Goal: Task Accomplishment & Management: Manage account settings

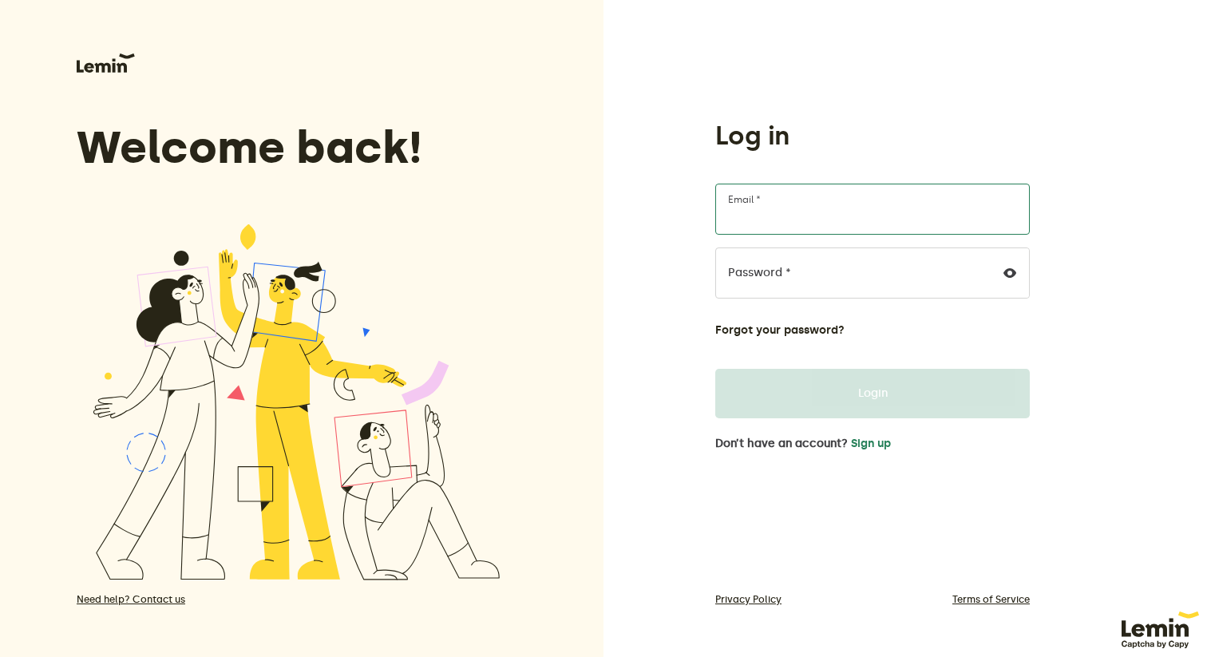
click at [774, 220] on input "Email *" at bounding box center [872, 209] width 314 height 51
click at [863, 442] on button "Sign up" at bounding box center [871, 443] width 40 height 13
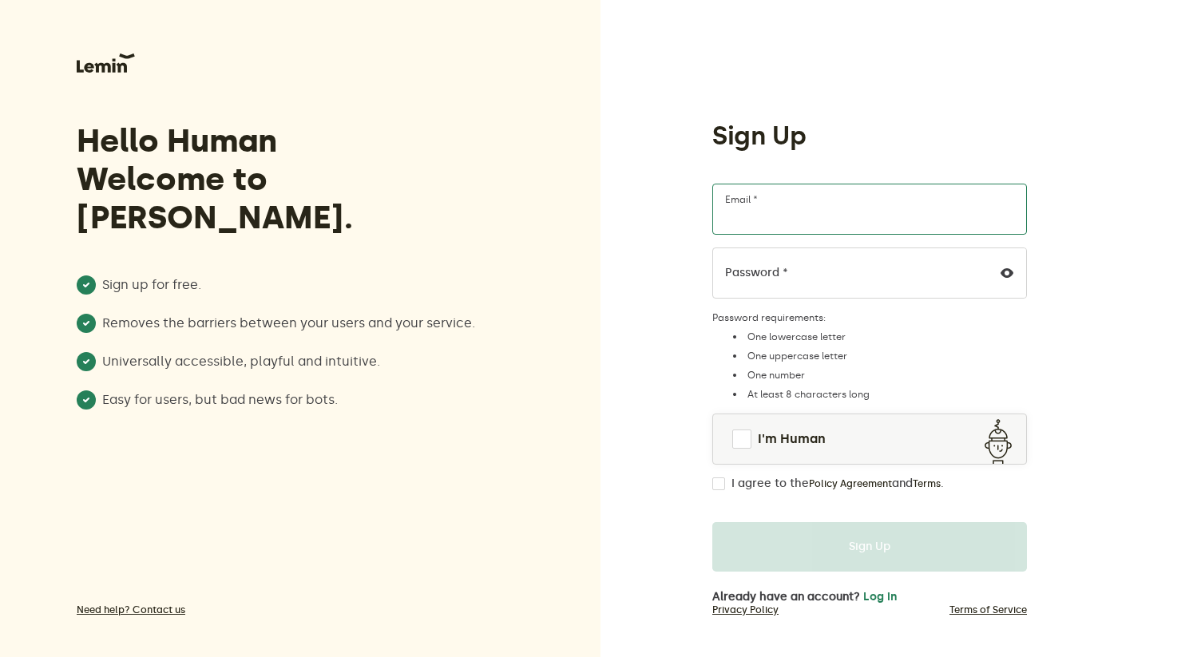
click at [813, 204] on input "Email *" at bounding box center [869, 209] width 314 height 51
type input "[EMAIL_ADDRESS][DOMAIN_NAME]"
click at [1015, 276] on div at bounding box center [1006, 272] width 38 height 49
click at [1007, 274] on icon at bounding box center [1006, 273] width 13 height 13
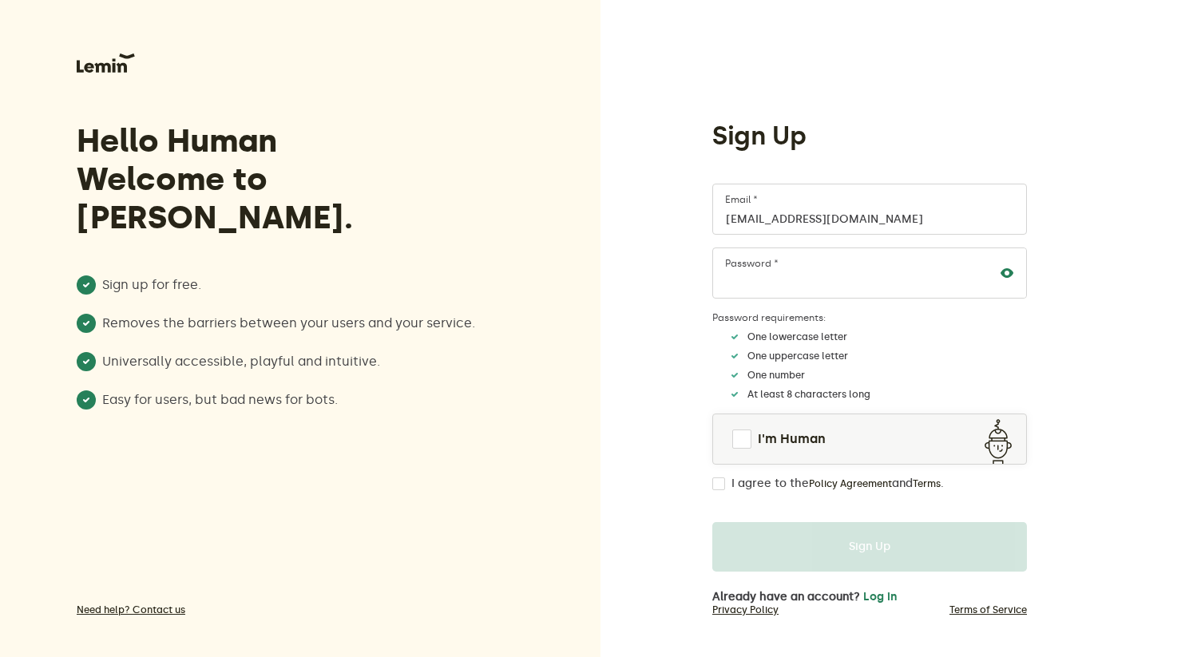
click at [1007, 274] on icon at bounding box center [1006, 273] width 13 height 13
click at [751, 440] on link "I'm Human" at bounding box center [869, 439] width 313 height 38
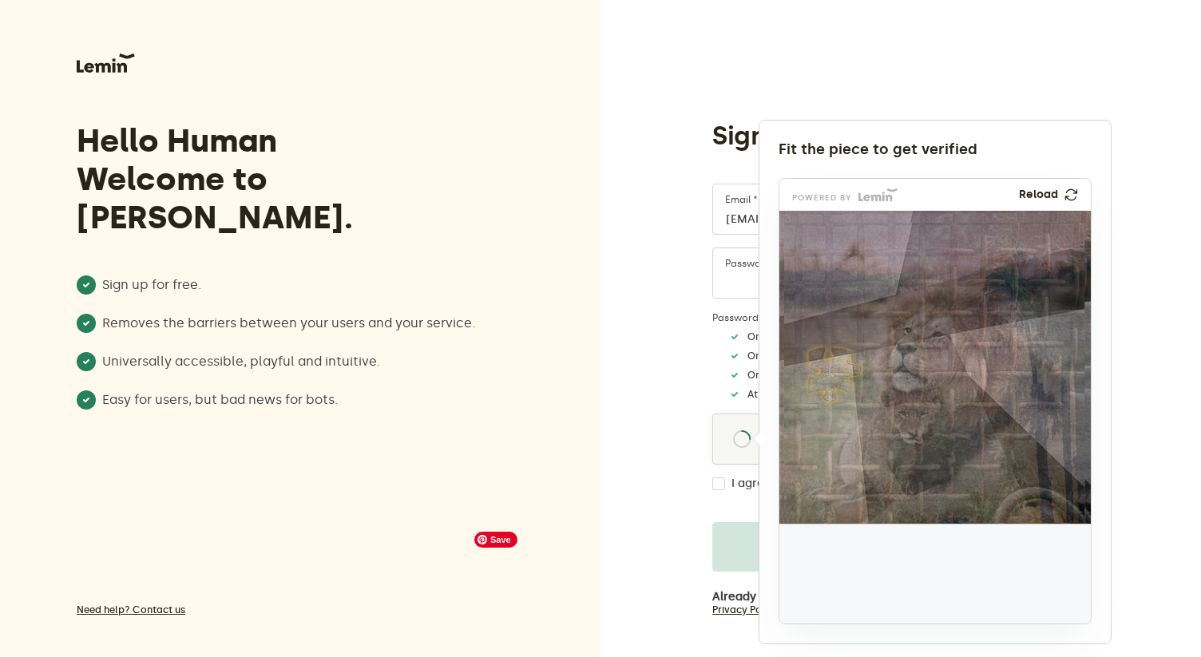
drag, startPoint x: 821, startPoint y: 568, endPoint x: 826, endPoint y: 370, distance: 198.0
click at [826, 370] on img at bounding box center [728, 480] width 516 height 313
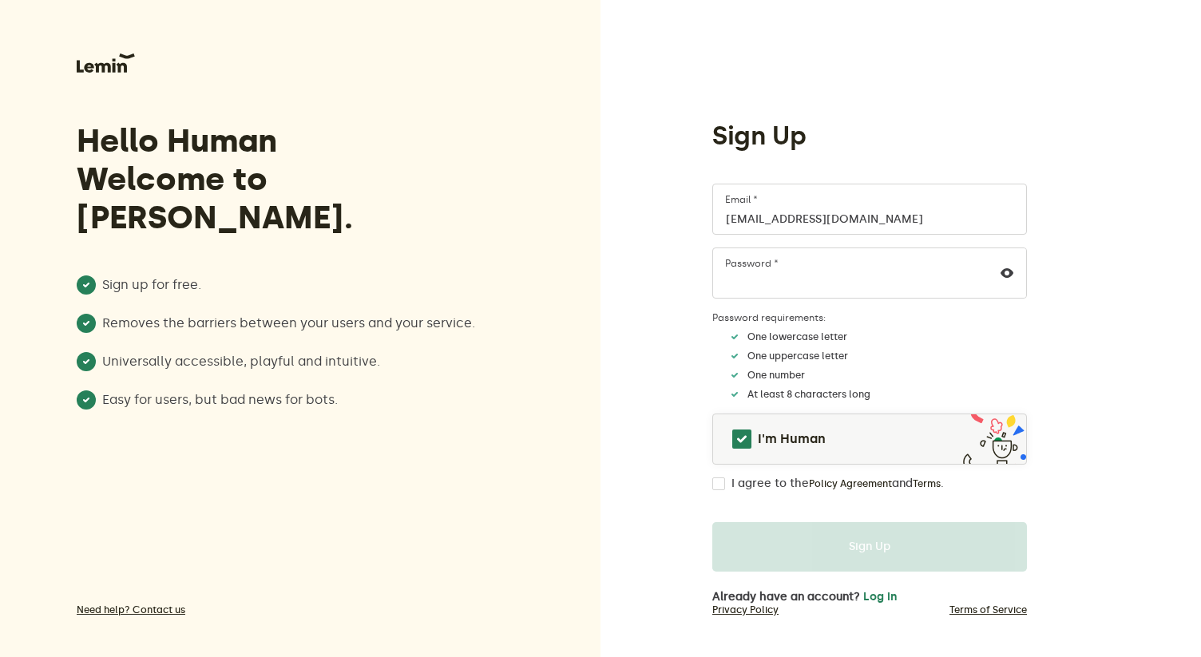
click at [726, 485] on div "I agree to the Policy Agreement and Terms ." at bounding box center [869, 483] width 314 height 13
click at [715, 485] on input "I agree to the Policy Agreement and Terms ." at bounding box center [718, 483] width 13 height 13
checkbox input "true"
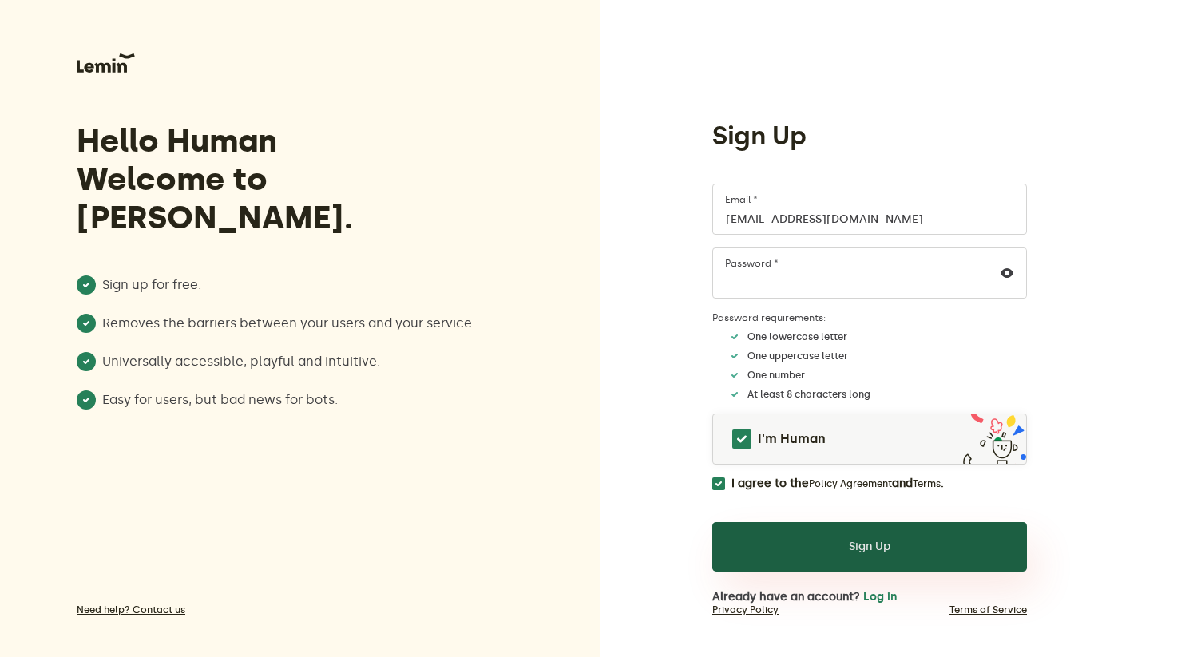
click at [792, 557] on button "Sign Up" at bounding box center [869, 546] width 314 height 49
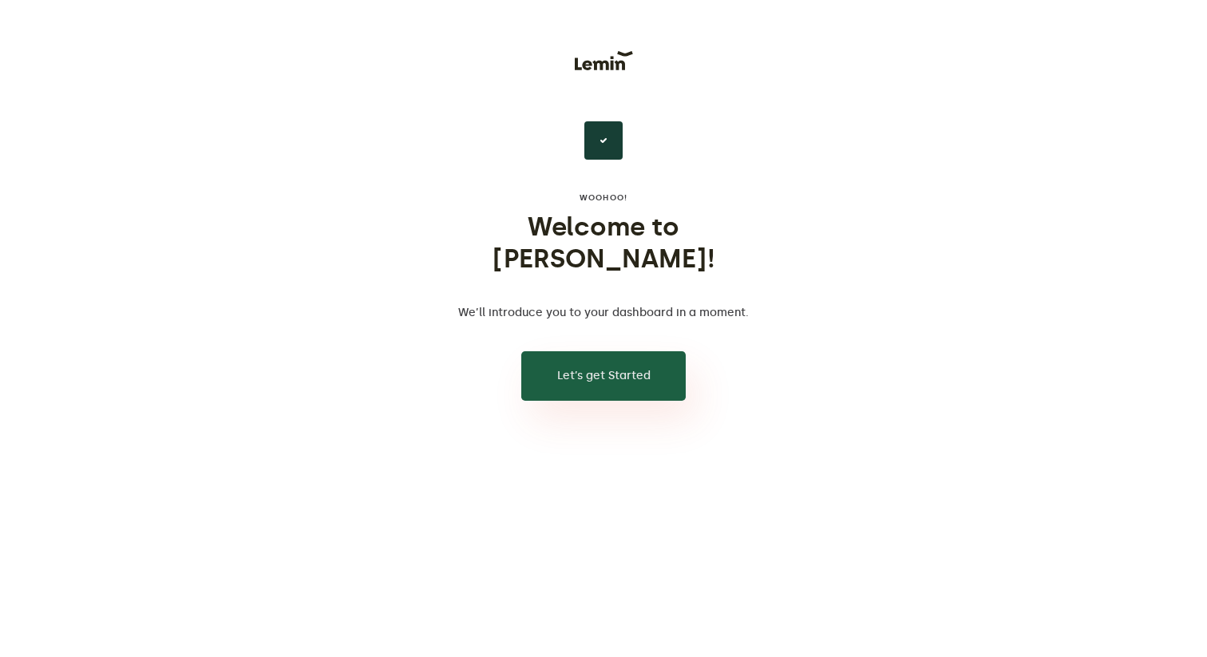
click at [595, 351] on button "Let’s get Started" at bounding box center [603, 375] width 164 height 49
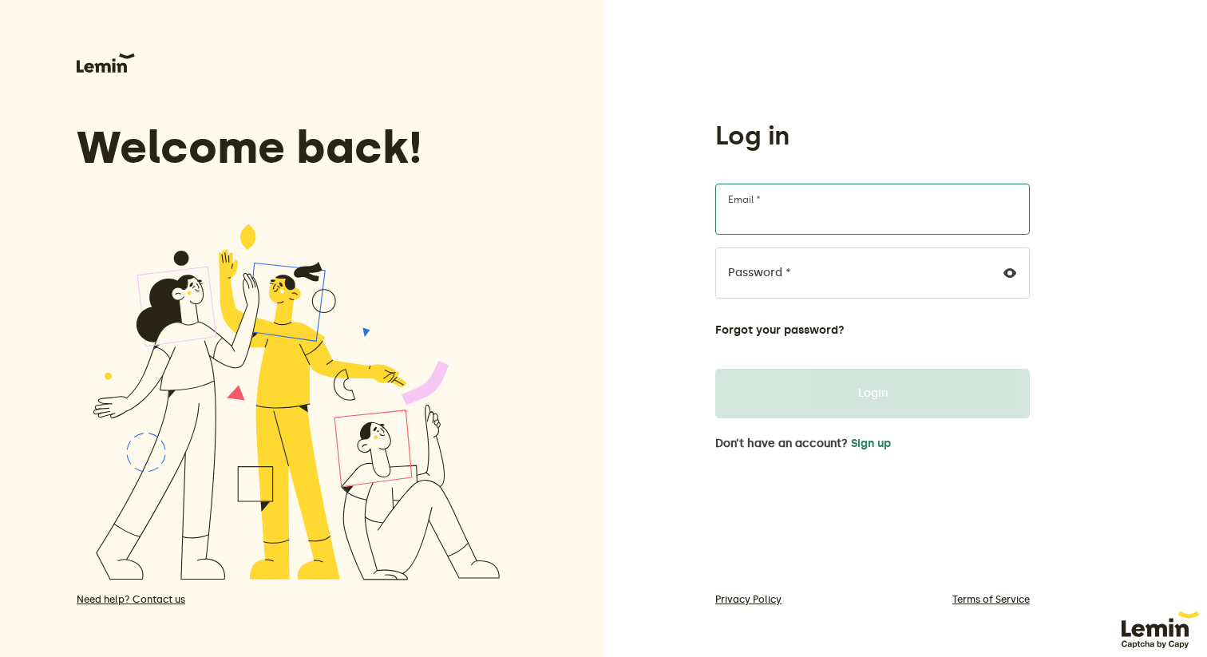
click at [797, 207] on input "Email *" at bounding box center [872, 209] width 314 height 51
type input "[EMAIL_ADDRESS][DOMAIN_NAME]"
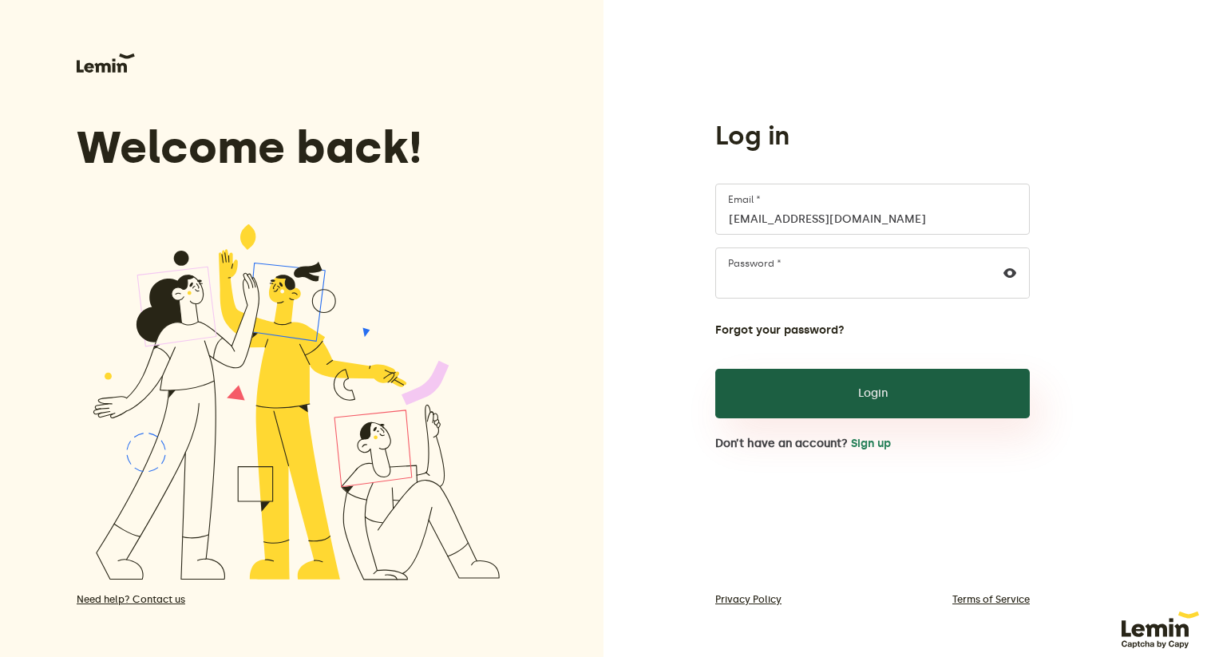
click at [804, 410] on button "Login" at bounding box center [872, 393] width 314 height 49
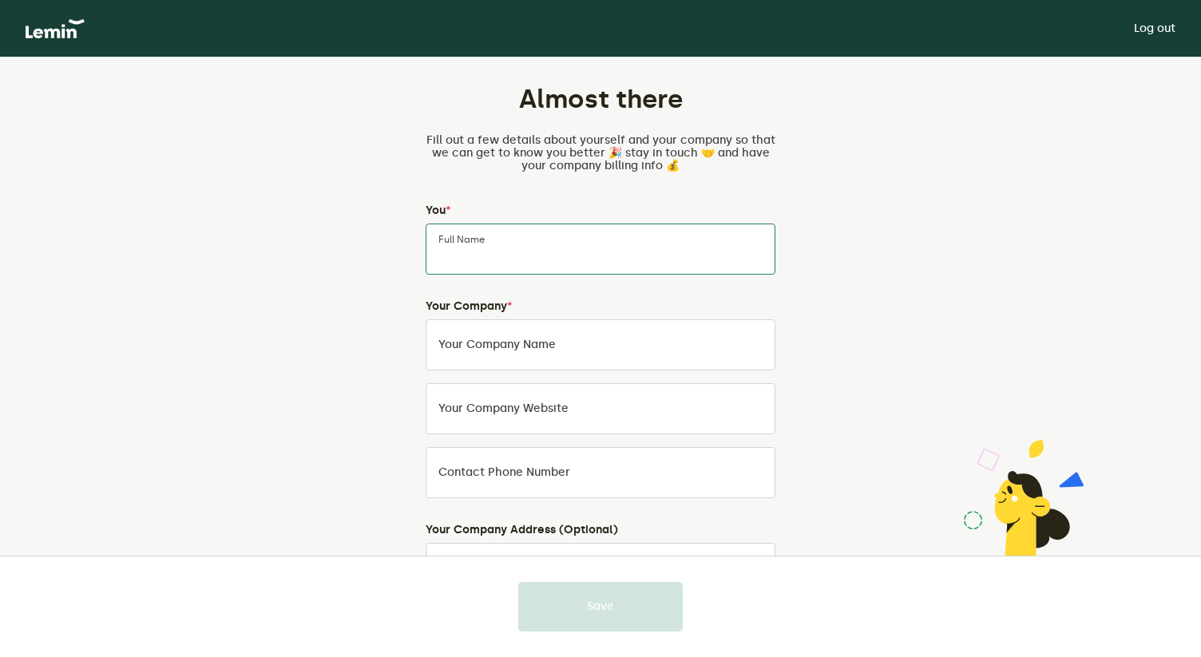
click at [512, 238] on input "Full Name" at bounding box center [600, 248] width 350 height 51
type input "[PERSON_NAME]"
type input "Shockinteriors"
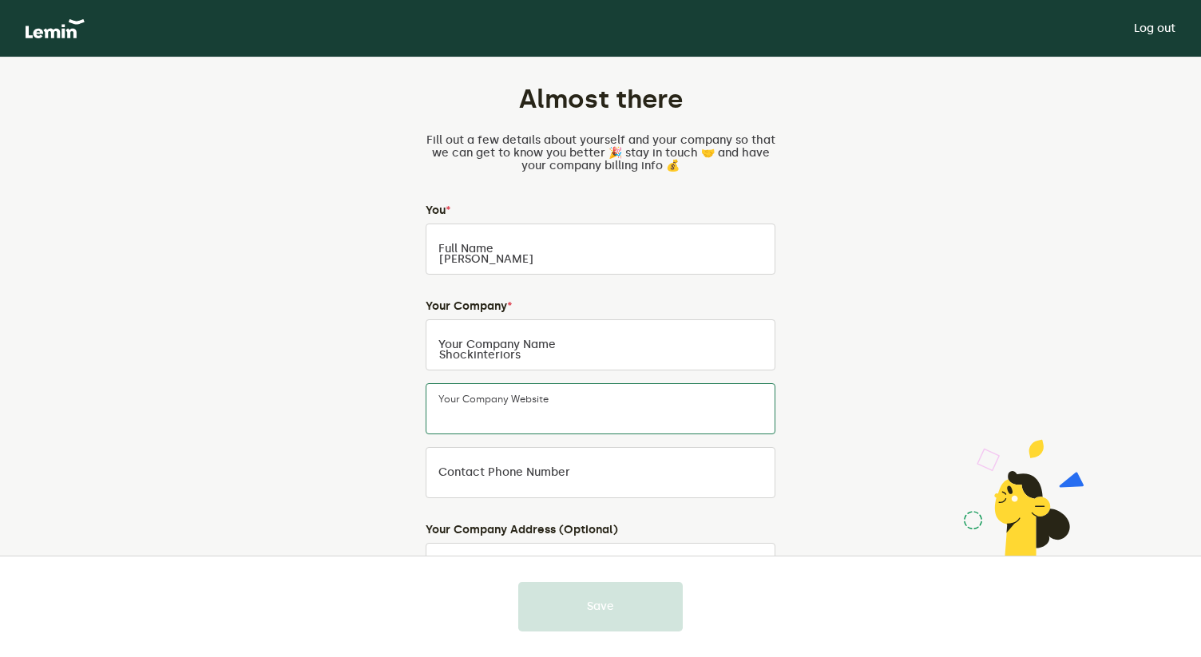
type input "Shockinteriors"
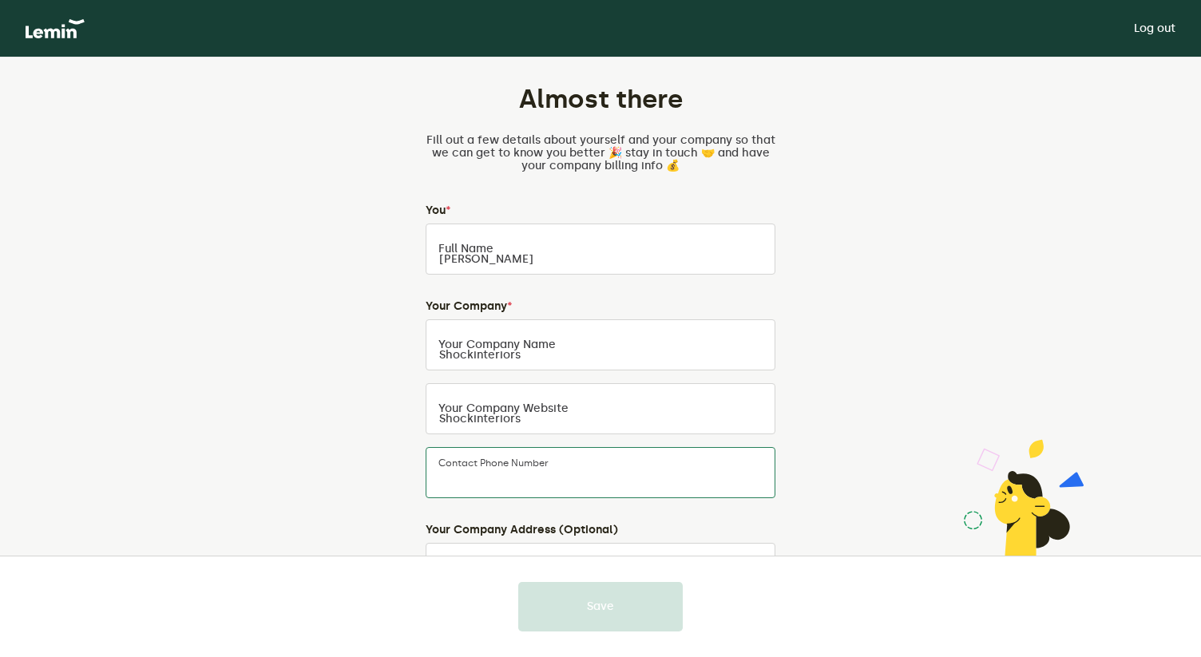
type input "0494792414"
type input "Kaasstraat 3"
type input "Antwerpen"
type input "2000"
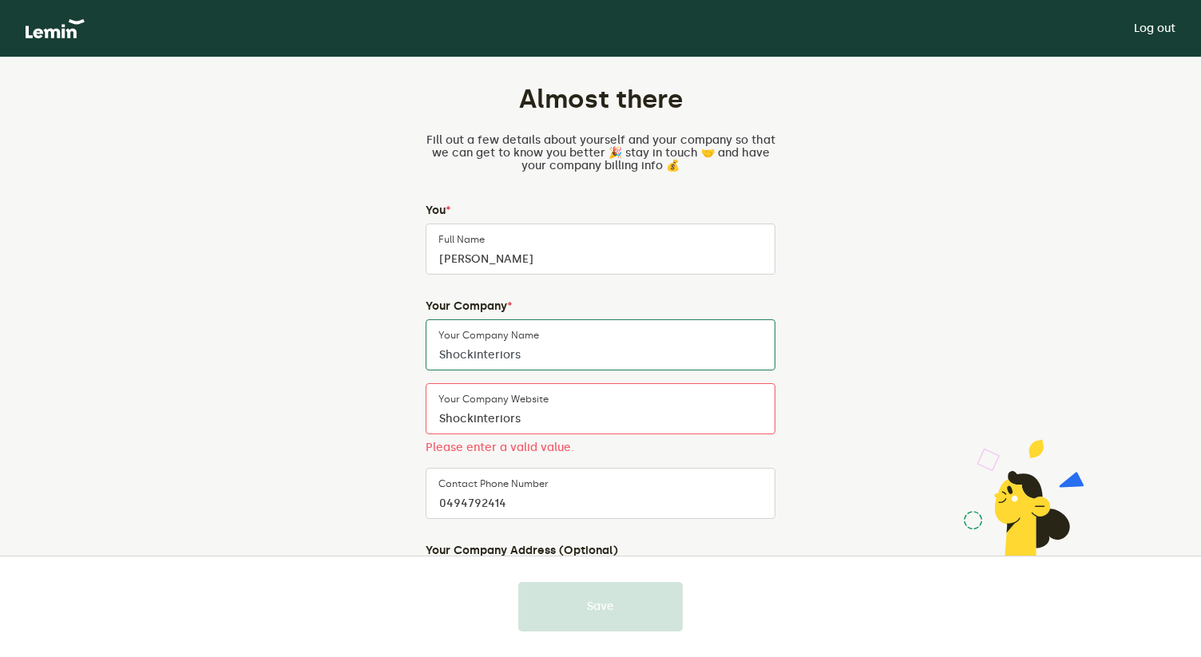
drag, startPoint x: 538, startPoint y: 361, endPoint x: 394, endPoint y: 334, distance: 147.0
click at [394, 334] on div "Almost there Fill out a few details about yourself and your company so that we …" at bounding box center [600, 546] width 747 height 978
type input "Drip Drops BV"
drag, startPoint x: 552, startPoint y: 411, endPoint x: 330, endPoint y: 381, distance: 224.0
click at [331, 381] on div "Almost there Fill out a few details about yourself and your company so that we …" at bounding box center [600, 546] width 747 height 978
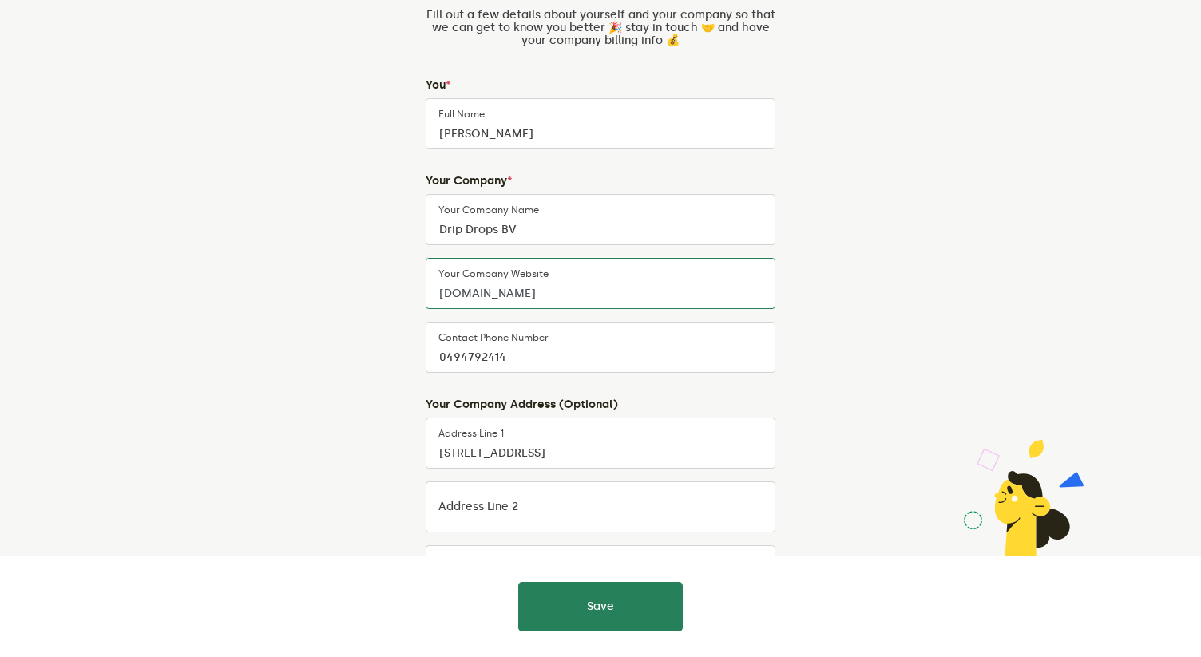
scroll to position [136, 0]
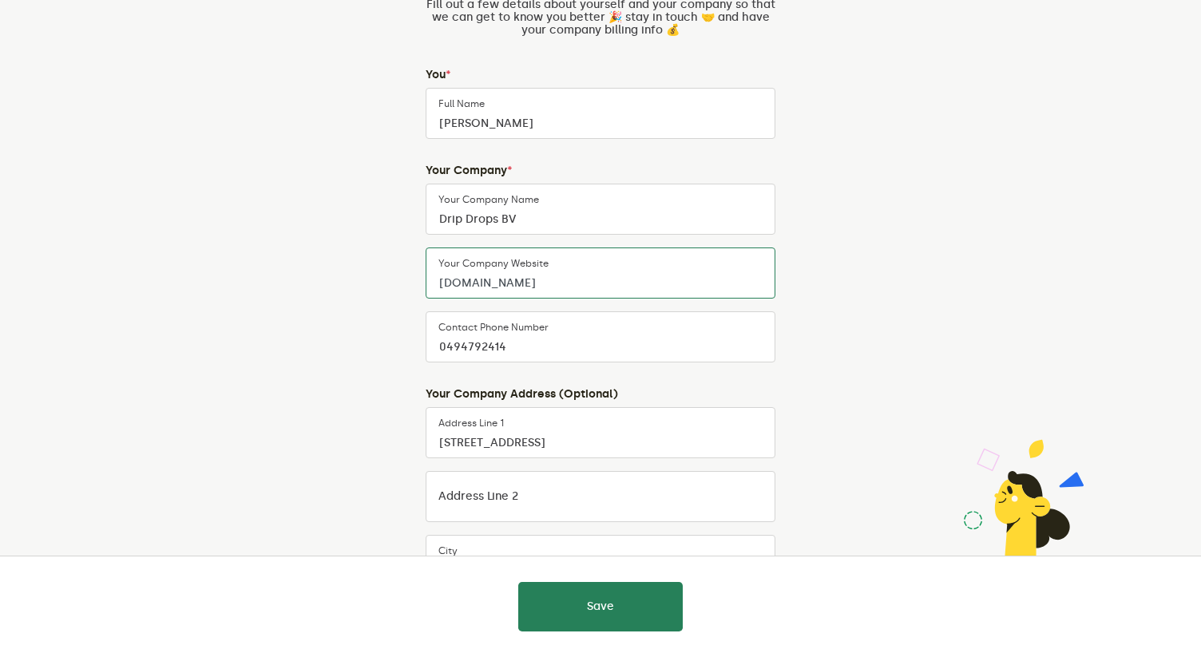
type input "www.dripdrops.be"
drag, startPoint x: 537, startPoint y: 445, endPoint x: 299, endPoint y: 416, distance: 239.6
click at [303, 415] on div "Almost there Fill out a few details about yourself and your company so that we …" at bounding box center [600, 400] width 747 height 957
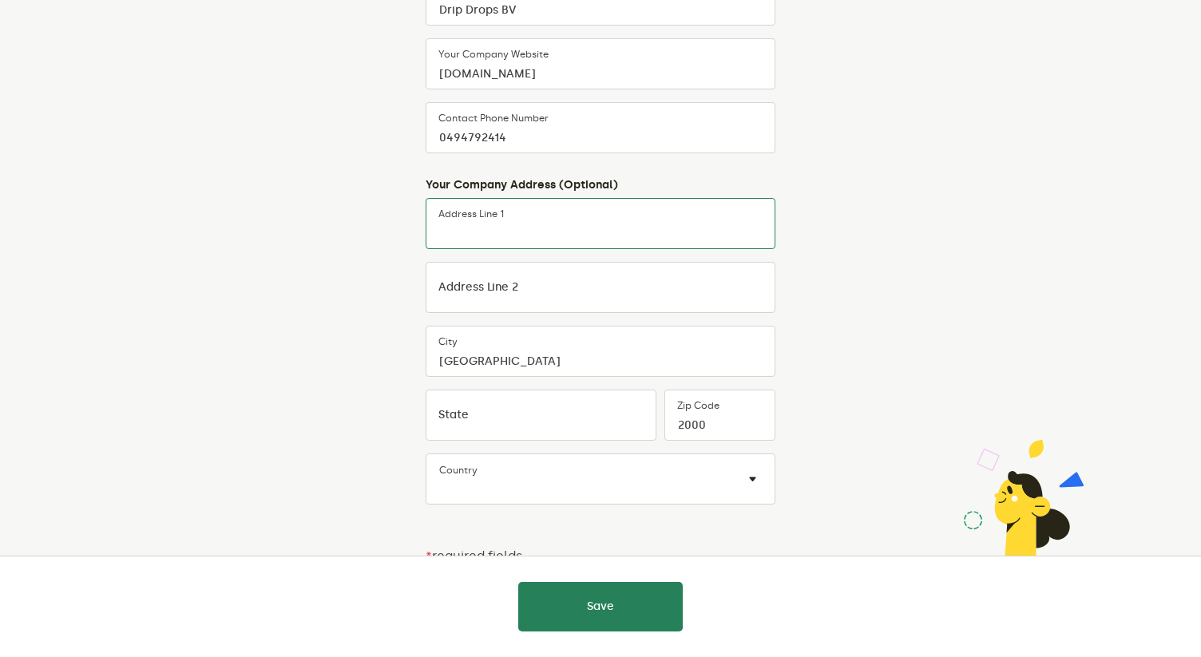
scroll to position [358, 0]
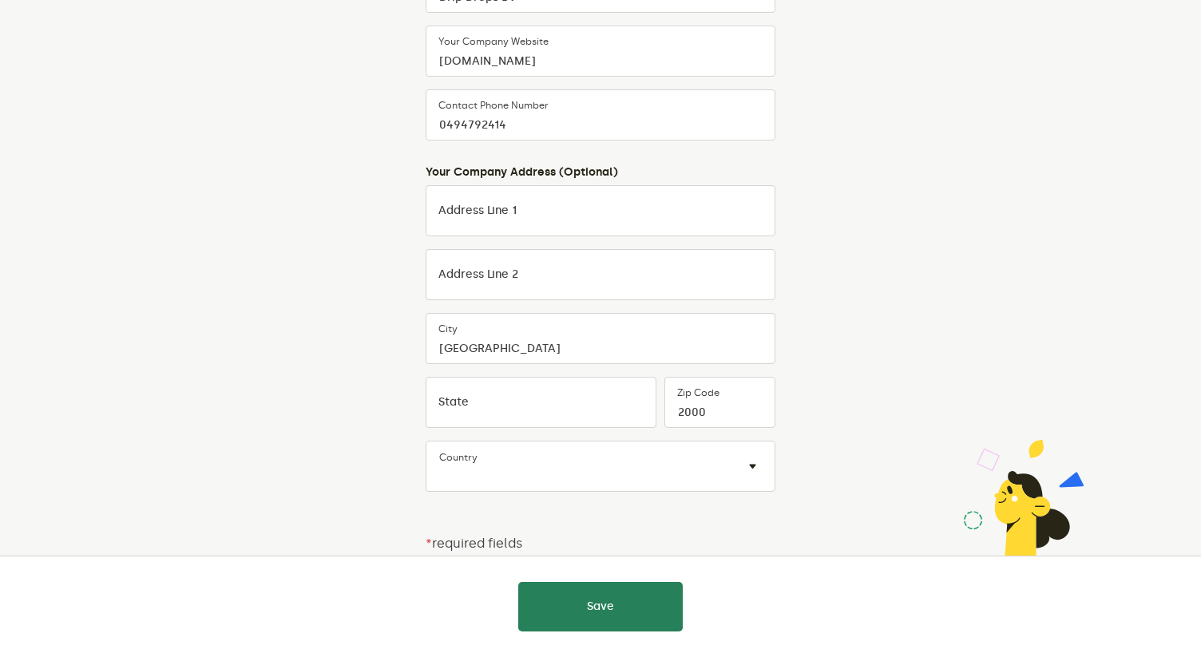
click at [318, 481] on div "Almost there Fill out a few details about yourself and your company so that we …" at bounding box center [600, 178] width 747 height 957
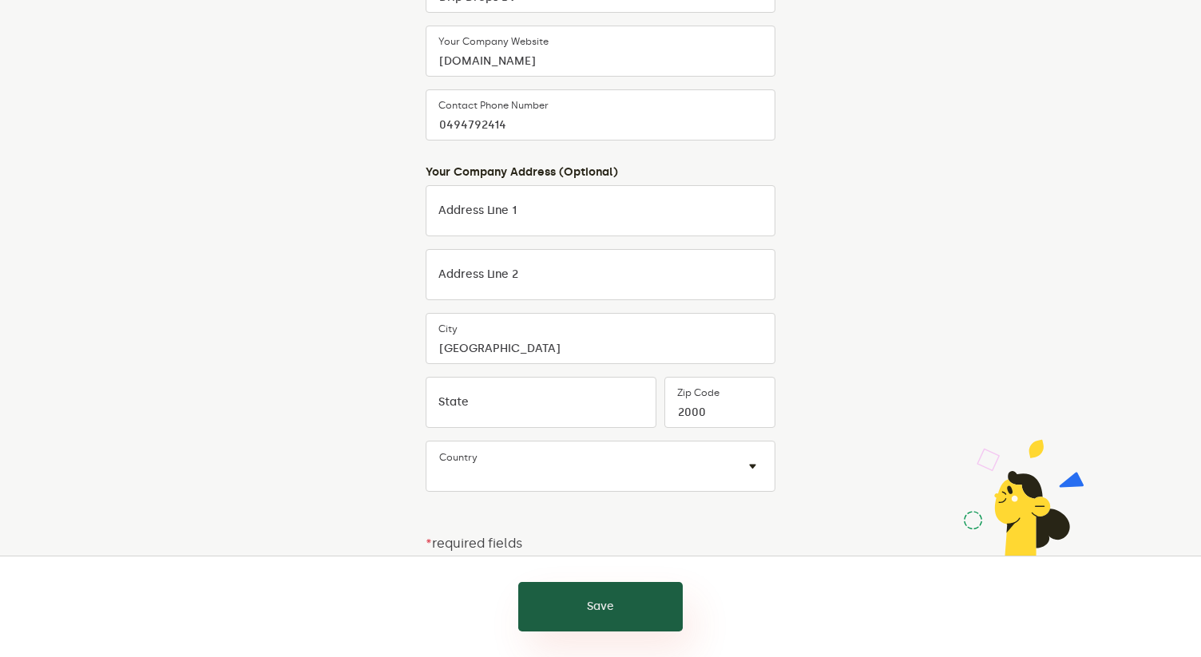
click at [575, 619] on button "Save" at bounding box center [600, 606] width 164 height 49
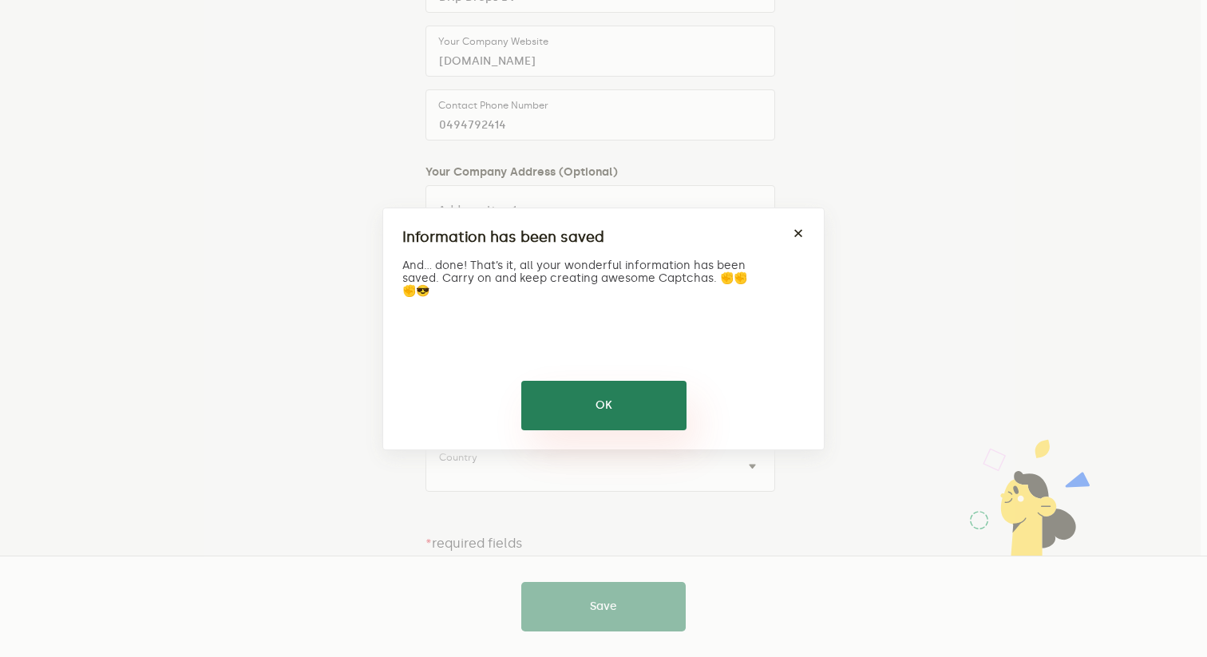
click at [620, 405] on button "OK" at bounding box center [603, 405] width 165 height 49
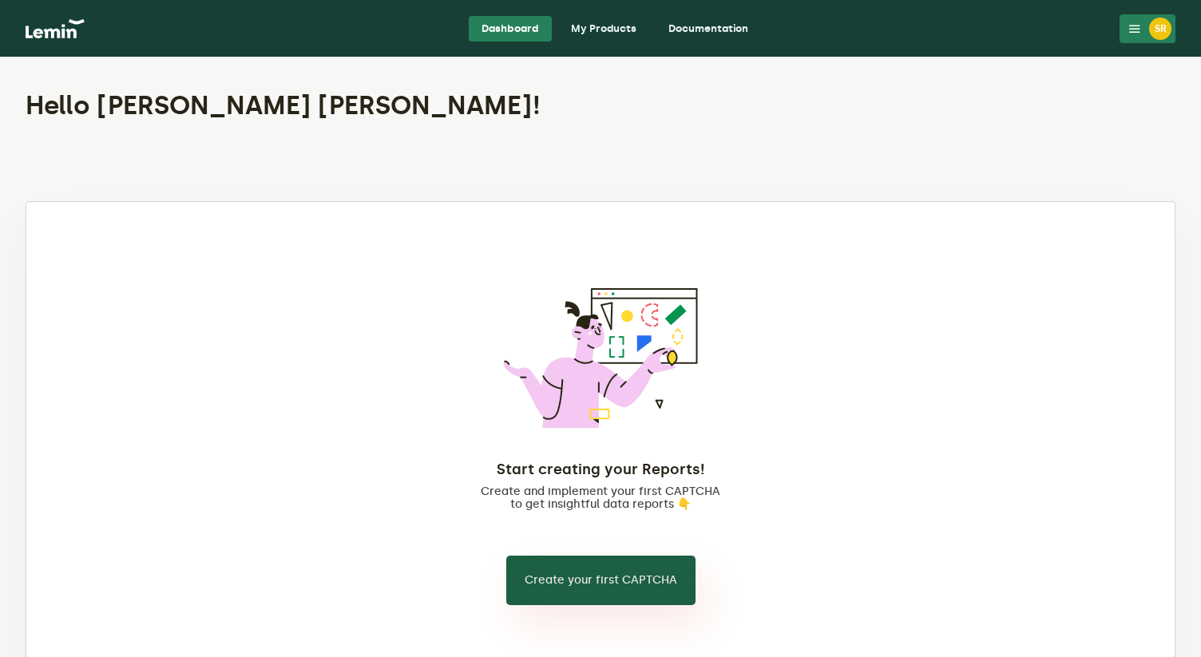
click at [579, 587] on button "Create your first CAPTCHA" at bounding box center [600, 580] width 189 height 49
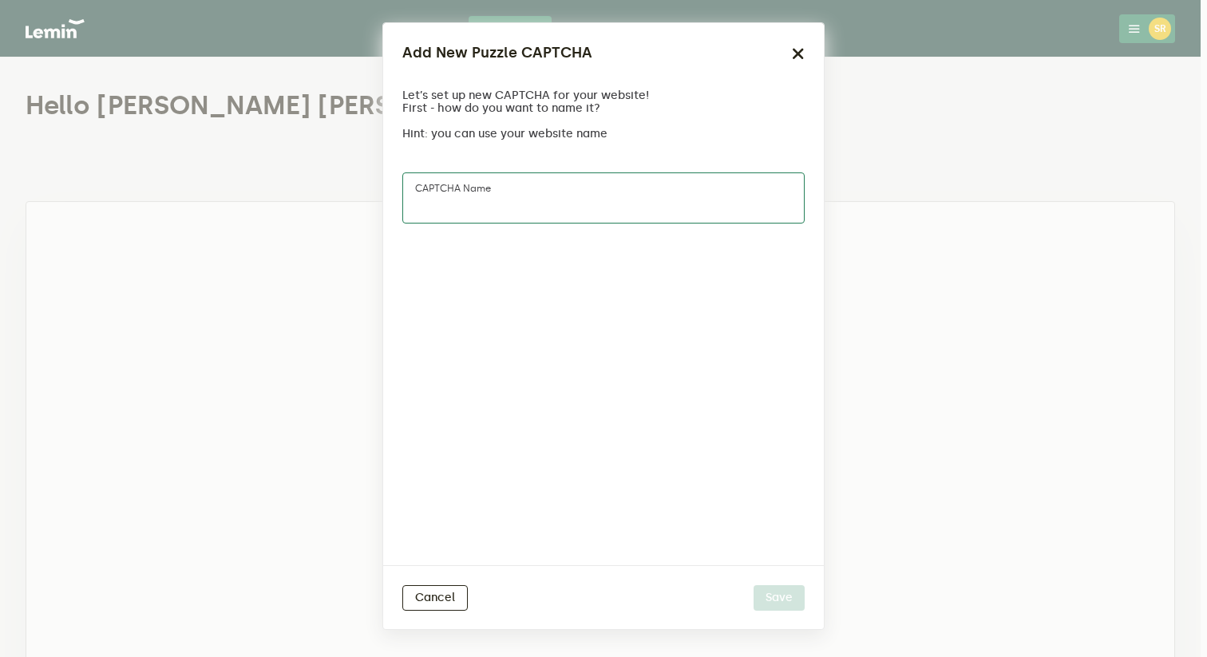
click at [518, 203] on input "CAPTCHA name" at bounding box center [603, 197] width 402 height 51
type input "Drip Drops"
click at [754, 585] on button "Save" at bounding box center [779, 598] width 51 height 26
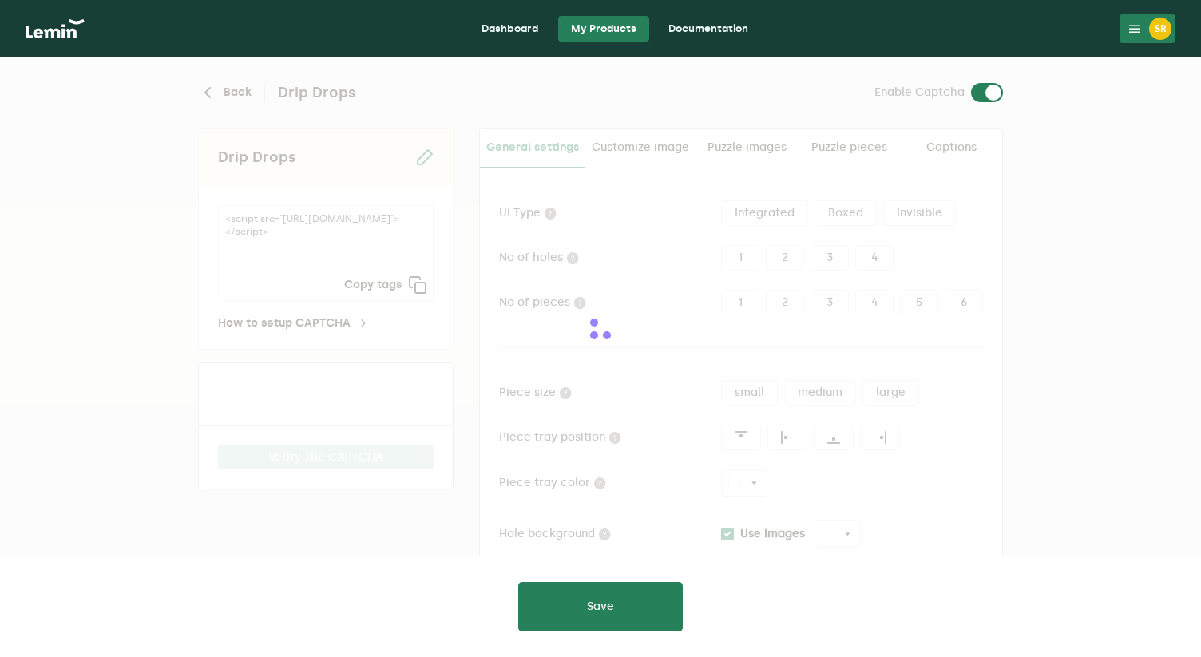
type input "white"
checkbox input "true"
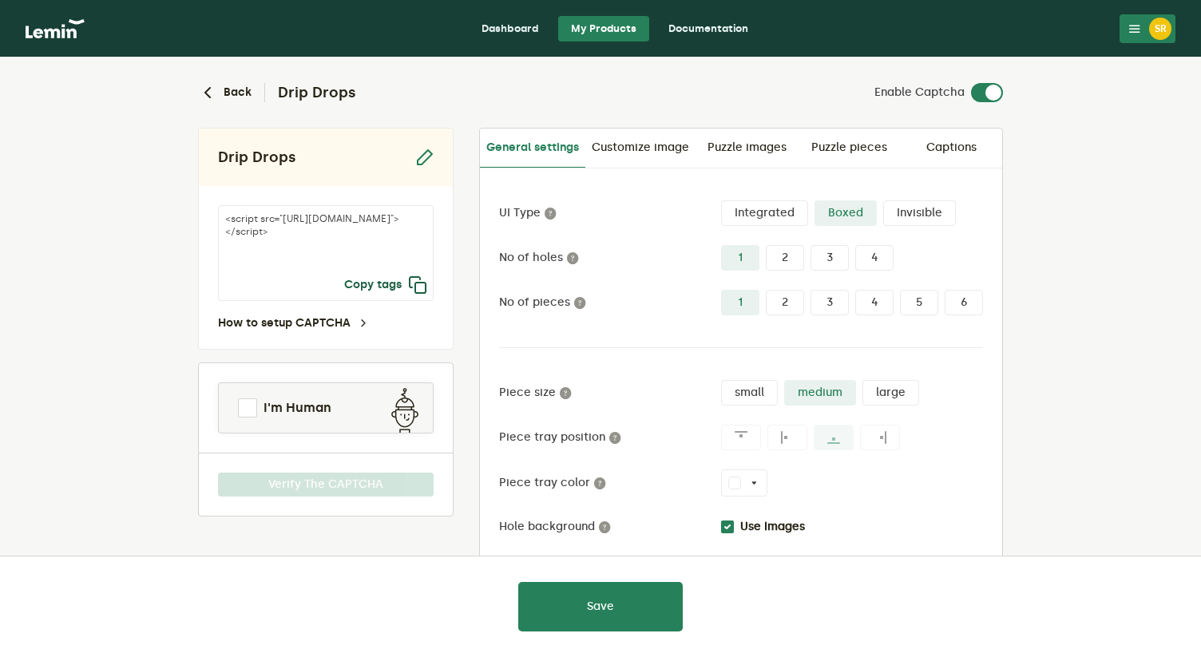
click at [418, 288] on icon "button" at bounding box center [417, 284] width 19 height 19
click at [419, 289] on icon "button" at bounding box center [417, 284] width 19 height 19
click at [254, 326] on link "How to setup CAPTCHA" at bounding box center [294, 323] width 152 height 13
click at [497, 22] on link "Dashboard" at bounding box center [510, 29] width 83 height 26
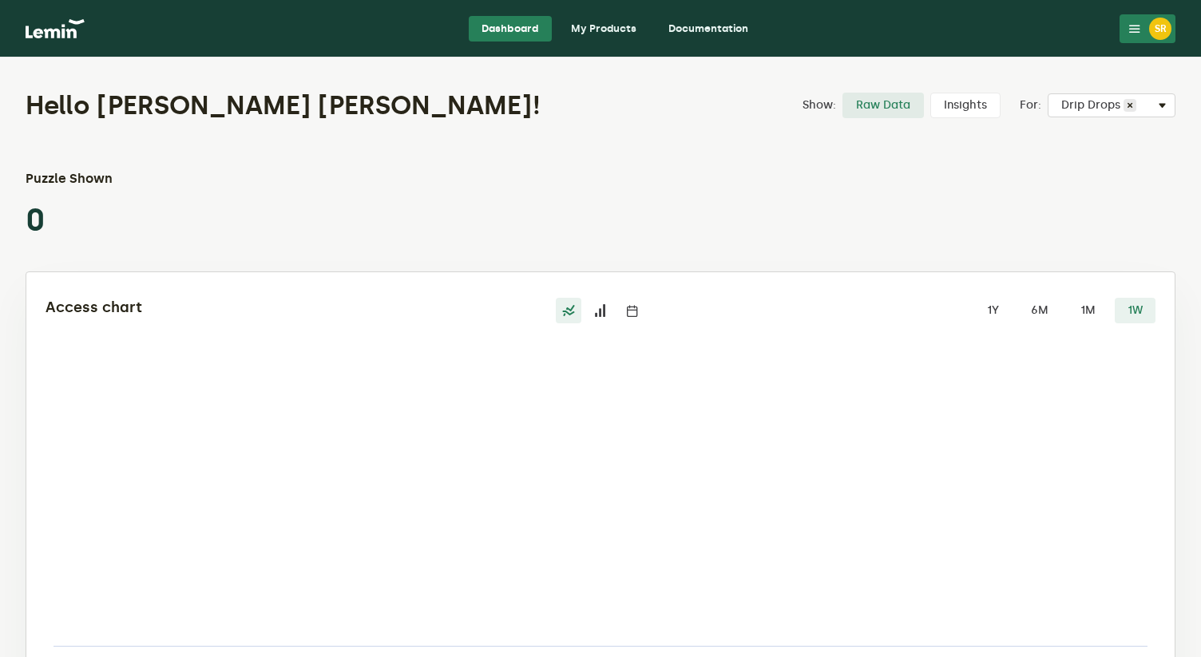
click at [1159, 38] on div "SR" at bounding box center [1160, 29] width 22 height 22
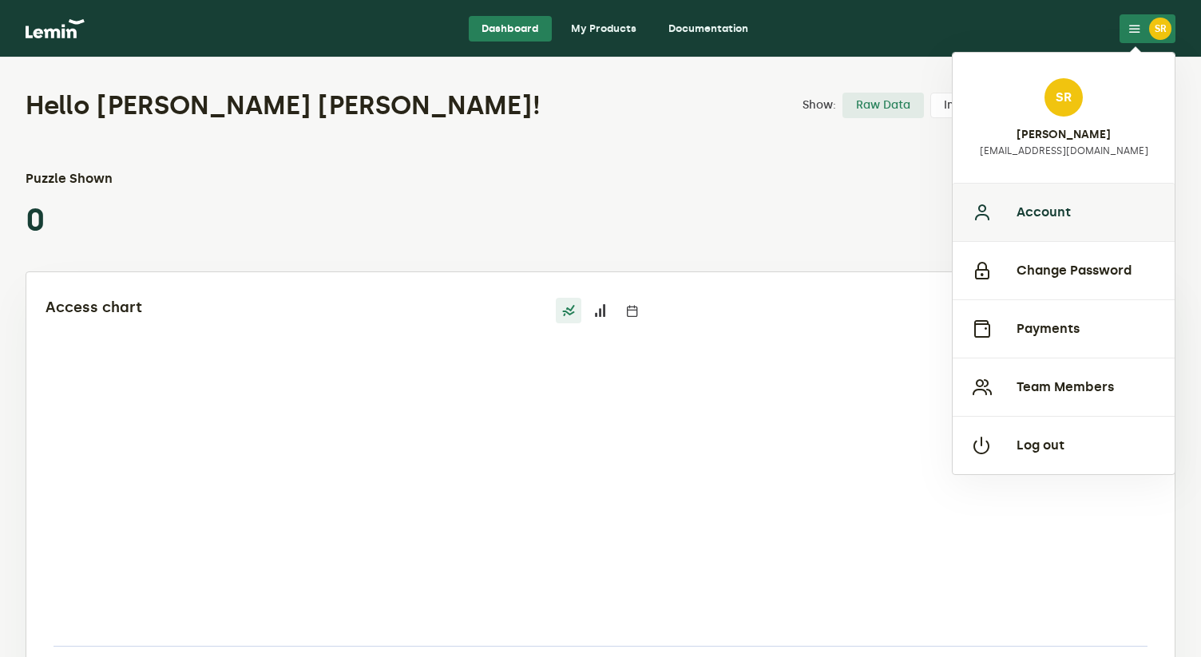
click at [1028, 220] on button "Account" at bounding box center [1063, 212] width 222 height 58
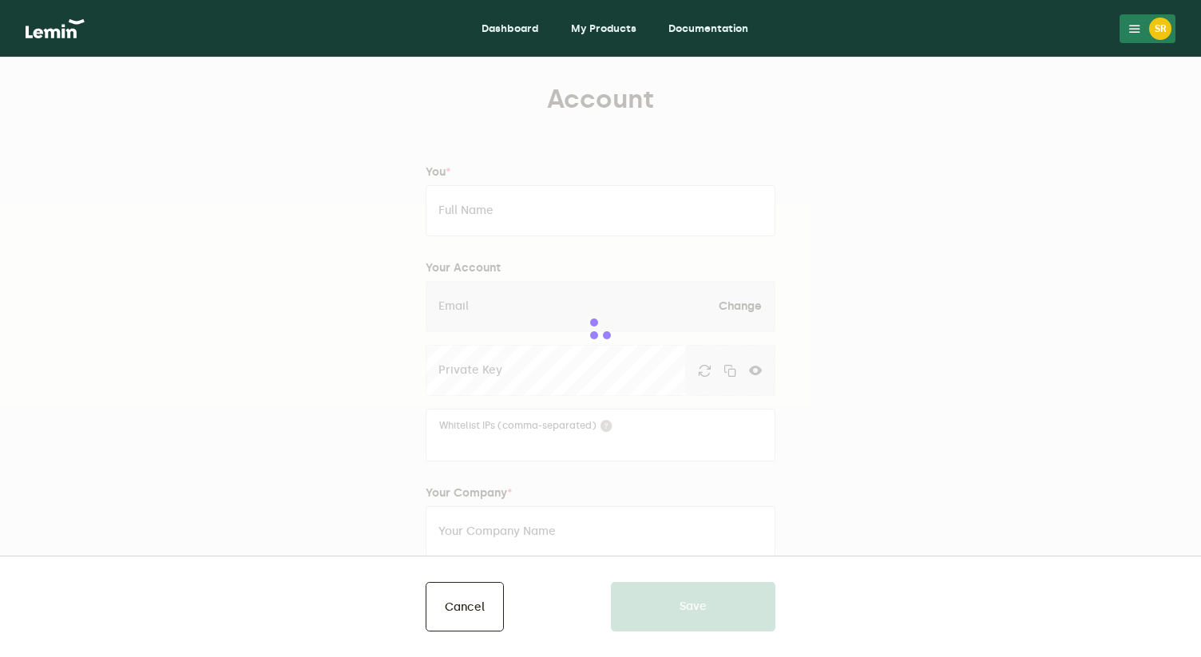
type input "[PERSON_NAME]"
type input "[EMAIL_ADDRESS][DOMAIN_NAME]"
type input "Drip Drops BV"
type input "www.dripdrops.be"
type input "0494792414"
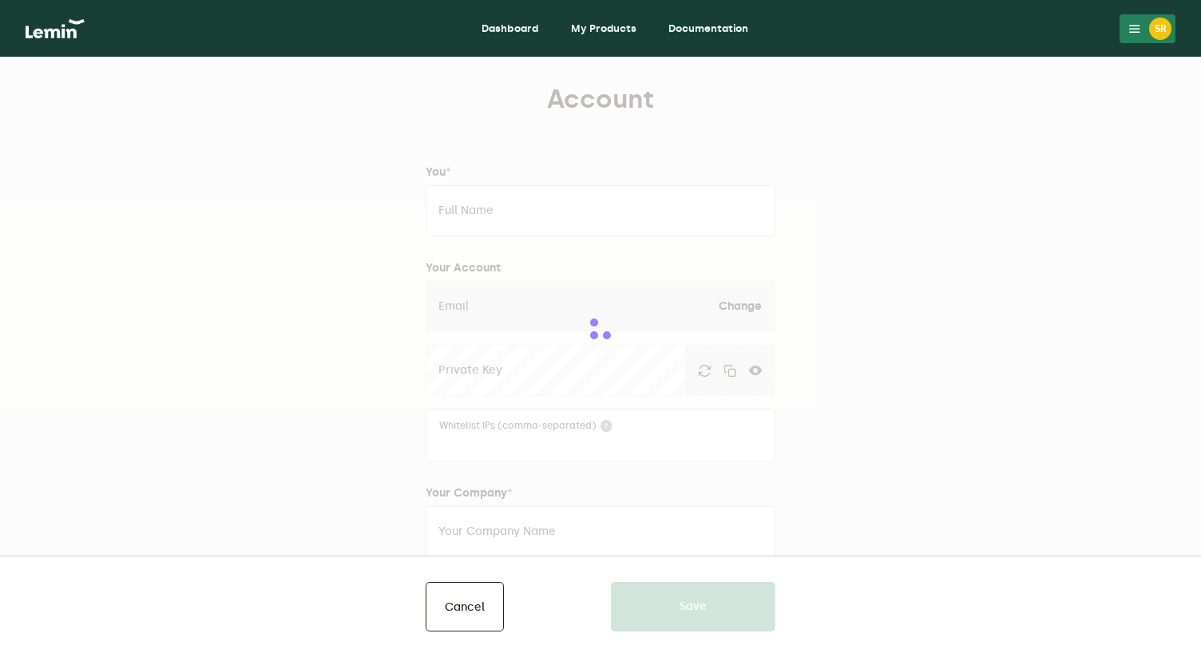
type input "Antwerpen"
type input "2000"
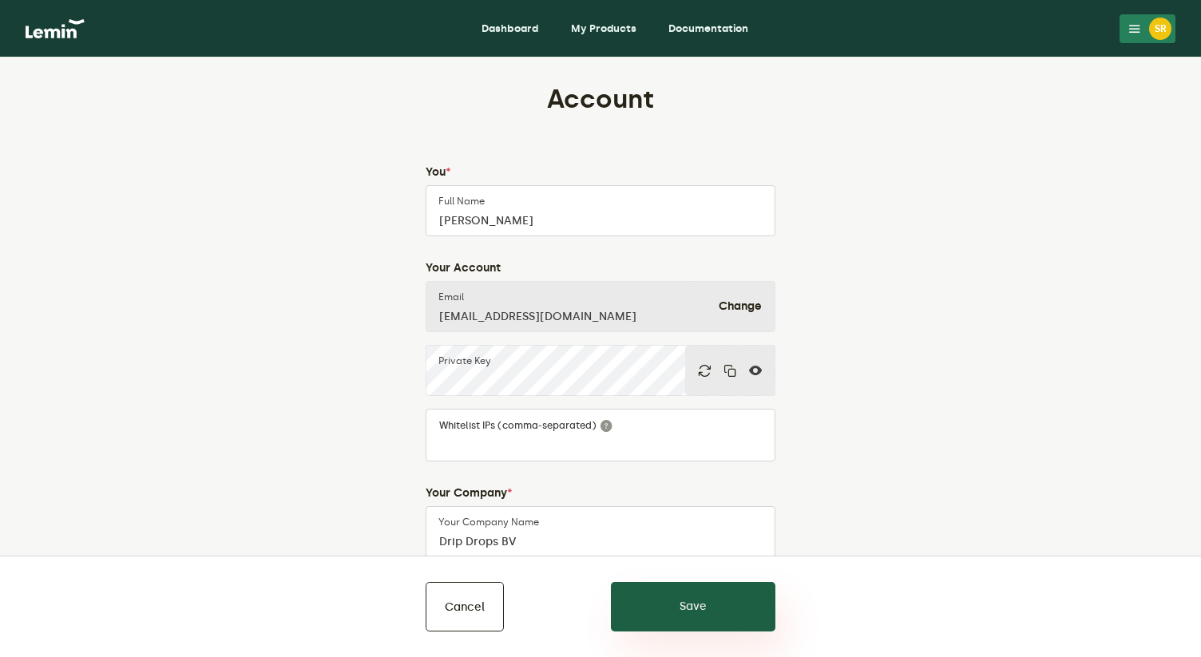
click at [690, 593] on button "Save" at bounding box center [693, 606] width 164 height 49
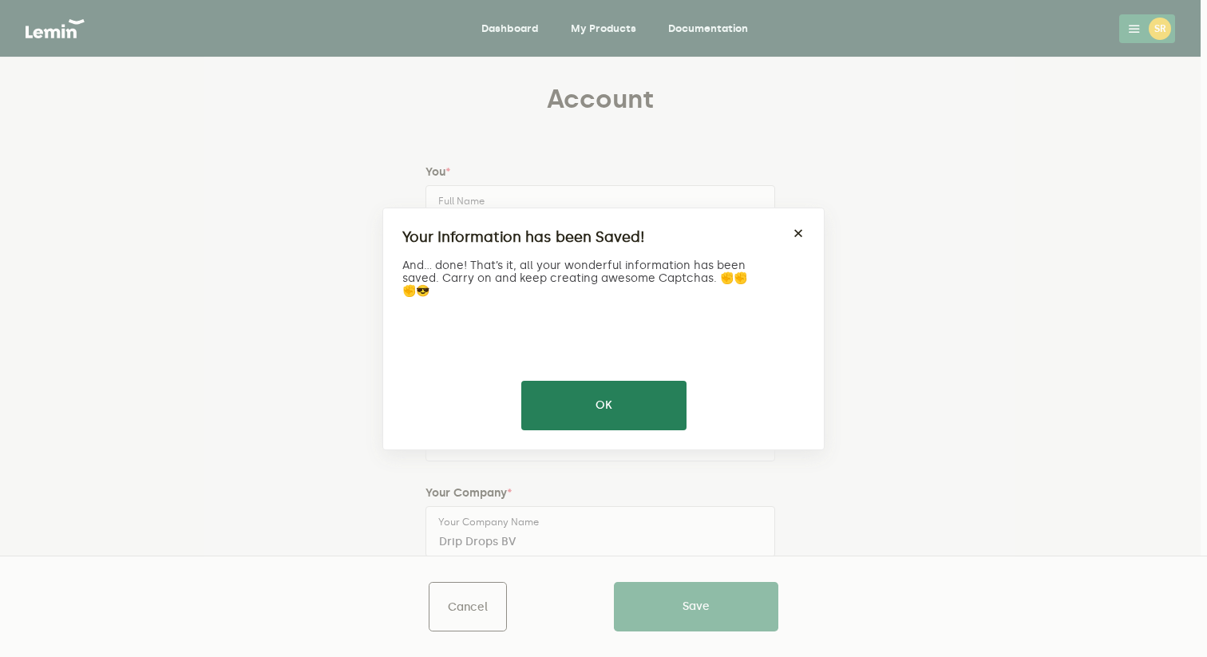
click at [812, 227] on div "Your Information has been Saved! × And... done! That’s it, all your wonderful i…" at bounding box center [603, 329] width 442 height 243
click at [805, 227] on div "Your Information has been Saved! × And... done! That’s it, all your wonderful i…" at bounding box center [603, 329] width 442 height 243
click at [793, 234] on button "×" at bounding box center [798, 233] width 13 height 13
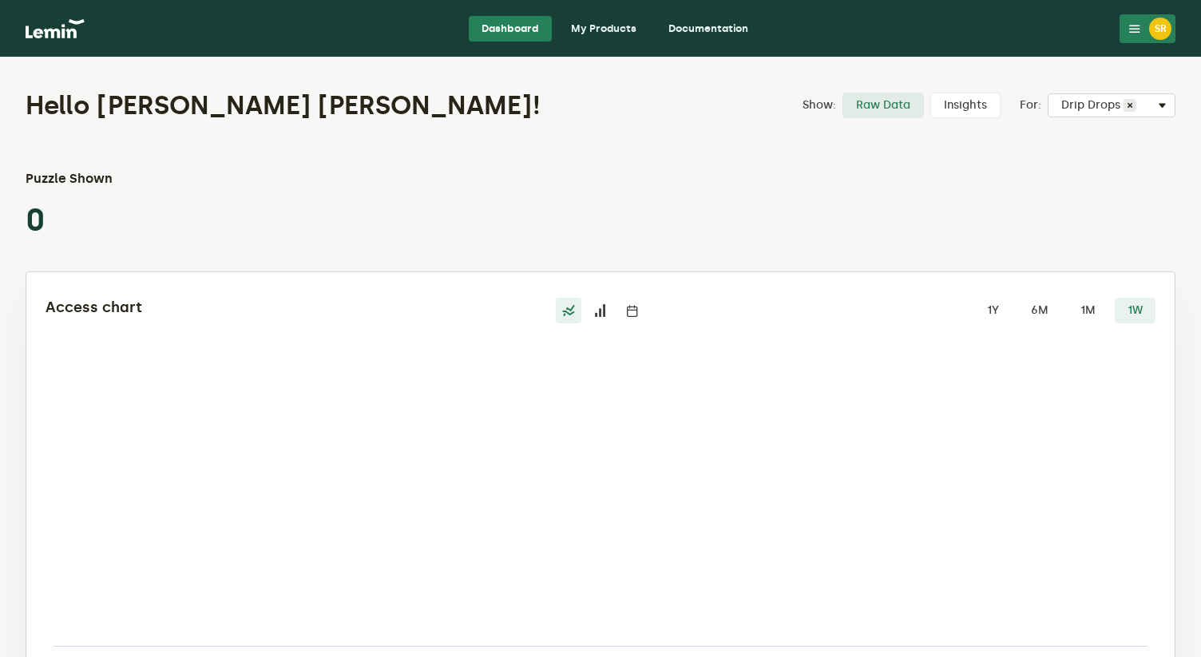
click at [1128, 26] on icon at bounding box center [1134, 28] width 13 height 13
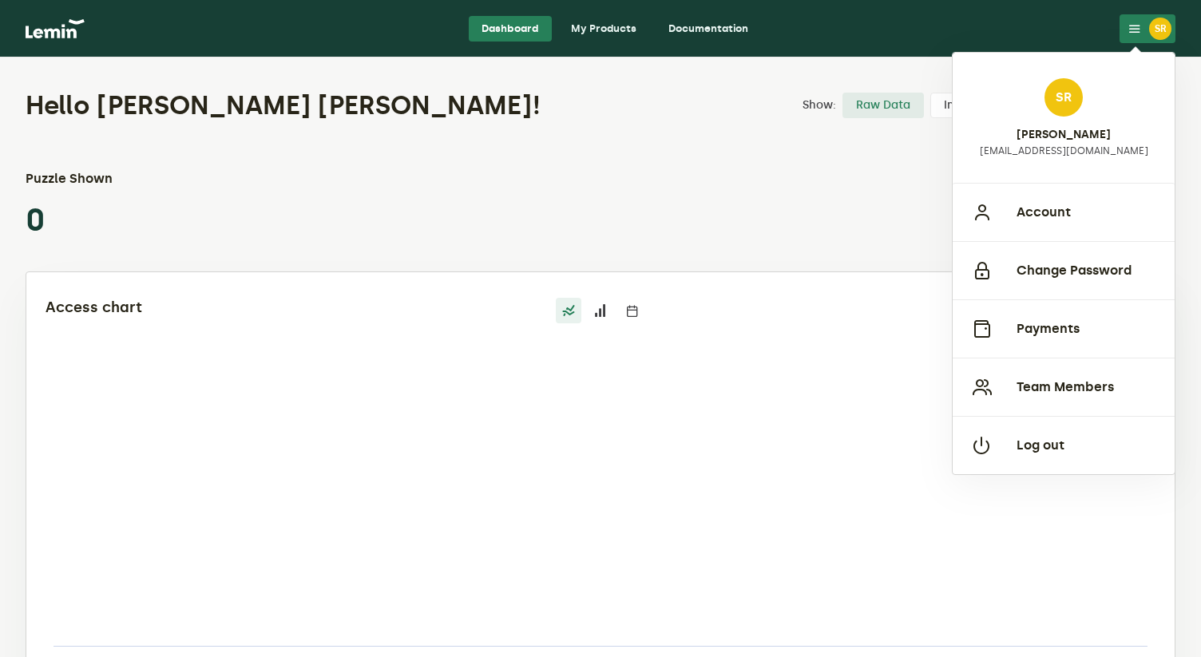
click at [707, 32] on link "Documentation" at bounding box center [707, 29] width 105 height 26
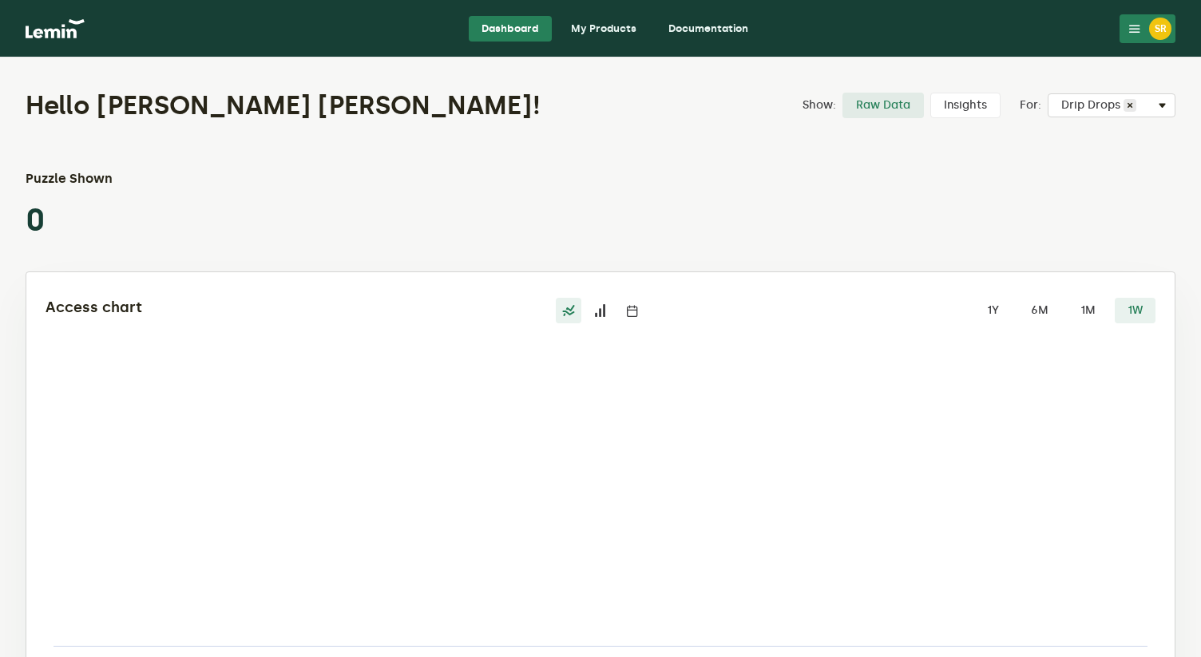
click at [602, 14] on nav "Dashboard My Products Documentation SR SR Sebryn Rongé sebryn@dripdrops.be Acco…" at bounding box center [600, 28] width 1201 height 57
click at [598, 30] on link "My Products" at bounding box center [603, 29] width 91 height 26
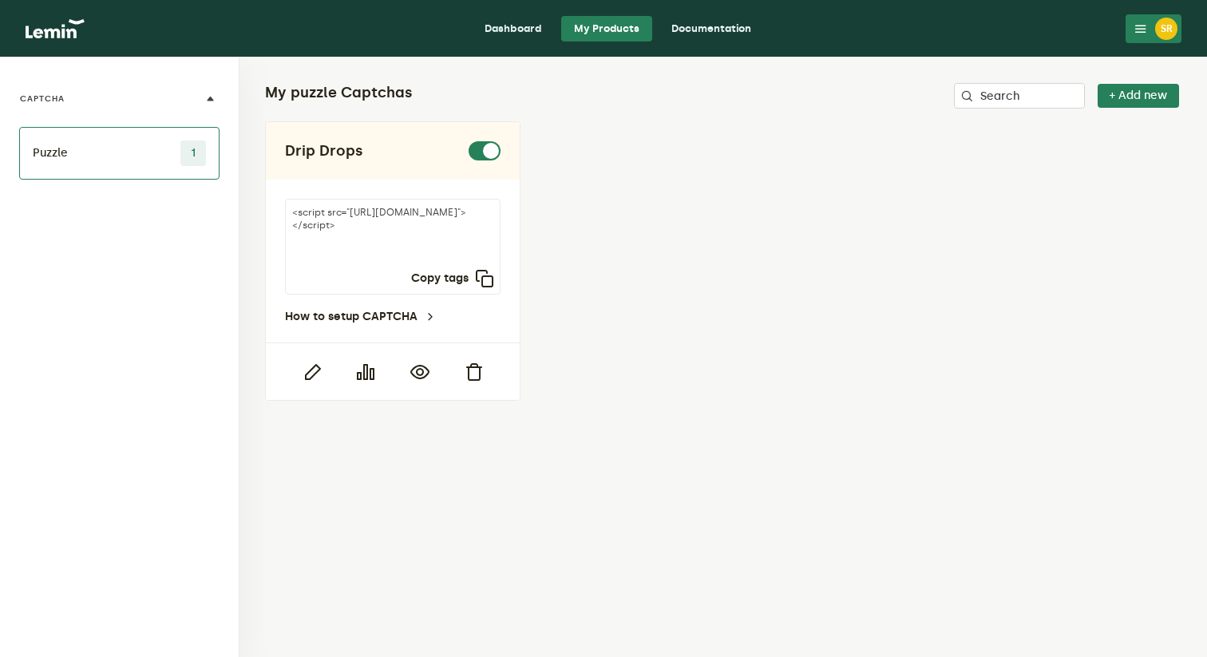
click at [135, 154] on li "Puzzle 1" at bounding box center [119, 153] width 200 height 53
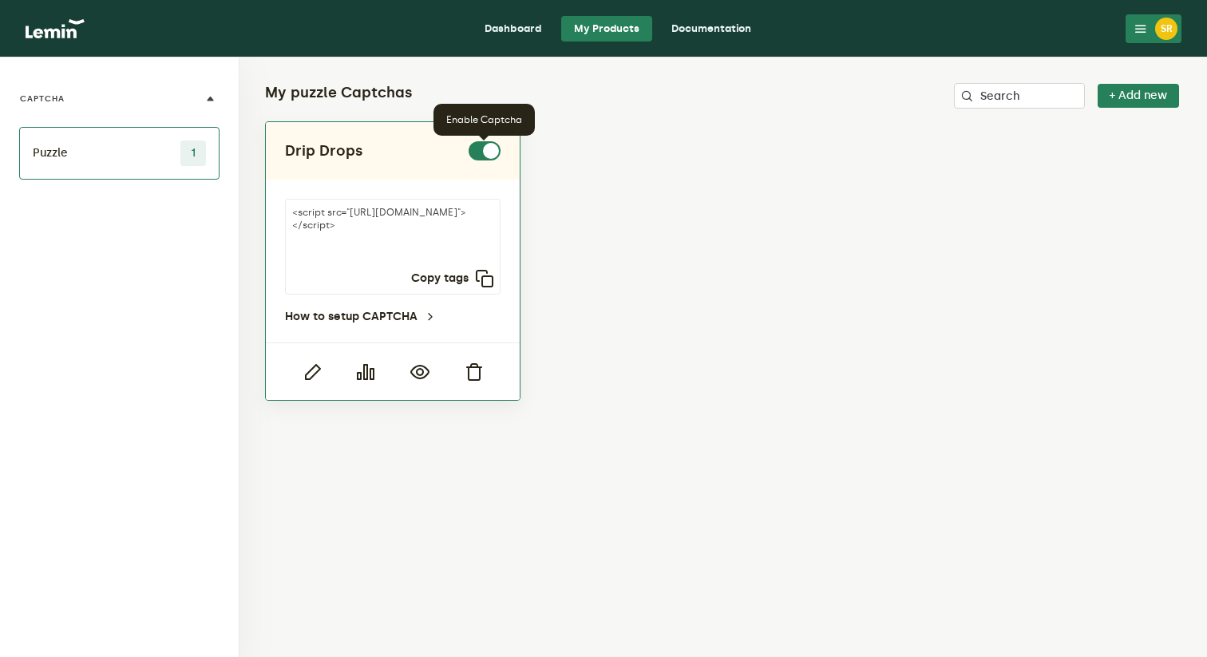
click at [500, 141] on label at bounding box center [500, 141] width 0 height 0
click at [482, 152] on input "checkbox" at bounding box center [478, 150] width 19 height 19
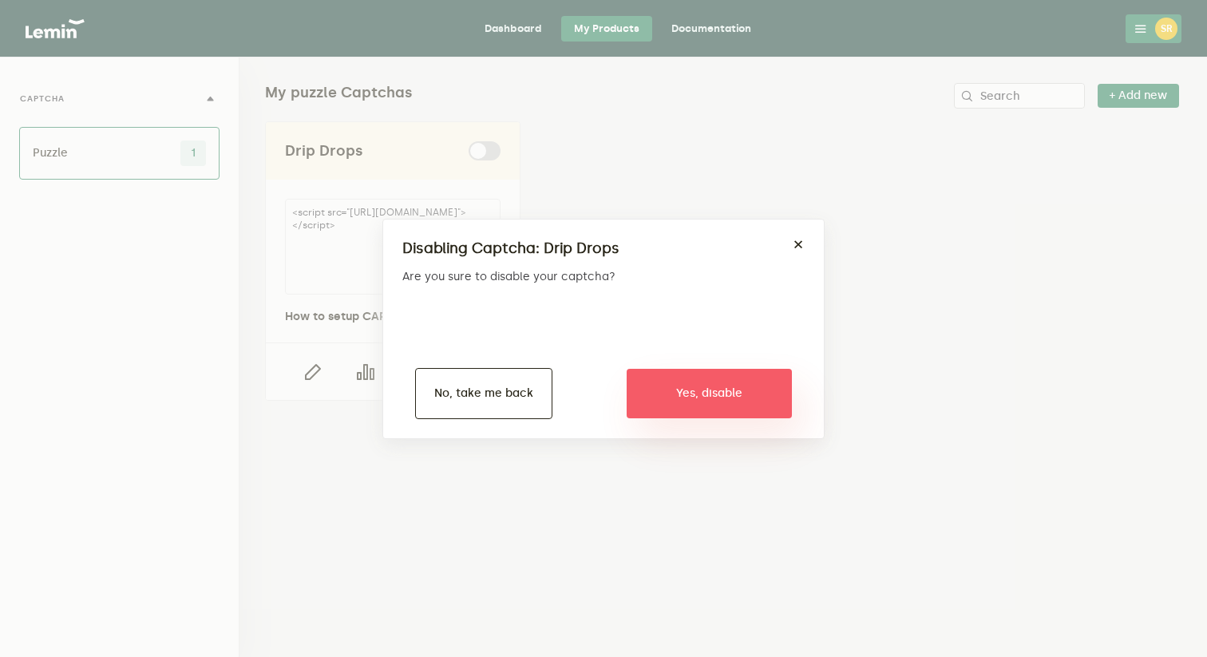
click at [681, 412] on button "Yes, disable" at bounding box center [709, 393] width 165 height 49
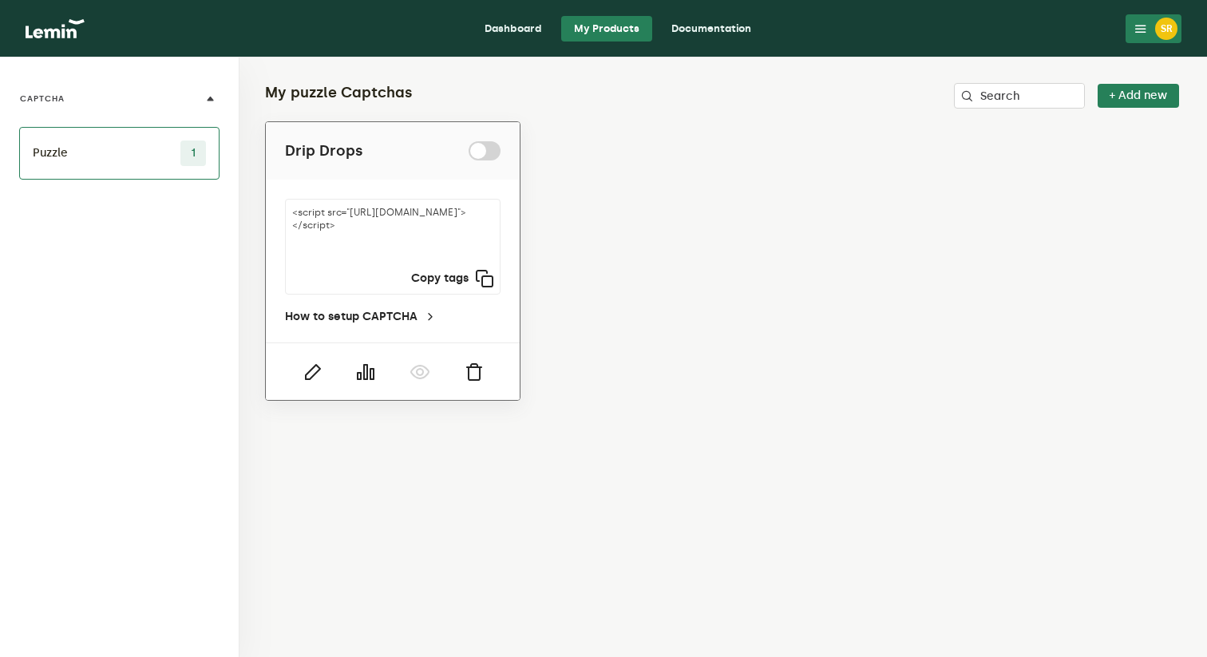
click at [500, 141] on label at bounding box center [500, 141] width 0 height 0
click at [477, 141] on input "checkbox" at bounding box center [478, 150] width 19 height 19
checkbox input "true"
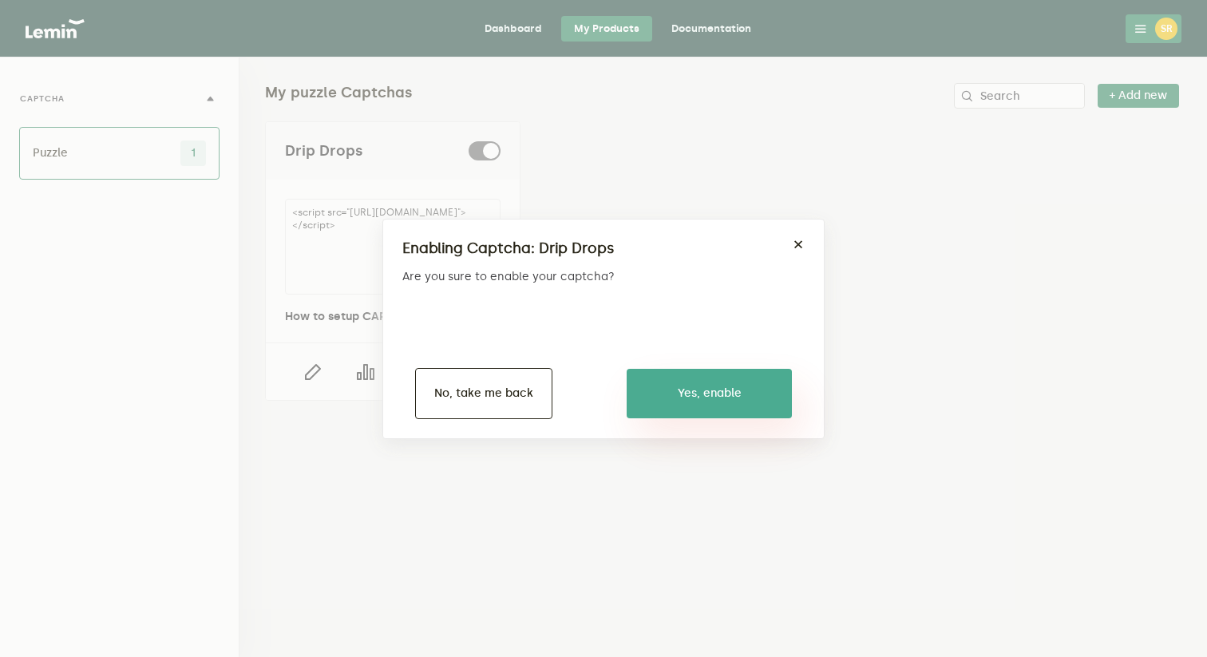
click at [667, 387] on button "Yes, enable" at bounding box center [709, 393] width 165 height 49
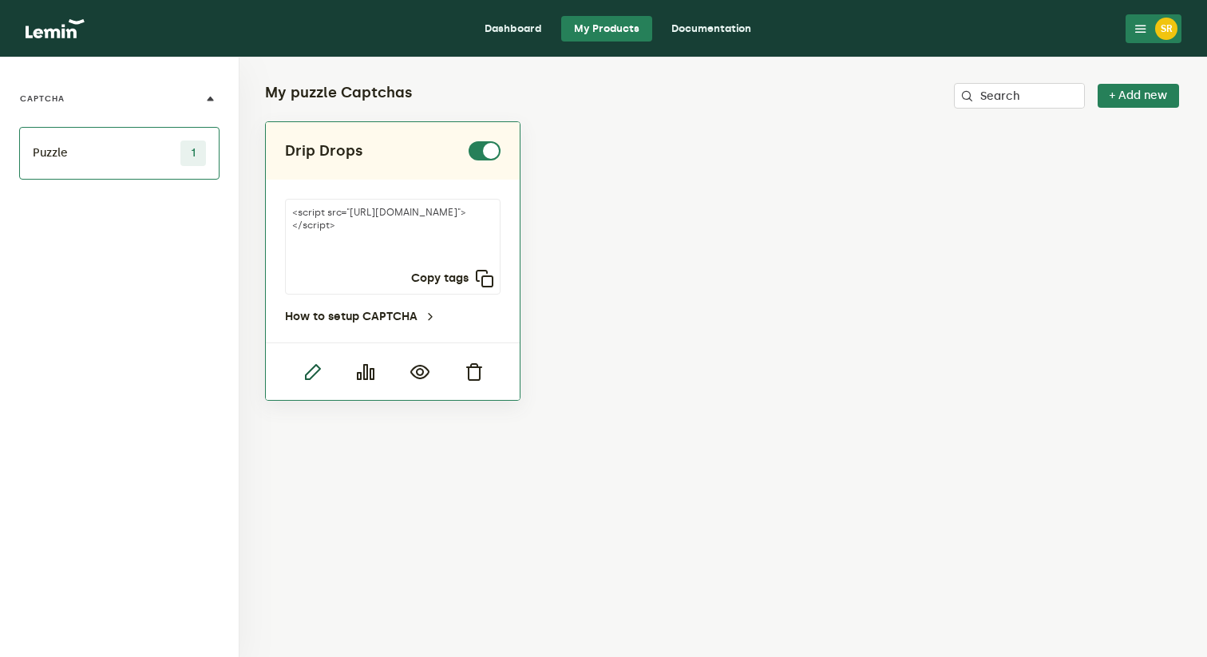
click at [312, 378] on icon "button" at bounding box center [312, 371] width 19 height 19
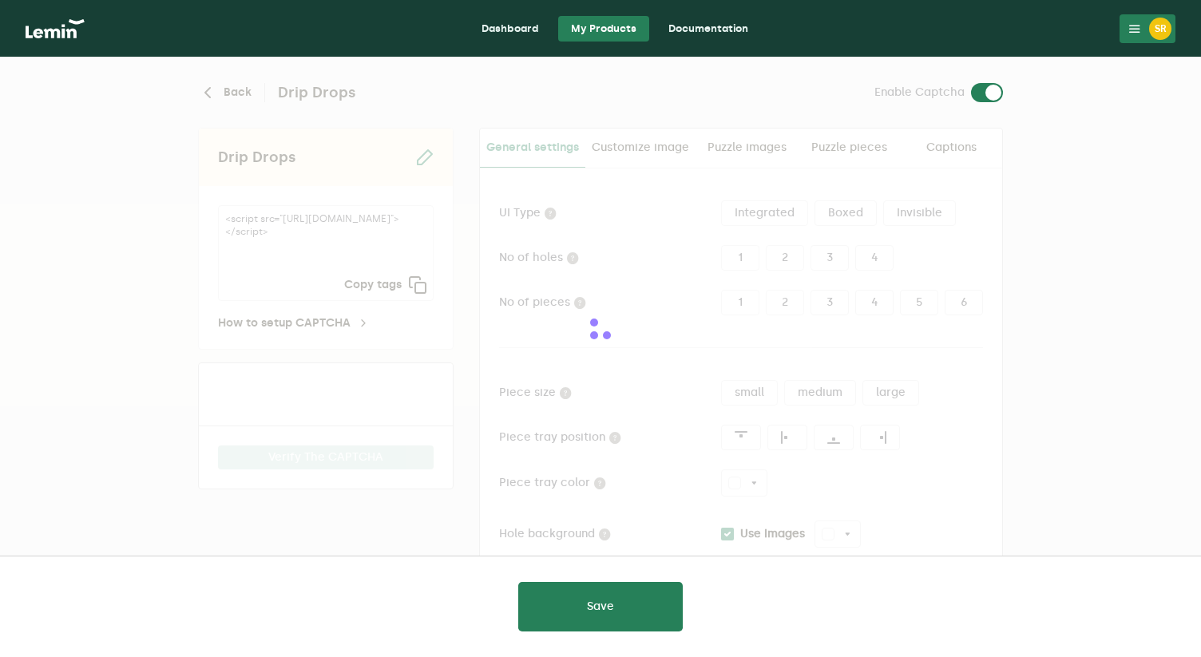
type input "white"
checkbox input "true"
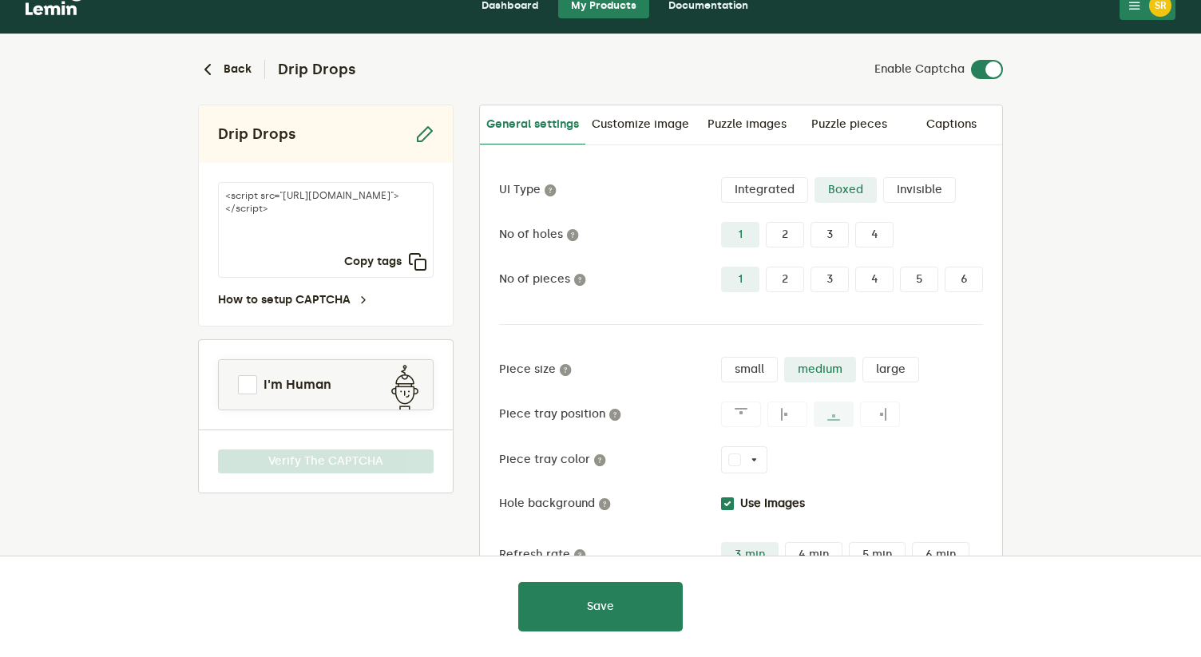
scroll to position [26, 0]
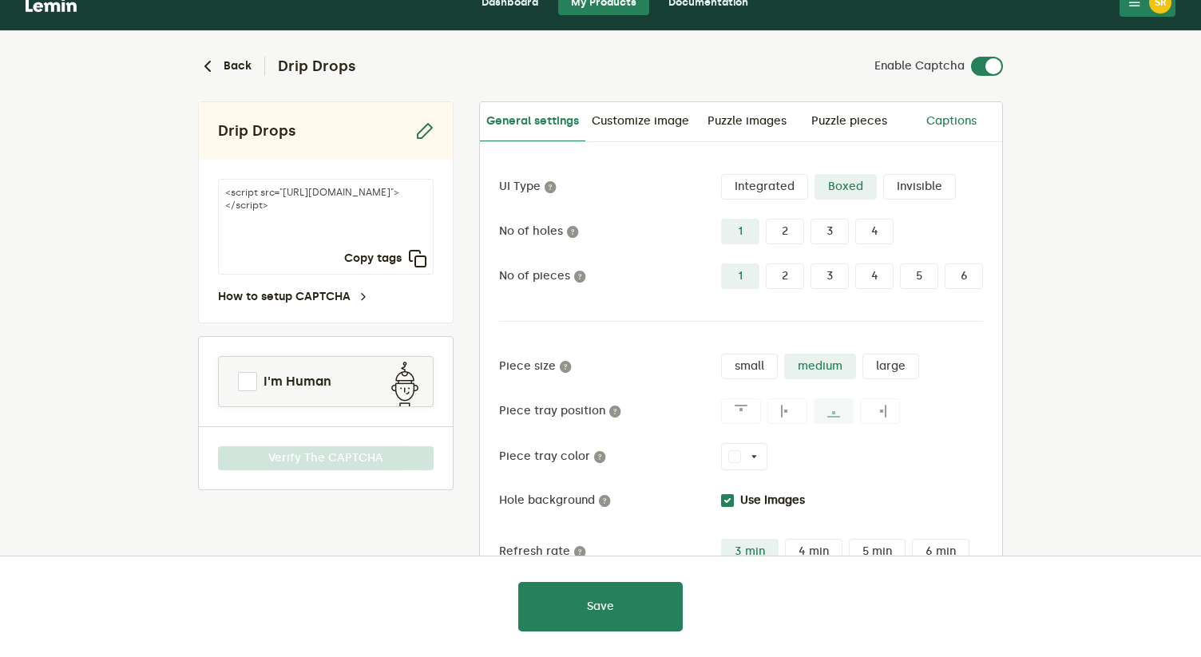
click at [928, 130] on link "Captions" at bounding box center [951, 121] width 102 height 38
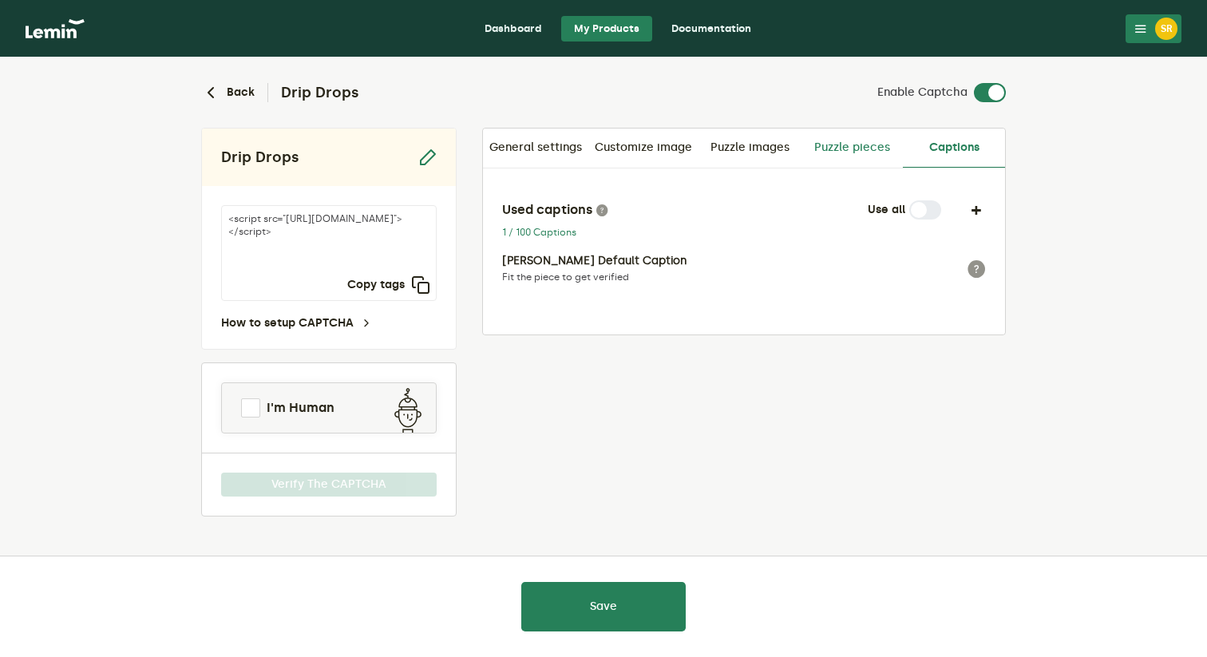
click at [872, 138] on link "Puzzle pieces" at bounding box center [852, 148] width 102 height 38
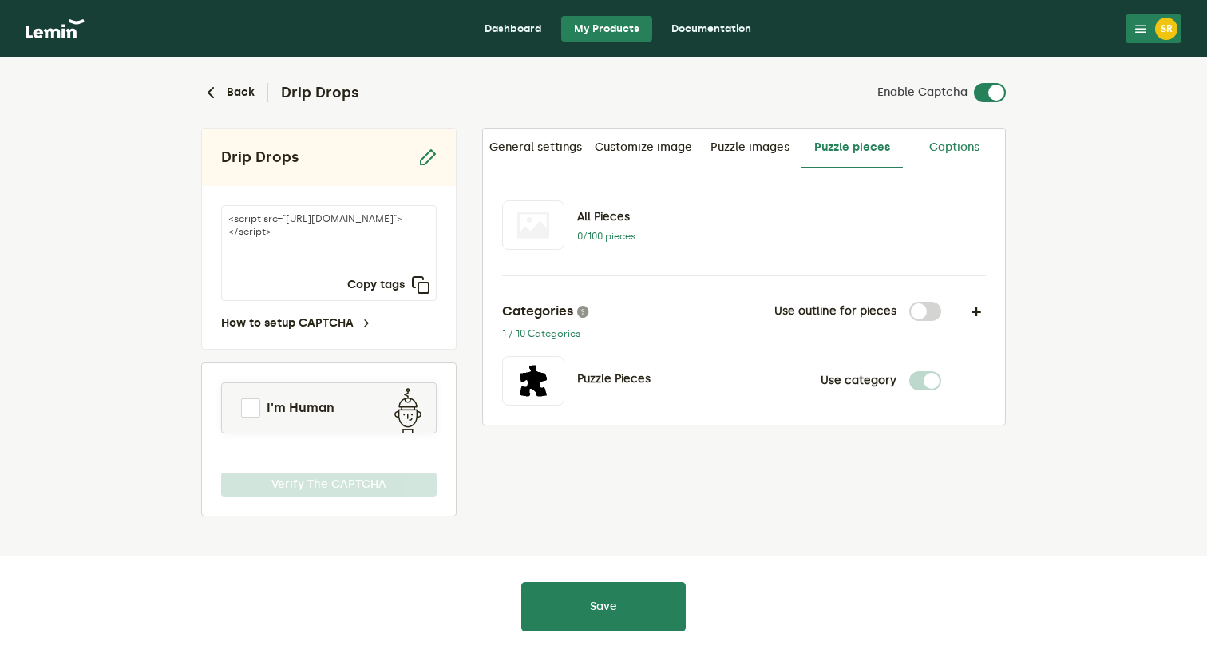
click at [943, 148] on link "Captions" at bounding box center [954, 148] width 102 height 38
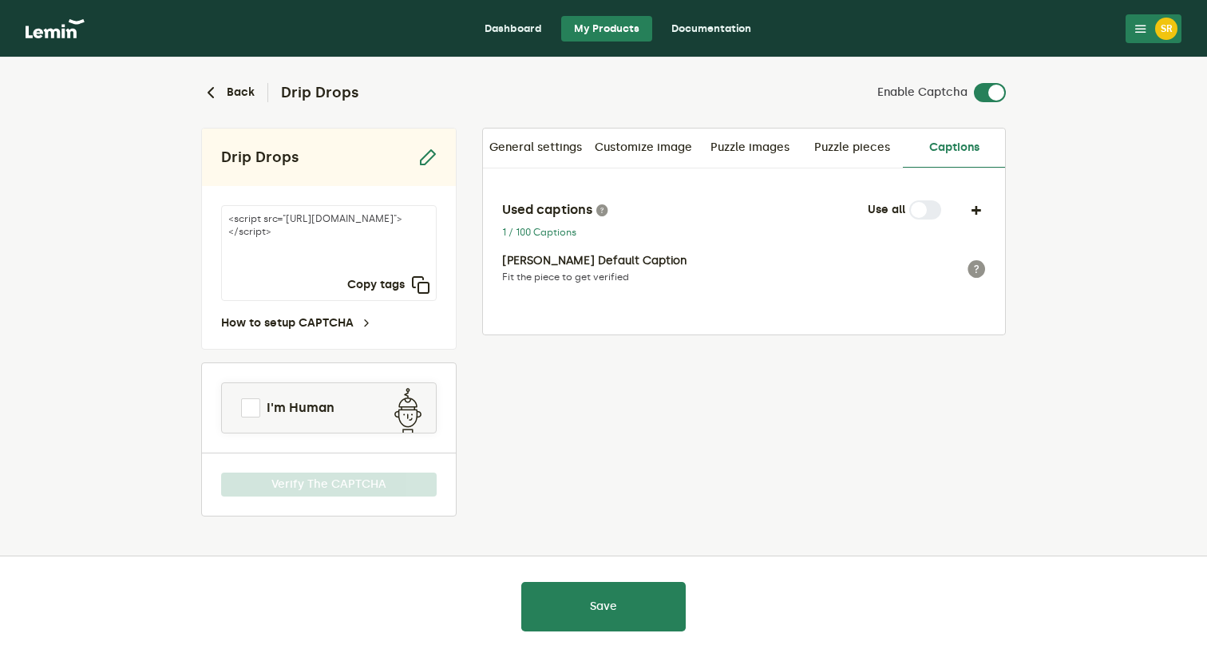
click at [941, 200] on label at bounding box center [941, 200] width 0 height 0
click at [877, 148] on link "Puzzle pieces" at bounding box center [852, 148] width 102 height 38
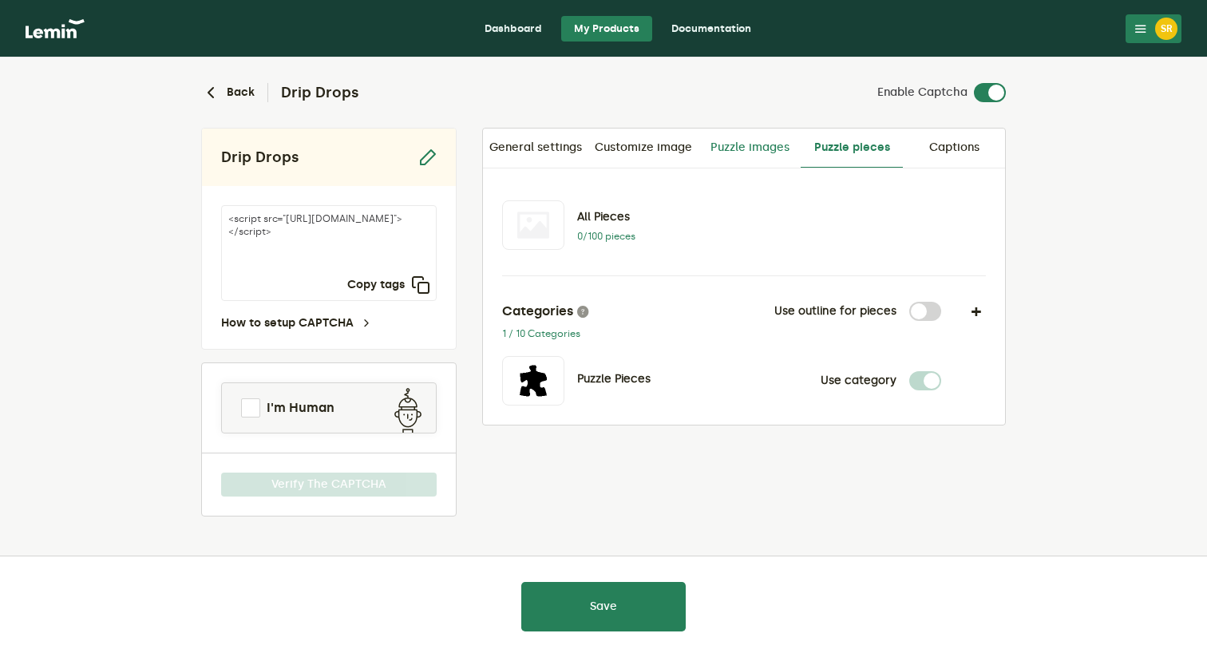
click at [773, 158] on link "Puzzle images" at bounding box center [749, 148] width 102 height 38
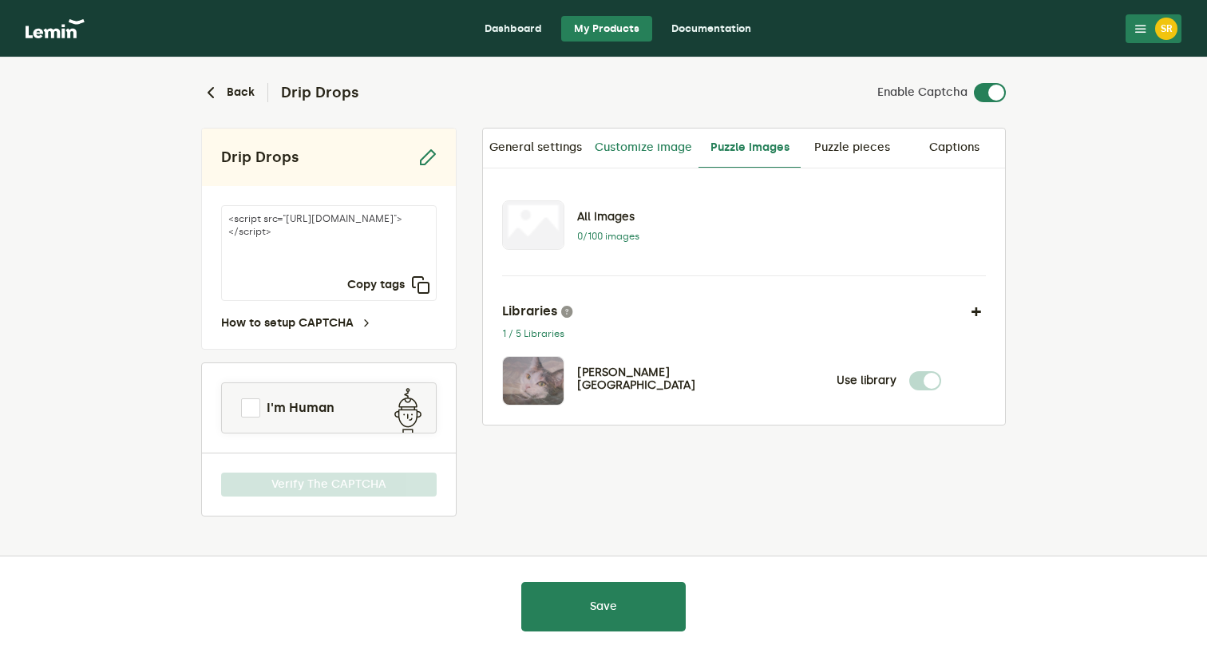
click at [667, 152] on link "Customize image" at bounding box center [643, 148] width 110 height 38
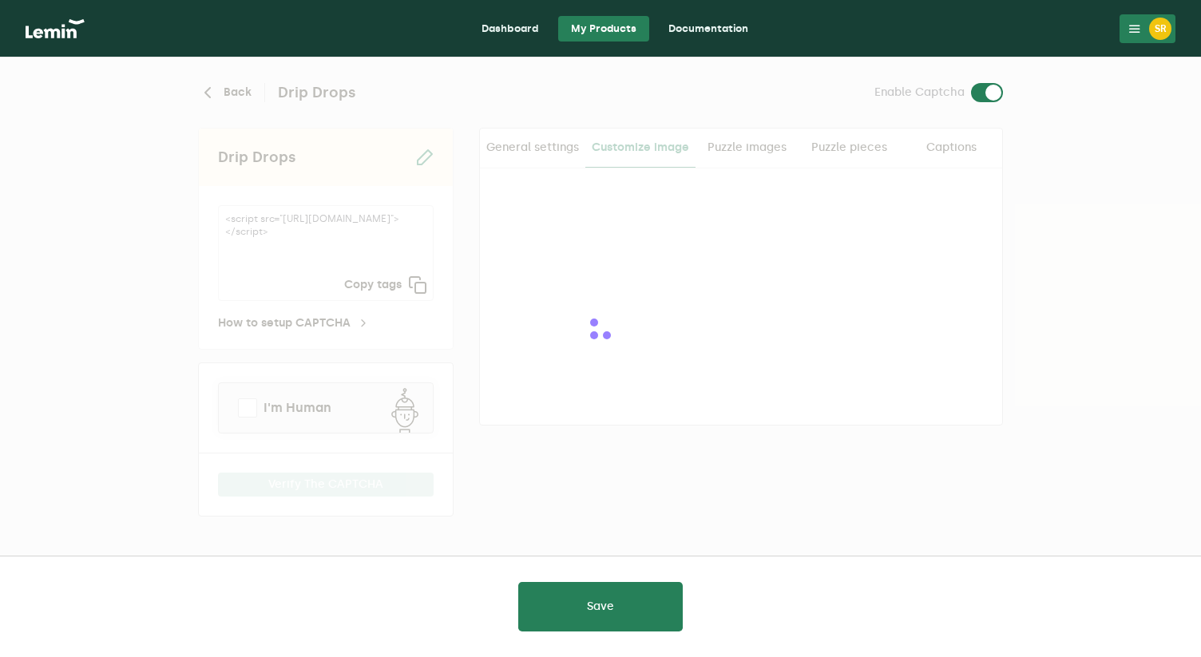
checkbox input "true"
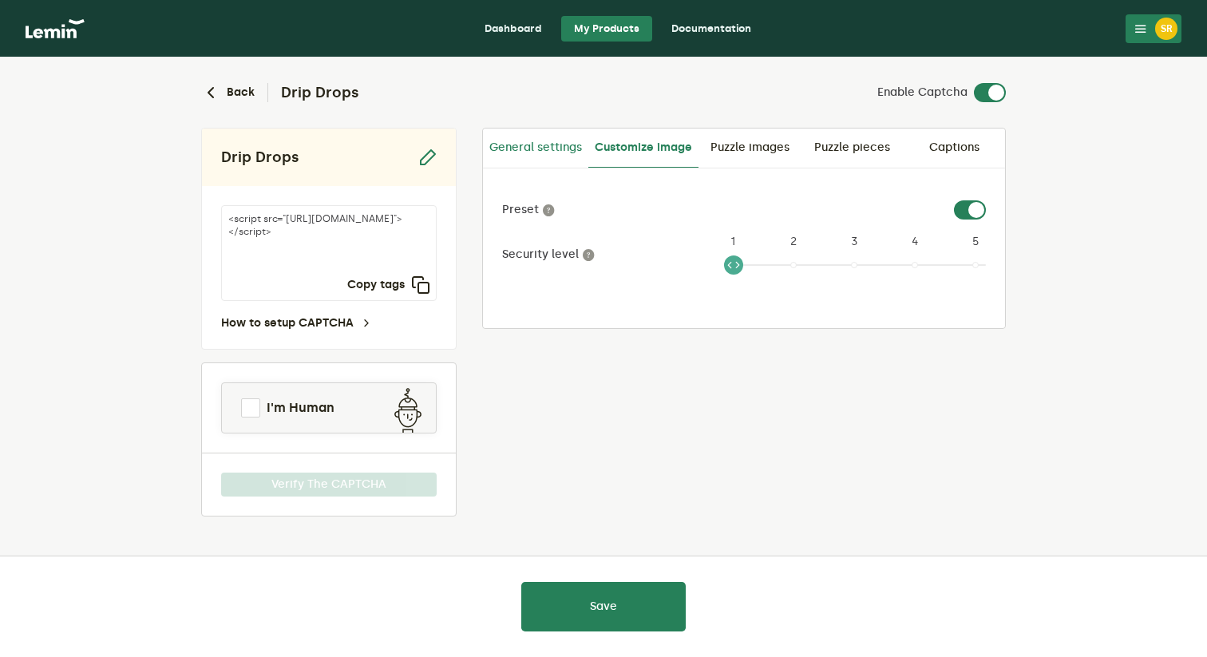
click at [544, 148] on link "General settings" at bounding box center [535, 148] width 105 height 38
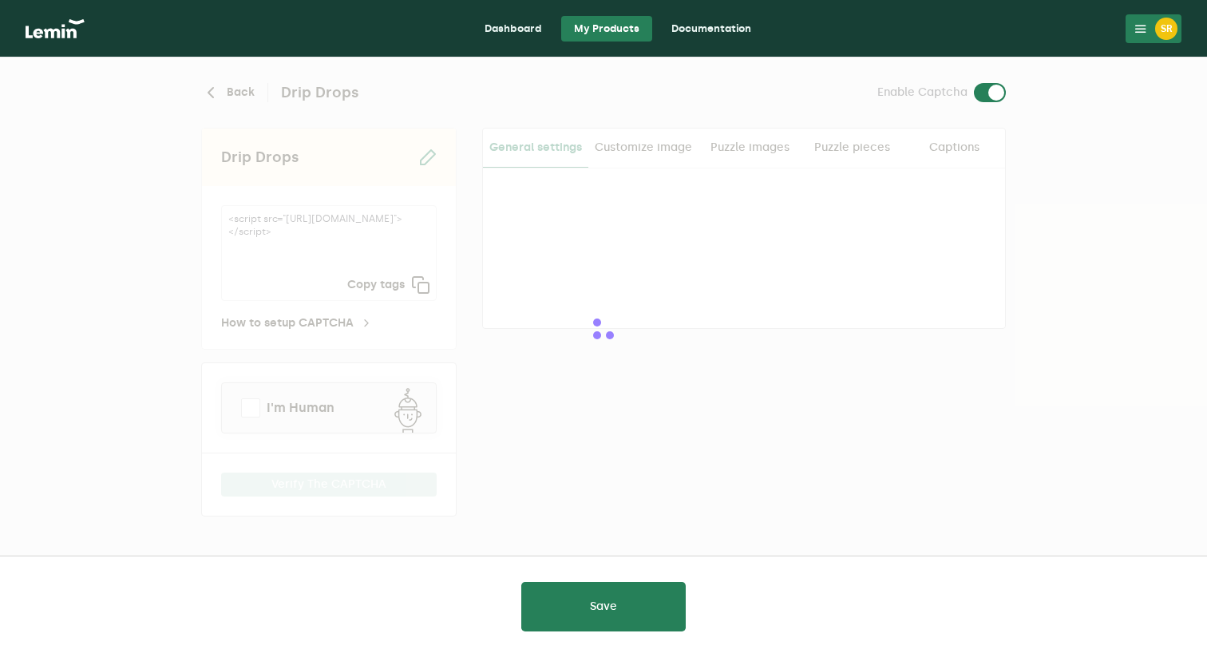
type input "white"
checkbox input "true"
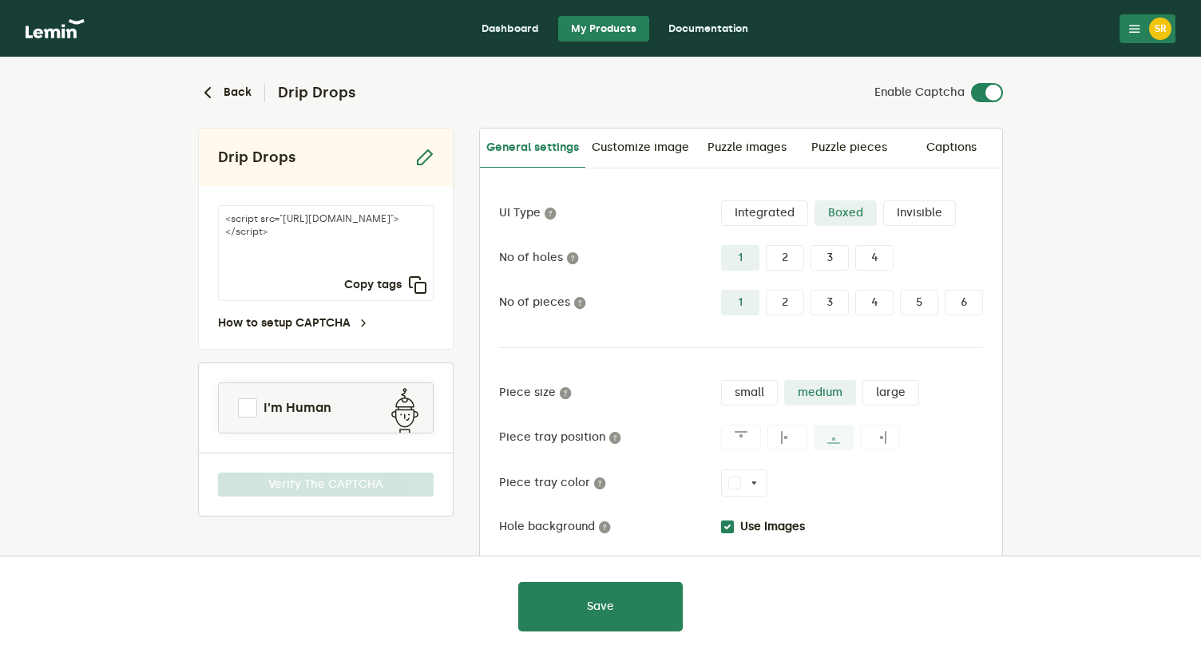
click at [278, 331] on div "<script src="https://api.leminnow.com/captcha/v1/cropped/CROPPED_9412671_1283e8…" at bounding box center [326, 267] width 254 height 163
click at [287, 313] on div "<script src="https://api.leminnow.com/captcha/v1/cropped/CROPPED_9412671_1283e8…" at bounding box center [326, 267] width 254 height 163
click at [287, 322] on link "How to setup CAPTCHA" at bounding box center [294, 323] width 152 height 13
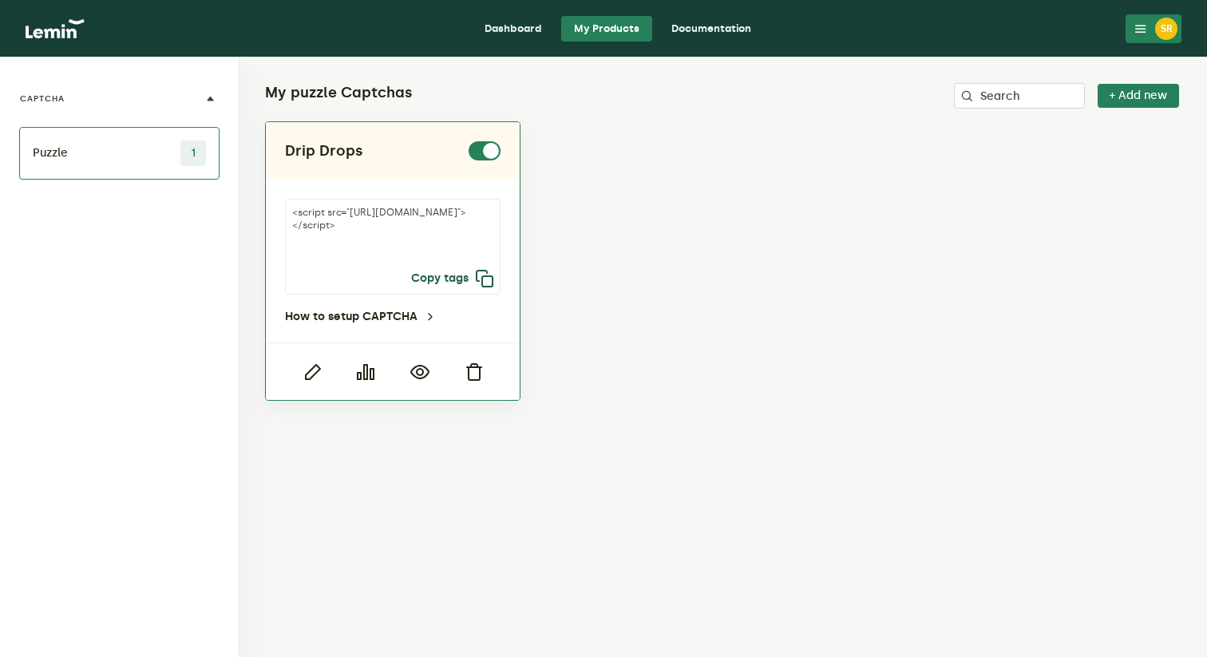
click at [491, 283] on icon "button" at bounding box center [484, 278] width 19 height 19
click at [375, 157] on div "Drip Drops" at bounding box center [393, 150] width 216 height 19
click at [364, 321] on link "How to setup CAPTCHA" at bounding box center [361, 317] width 152 height 13
click at [403, 318] on link "How to setup CAPTCHA" at bounding box center [361, 317] width 152 height 13
click at [332, 149] on h2 "Drip Drops" at bounding box center [324, 150] width 78 height 19
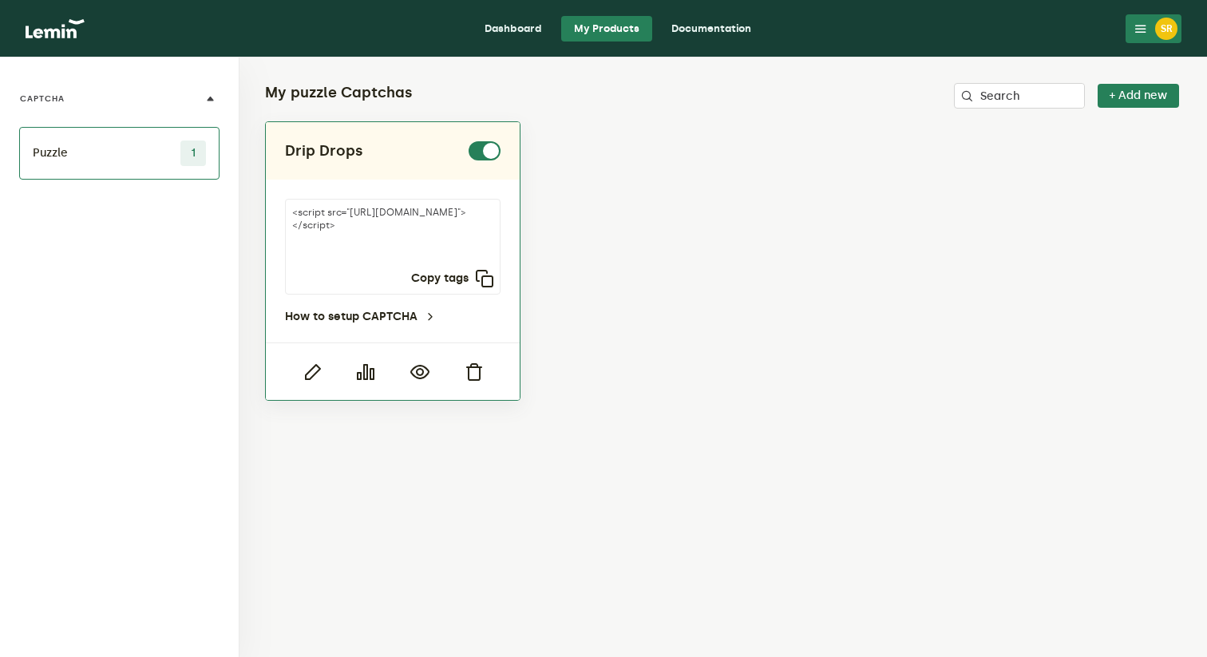
click at [395, 249] on textarea "<script src="[URL][DOMAIN_NAME]"></script>" at bounding box center [393, 247] width 216 height 96
click at [303, 368] on icon "button" at bounding box center [312, 371] width 19 height 19
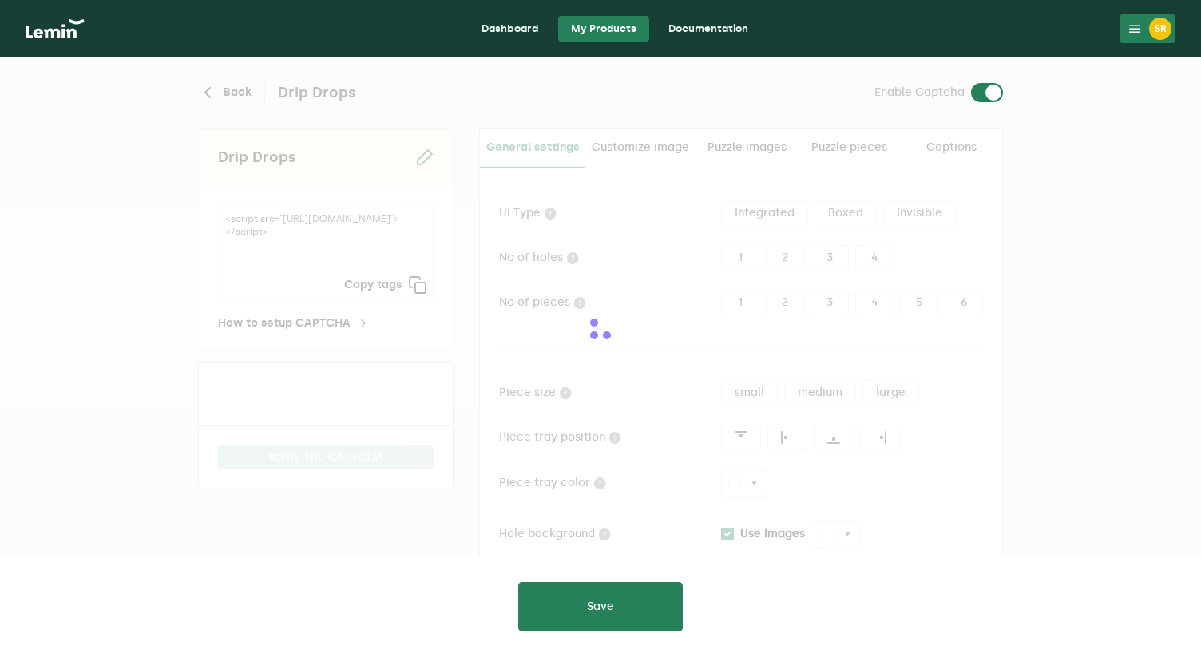
type input "white"
checkbox input "true"
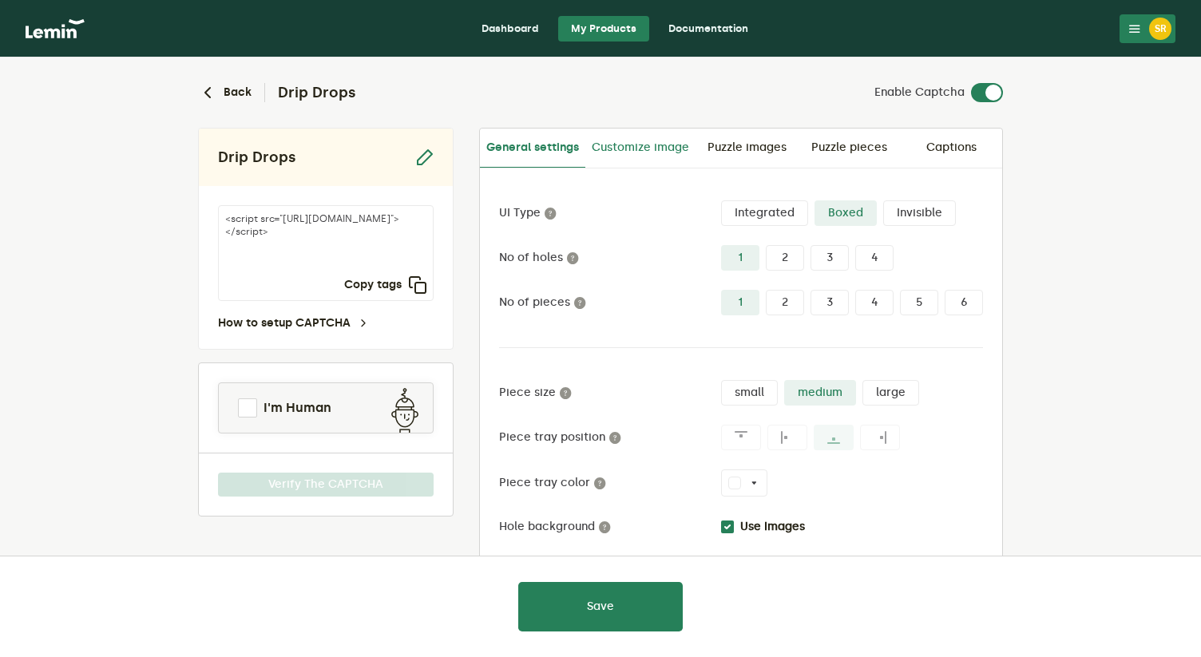
click at [647, 141] on link "Customize image" at bounding box center [640, 148] width 110 height 38
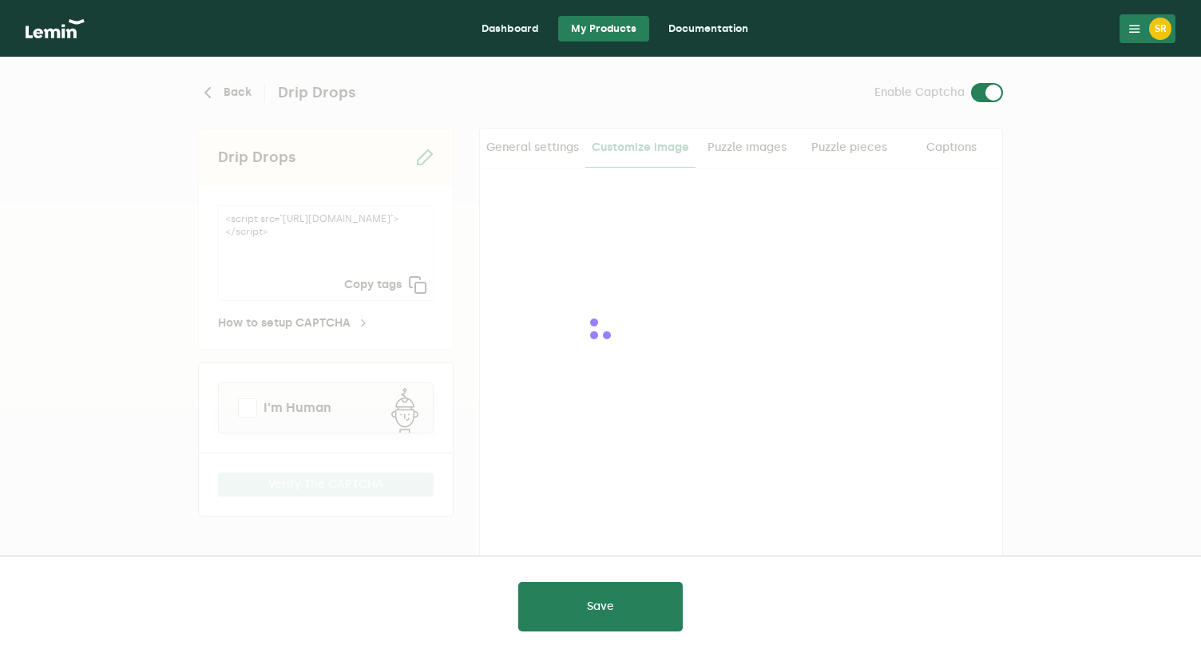
checkbox input "true"
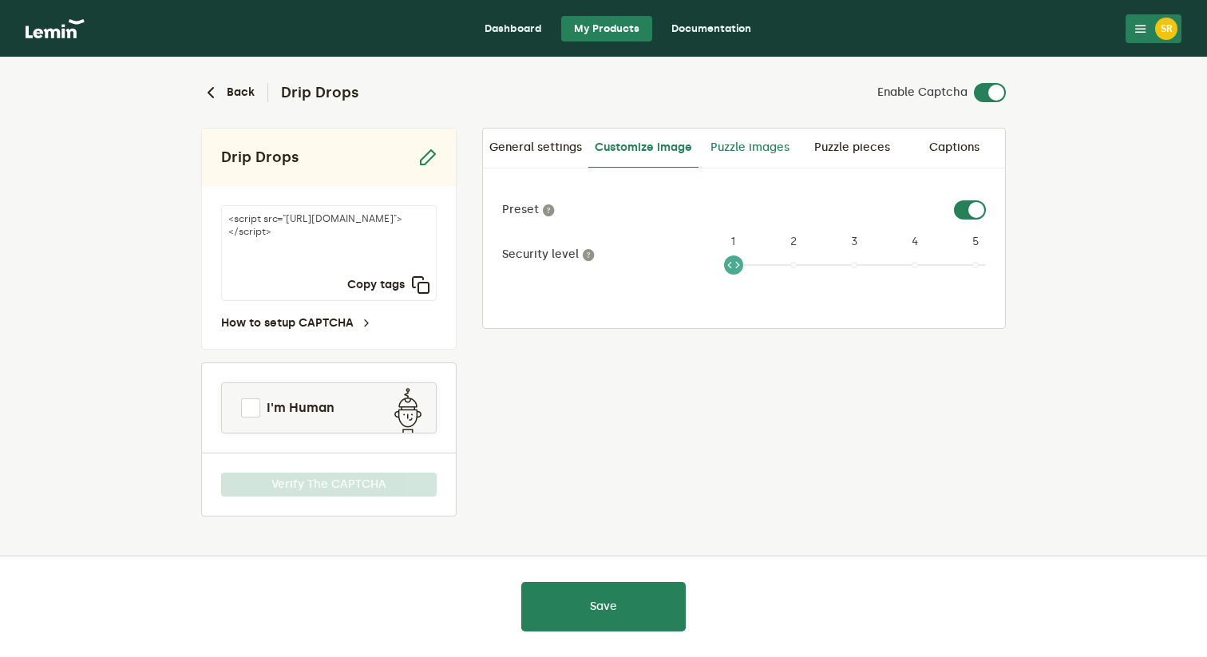
click at [747, 146] on link "Puzzle images" at bounding box center [749, 148] width 102 height 38
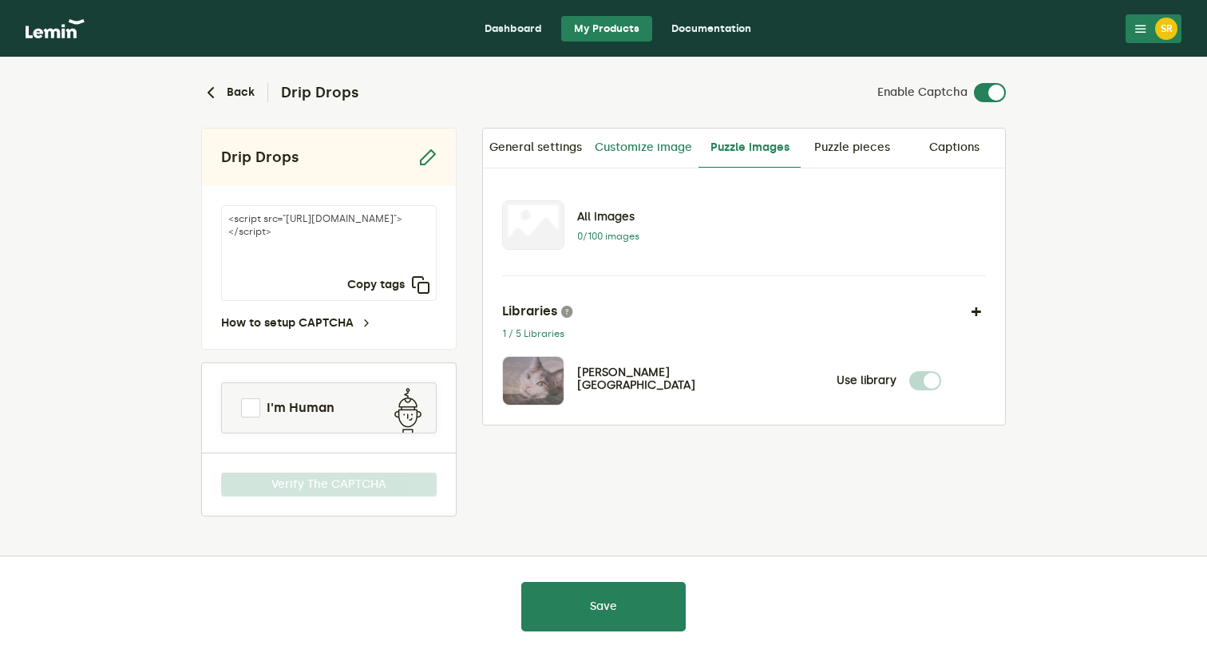
click at [641, 155] on link "Customize image" at bounding box center [643, 148] width 110 height 38
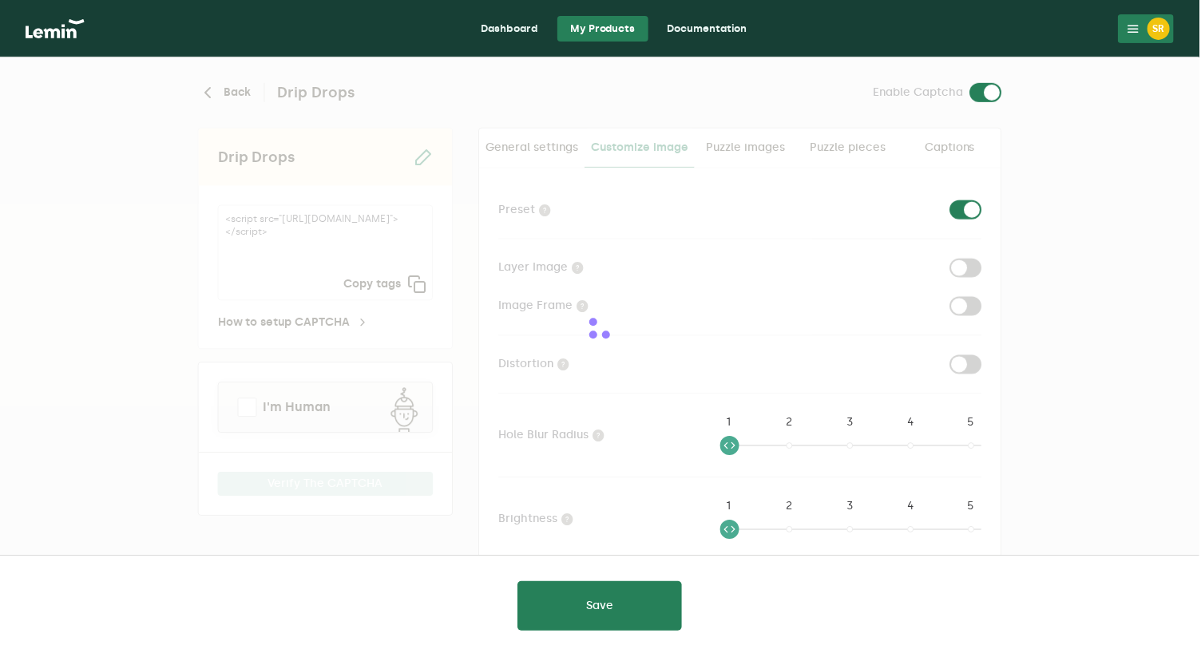
checkbox input "true"
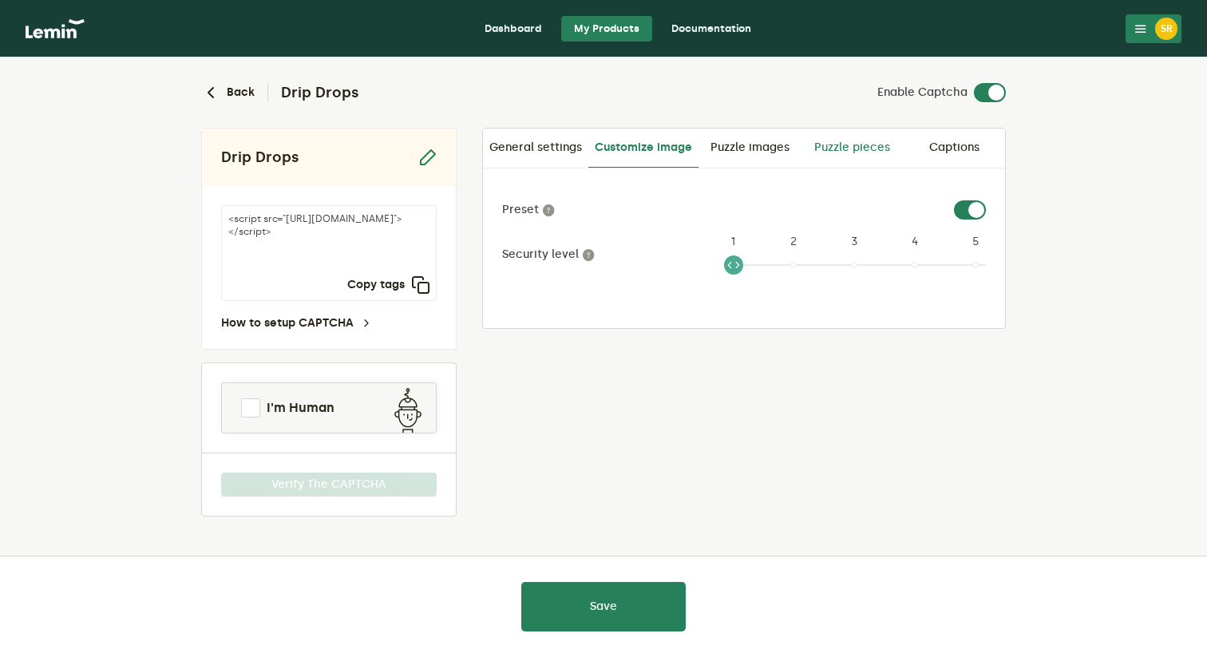
click at [839, 138] on link "Puzzle pieces" at bounding box center [852, 148] width 102 height 38
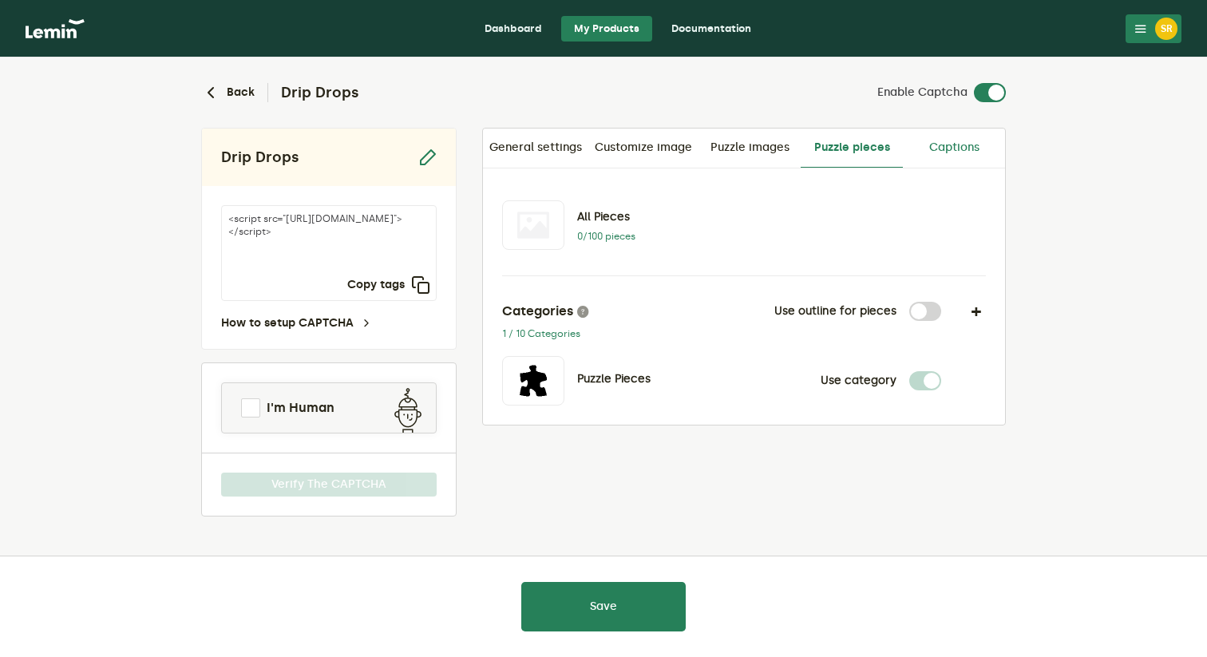
click at [956, 154] on link "Captions" at bounding box center [954, 148] width 102 height 38
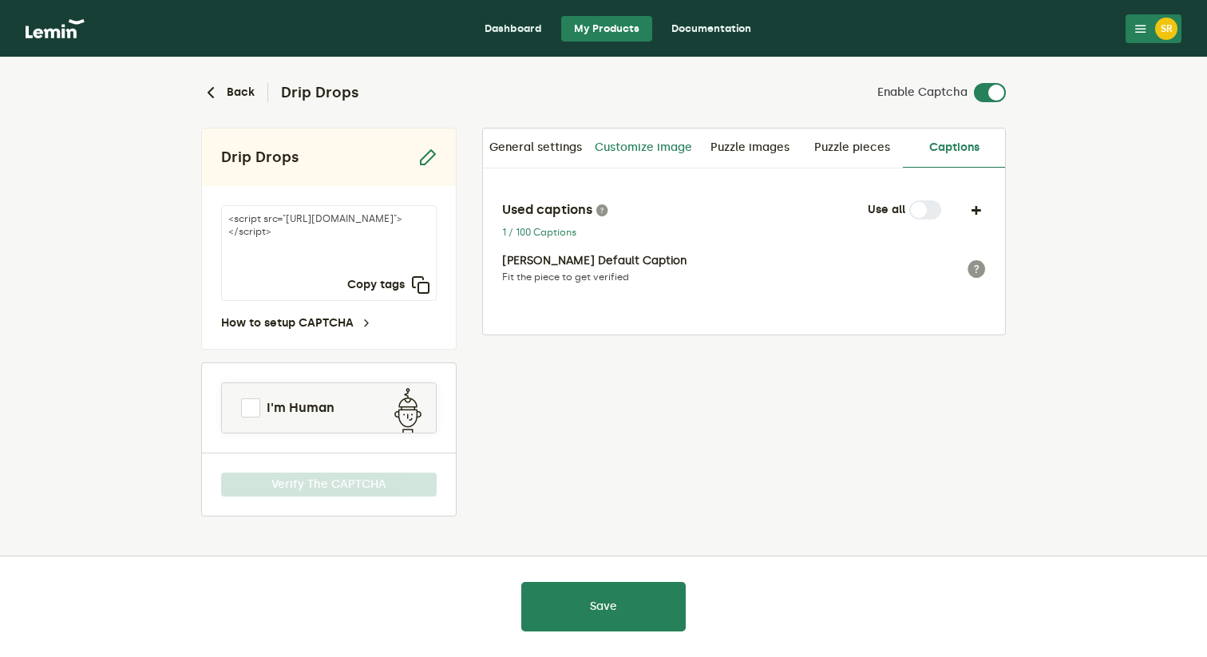
click at [641, 152] on link "Customize image" at bounding box center [643, 148] width 110 height 38
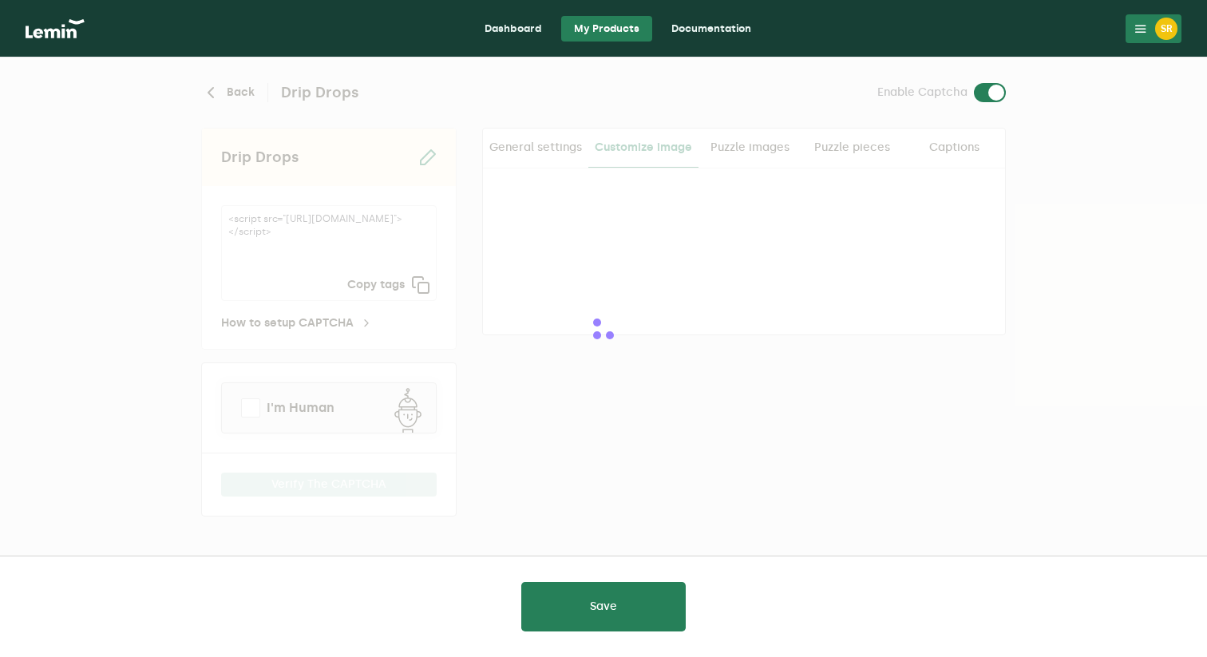
checkbox input "true"
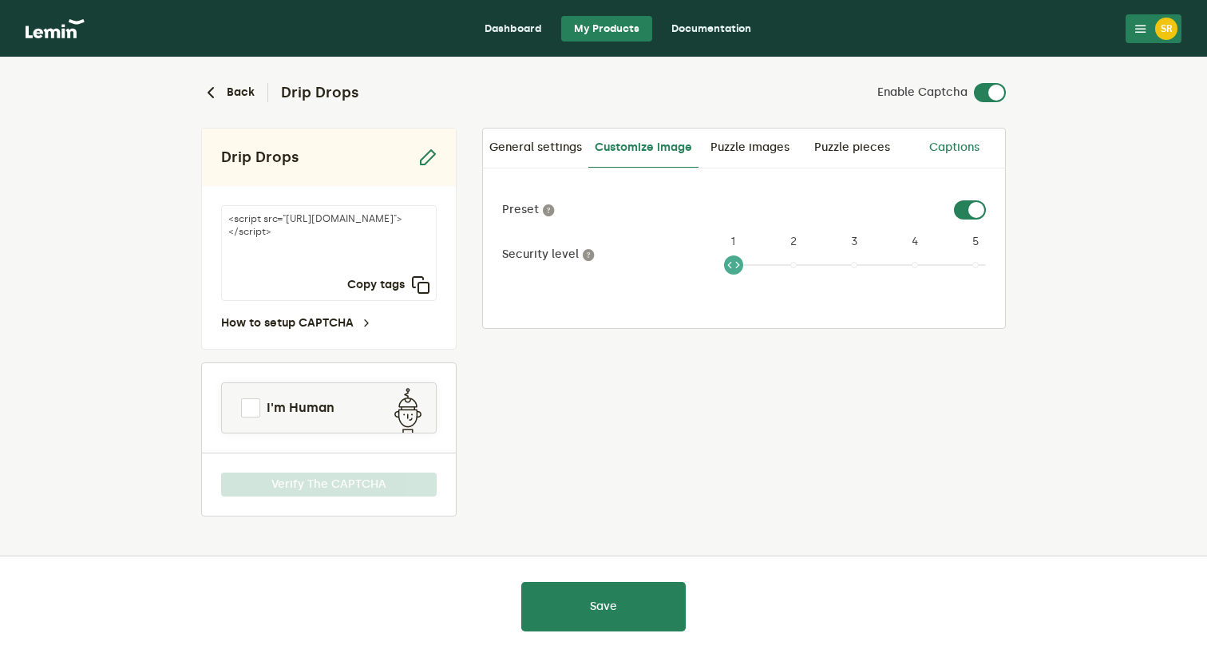
click at [944, 148] on link "Captions" at bounding box center [954, 148] width 102 height 38
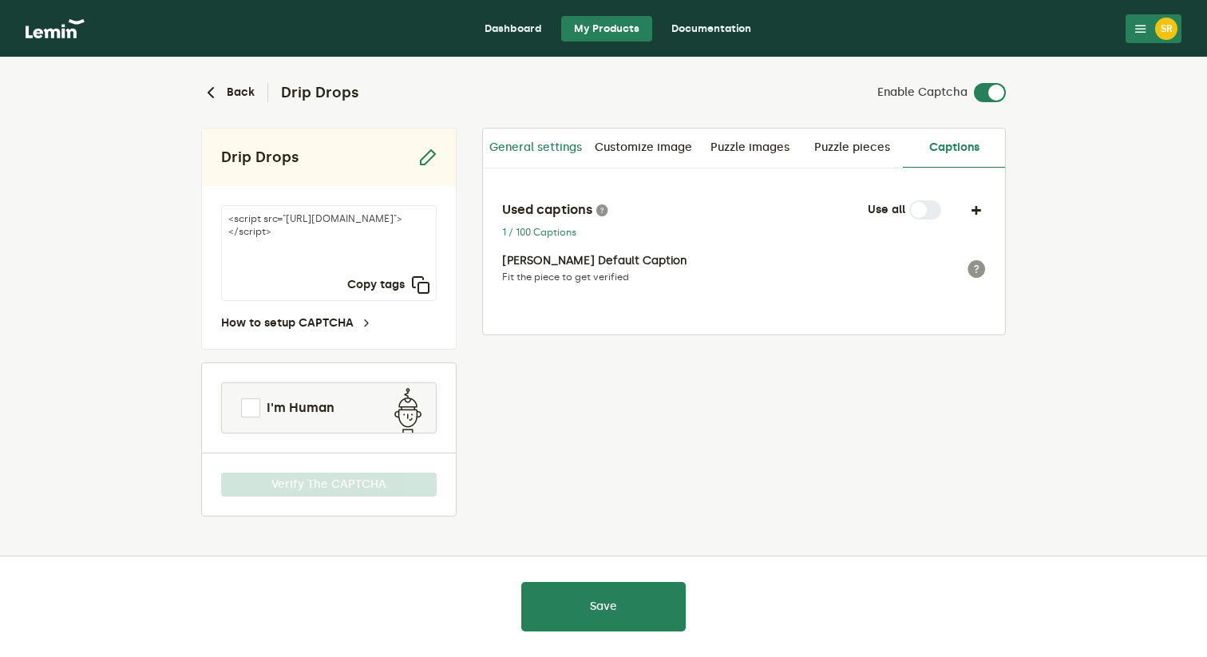
click at [516, 158] on link "General settings" at bounding box center [535, 148] width 105 height 38
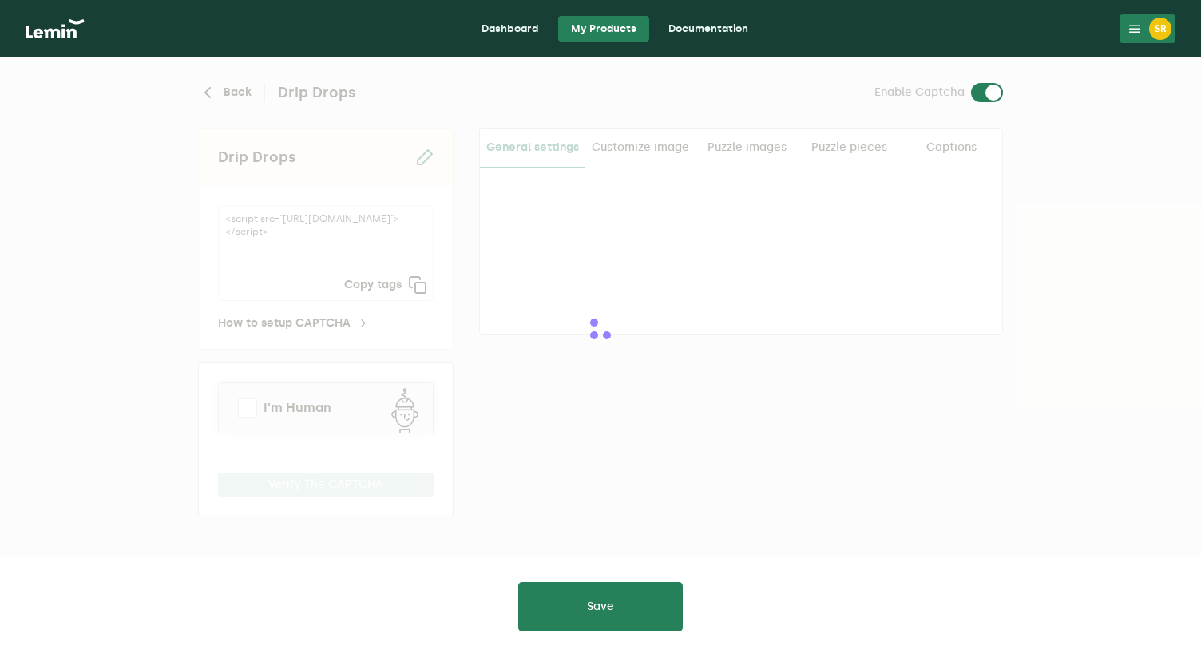
type input "white"
checkbox input "true"
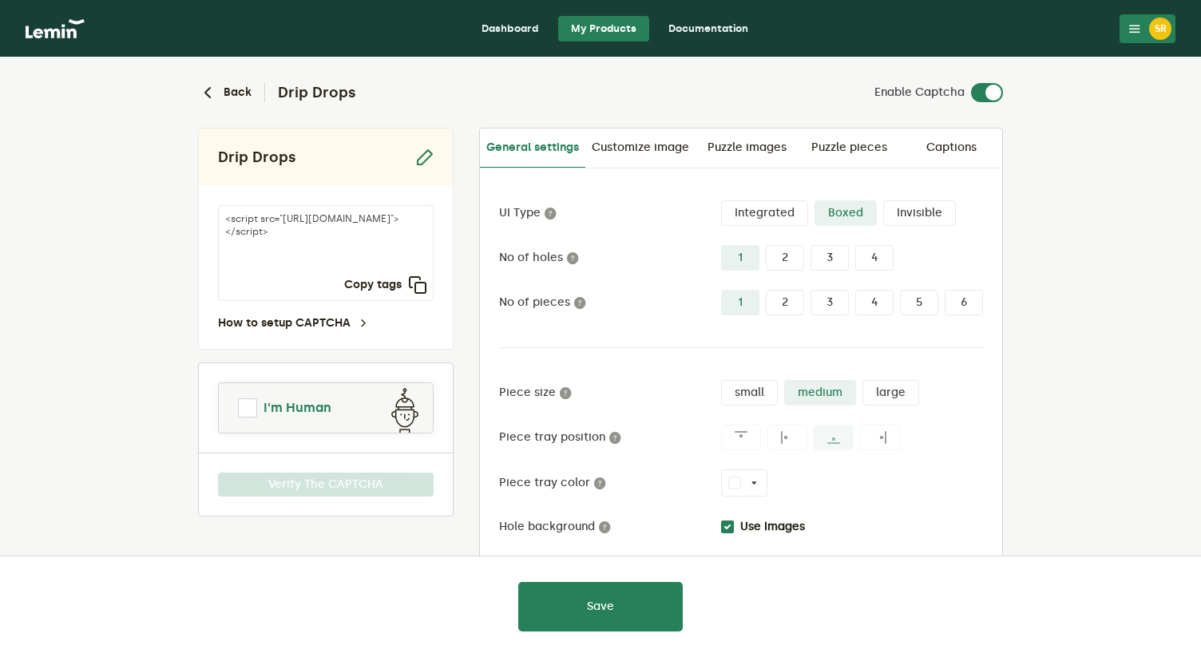
click at [253, 412] on span at bounding box center [247, 407] width 19 height 19
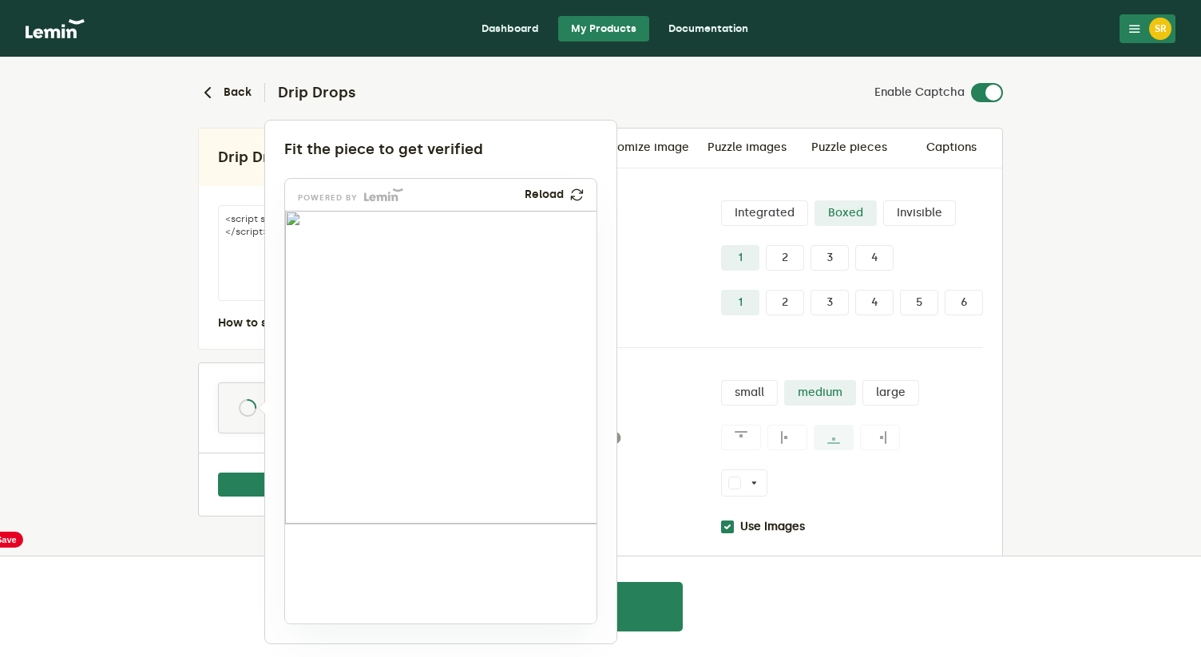
drag, startPoint x: 327, startPoint y: 573, endPoint x: 441, endPoint y: 382, distance: 222.3
click at [441, 382] on img at bounding box center [343, 488] width 516 height 313
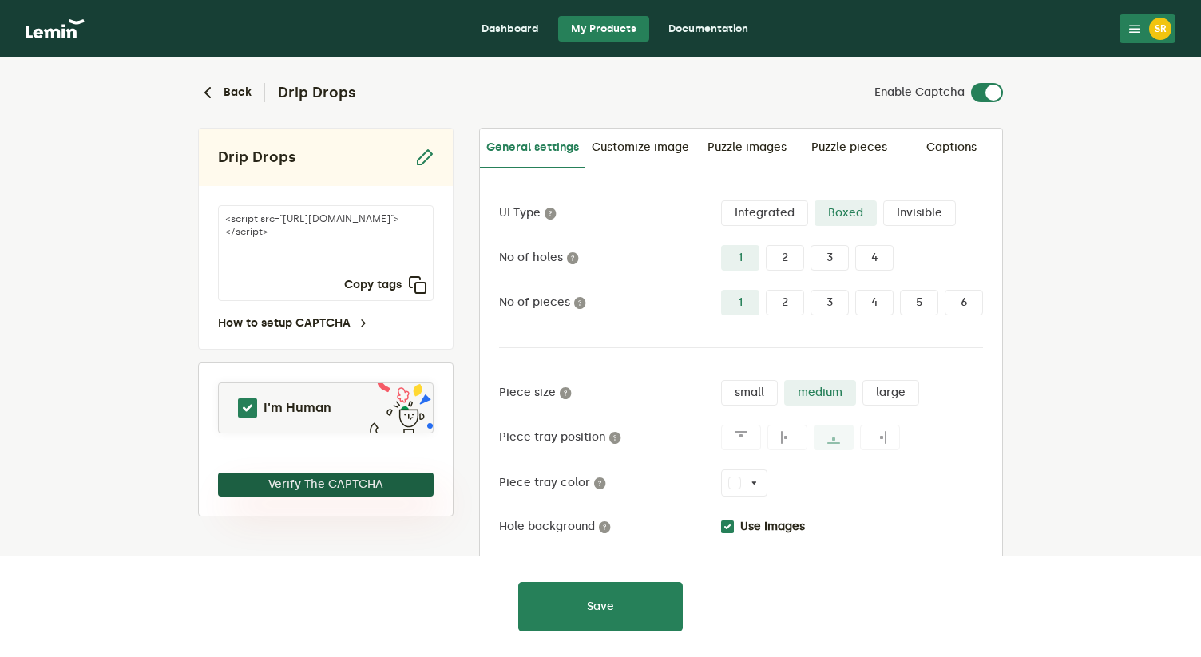
click at [273, 485] on button "Verify The CAPTCHA" at bounding box center [326, 485] width 216 height 24
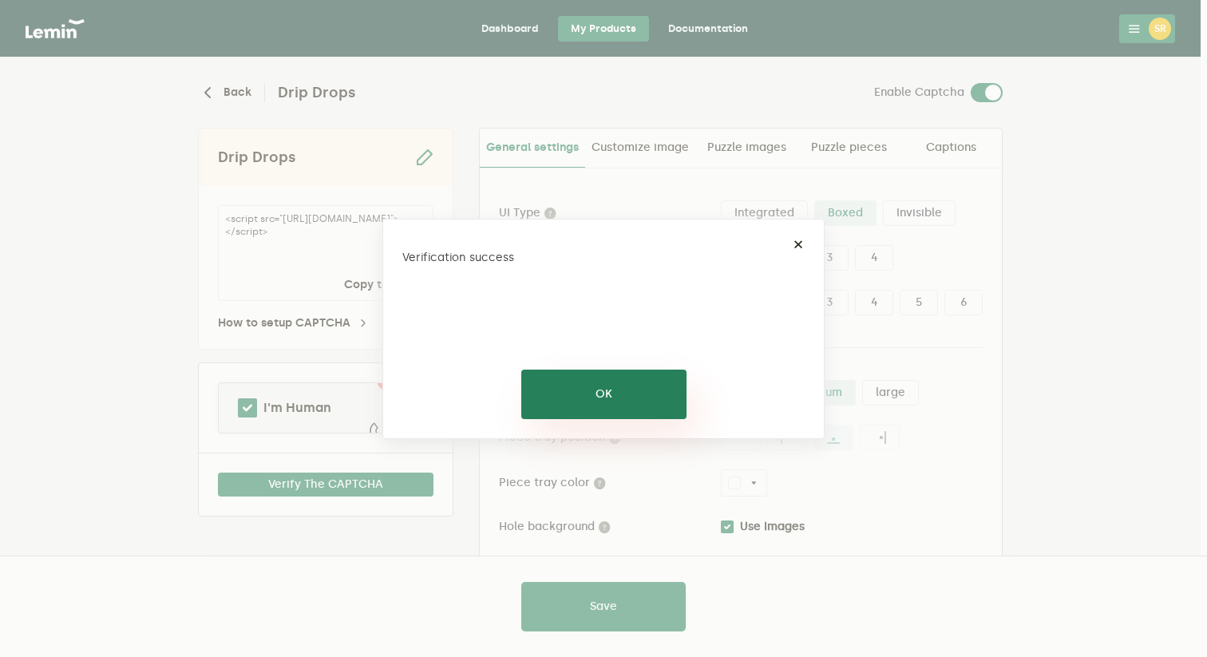
click at [607, 382] on button "OK" at bounding box center [603, 394] width 165 height 49
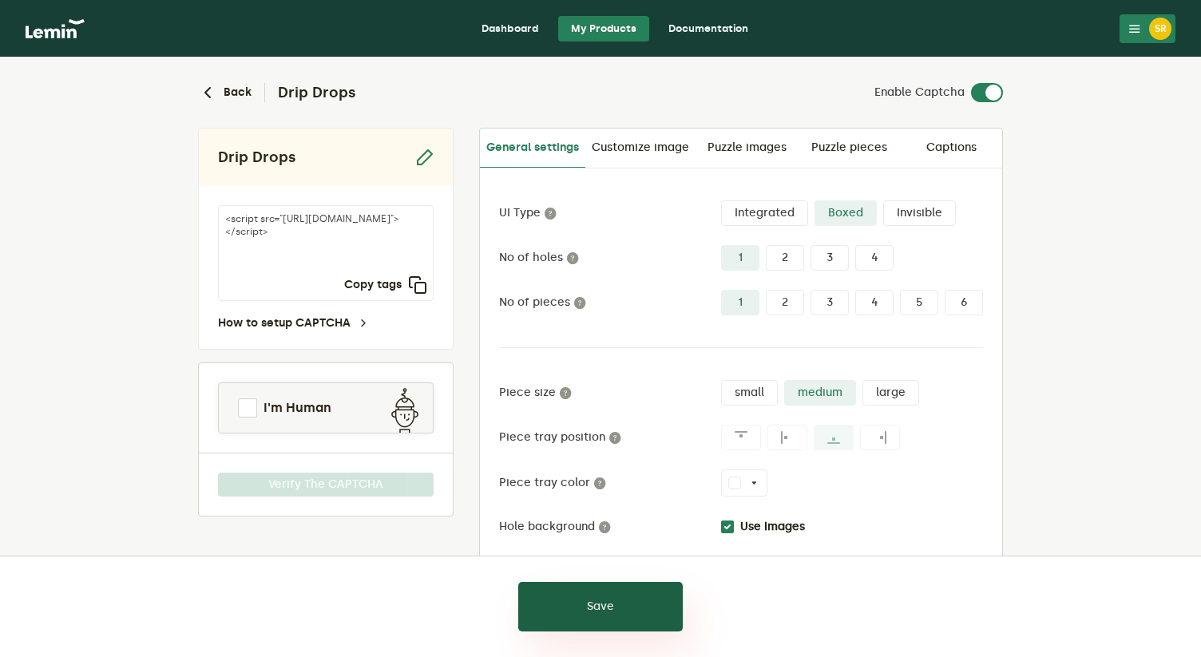
click at [548, 607] on button "Save" at bounding box center [600, 606] width 164 height 49
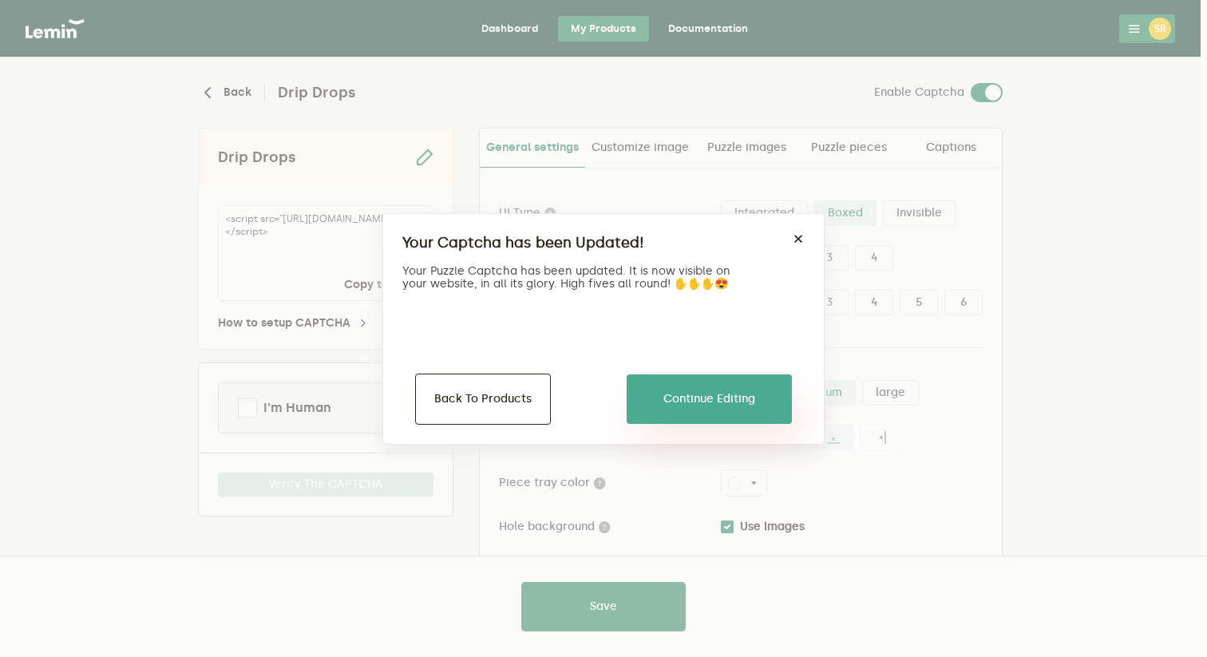
click at [703, 391] on button "Continue Editing" at bounding box center [709, 398] width 165 height 49
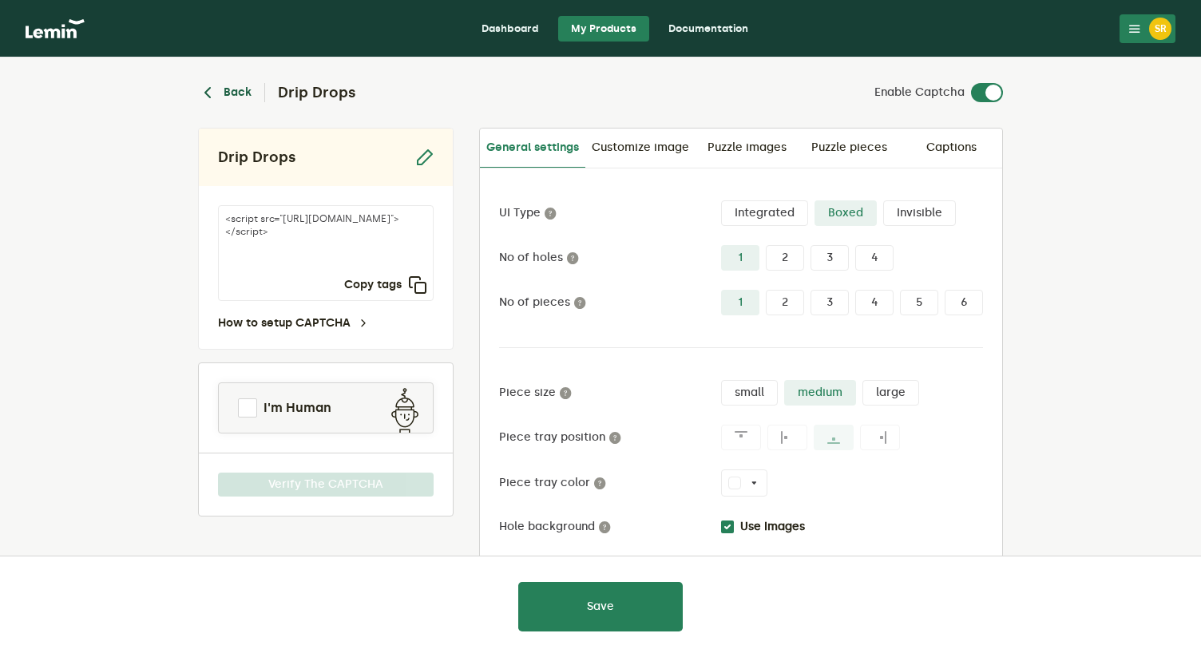
click at [222, 85] on button "Back" at bounding box center [224, 92] width 53 height 19
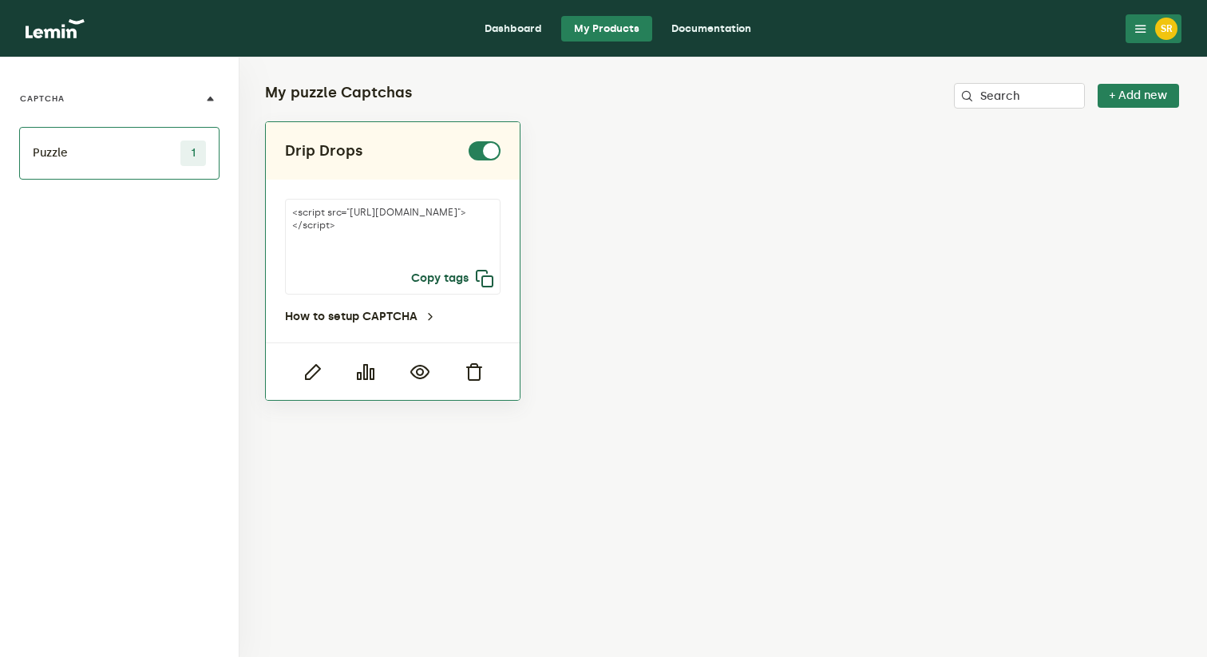
click at [479, 284] on icon "button" at bounding box center [484, 278] width 19 height 19
click at [447, 280] on button "Copy tags" at bounding box center [452, 278] width 83 height 19
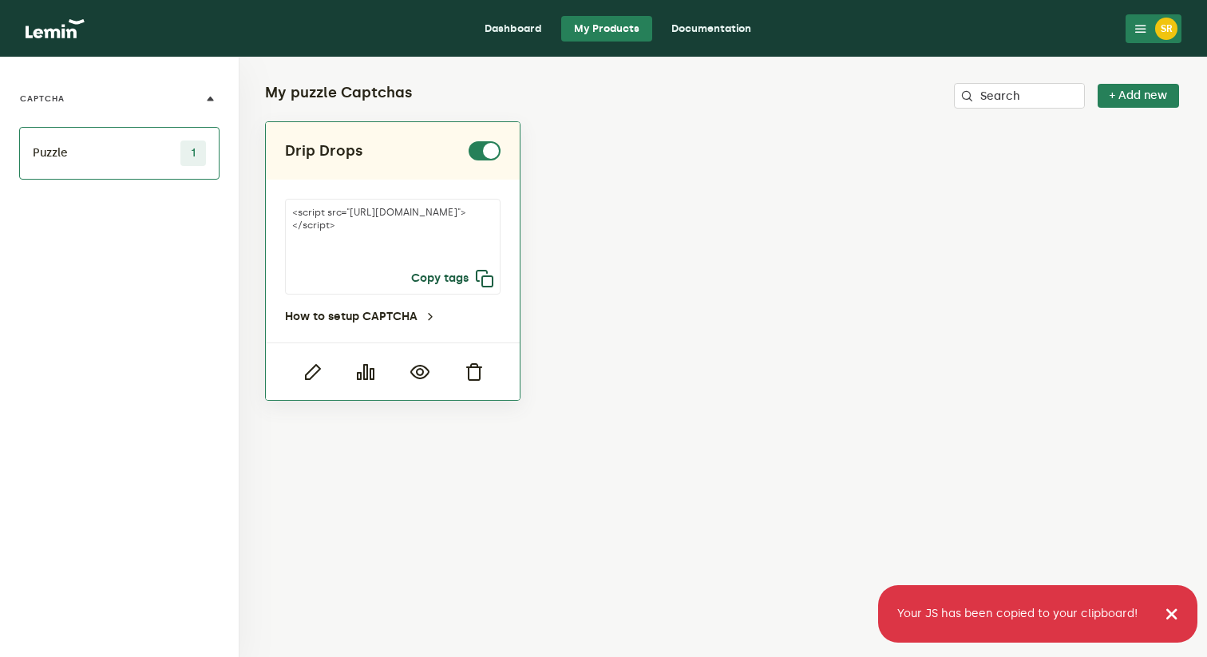
click at [455, 282] on button "Copy tags" at bounding box center [452, 278] width 83 height 19
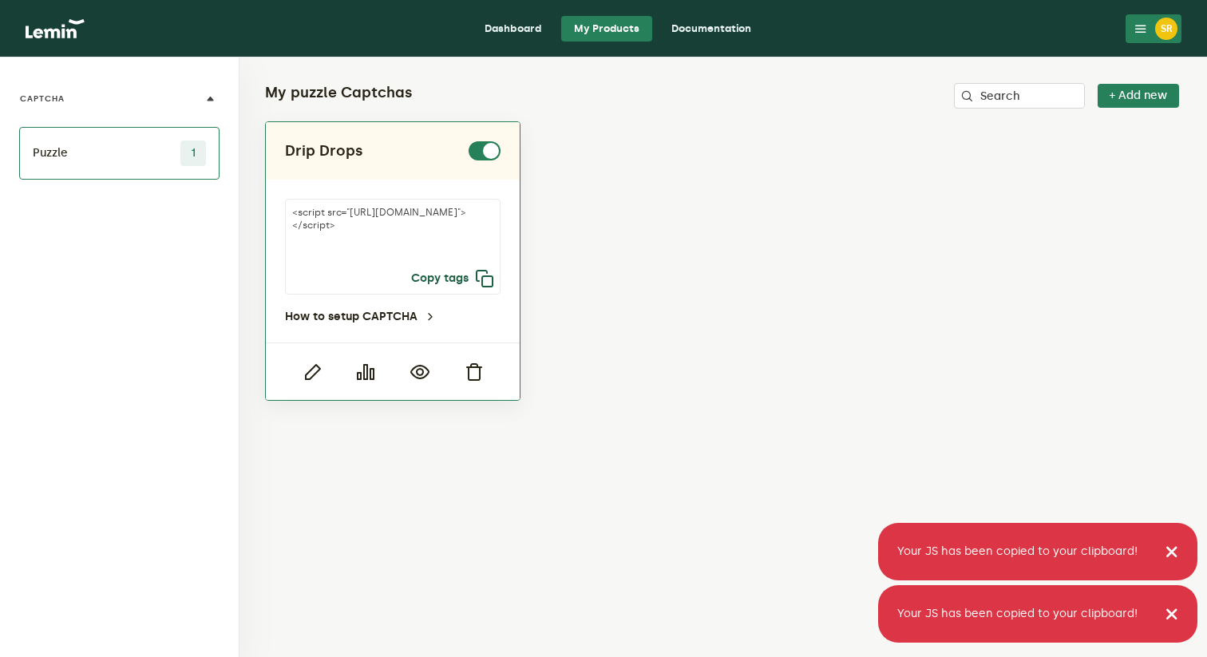
click at [455, 282] on button "Copy tags" at bounding box center [452, 278] width 83 height 19
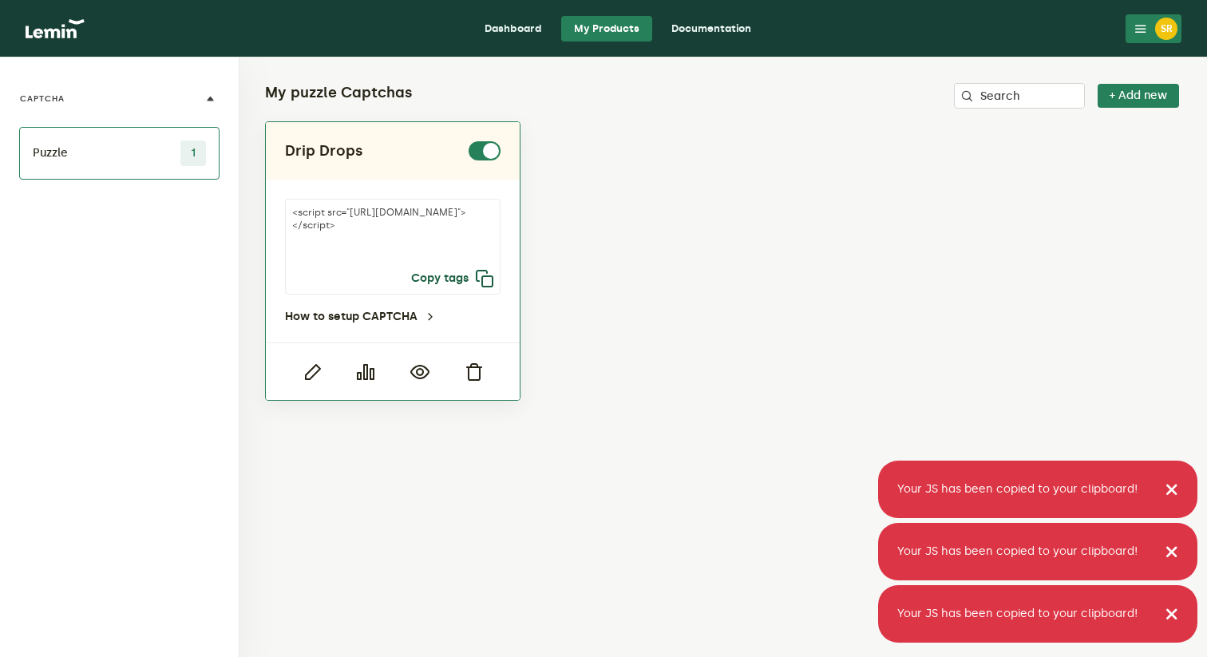
click at [455, 282] on button "Copy tags" at bounding box center [452, 278] width 83 height 19
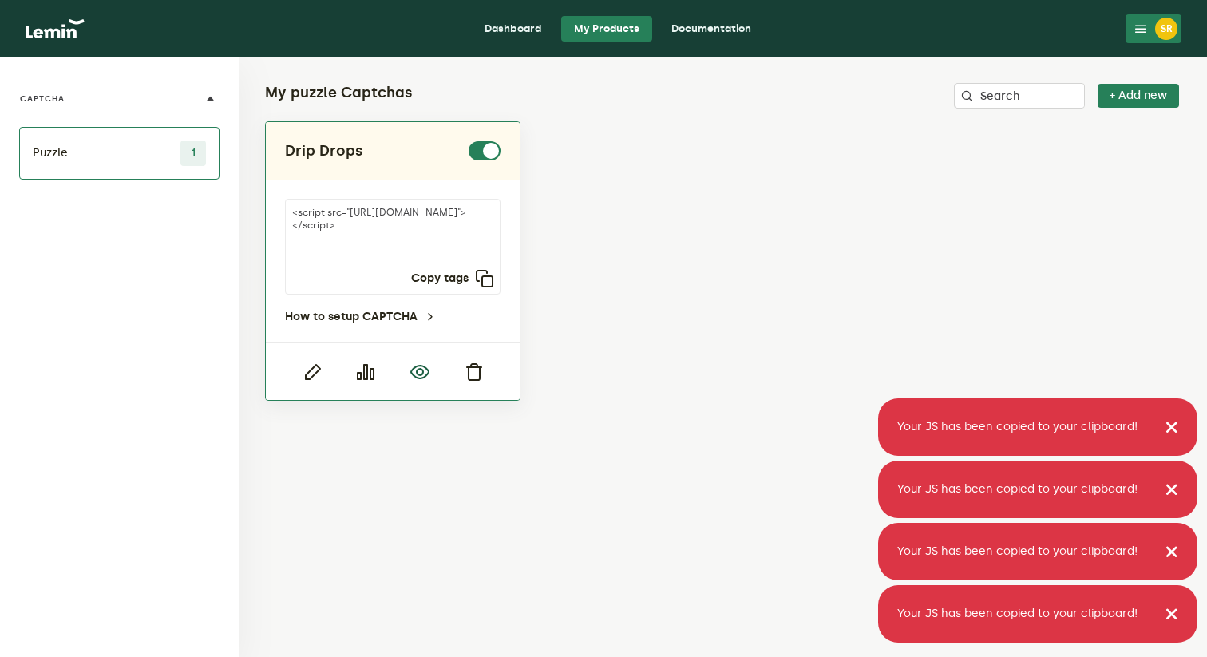
click at [421, 370] on icon "button" at bounding box center [419, 371] width 19 height 19
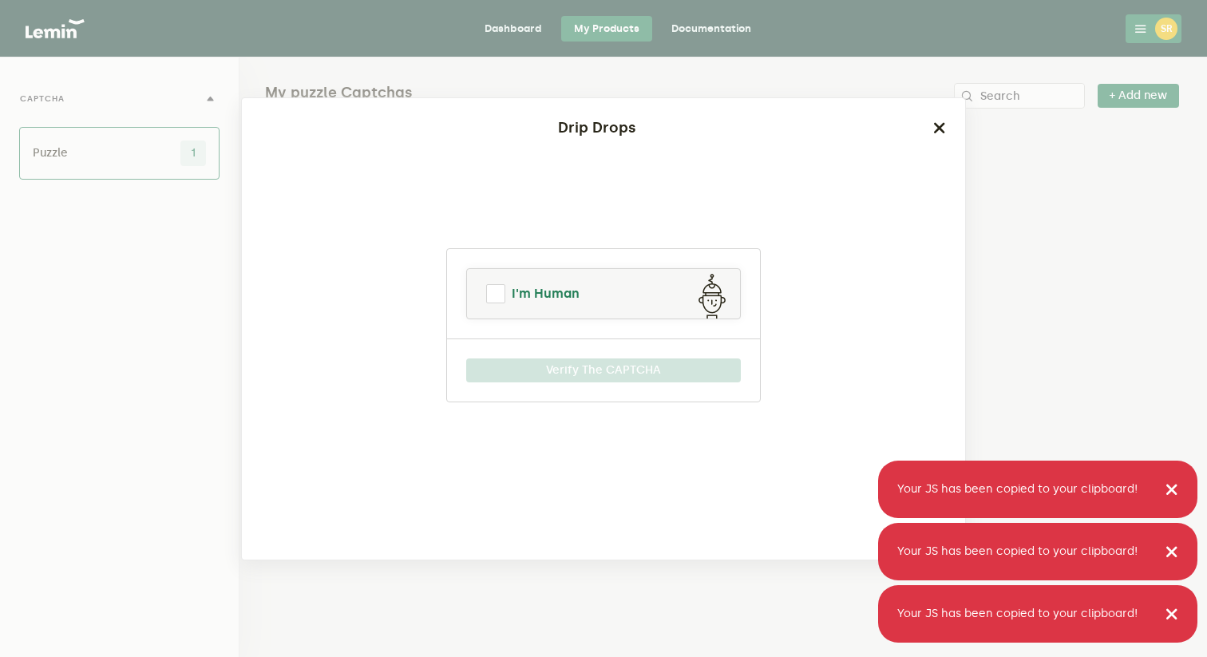
click at [587, 304] on link "I'm Human" at bounding box center [603, 294] width 273 height 38
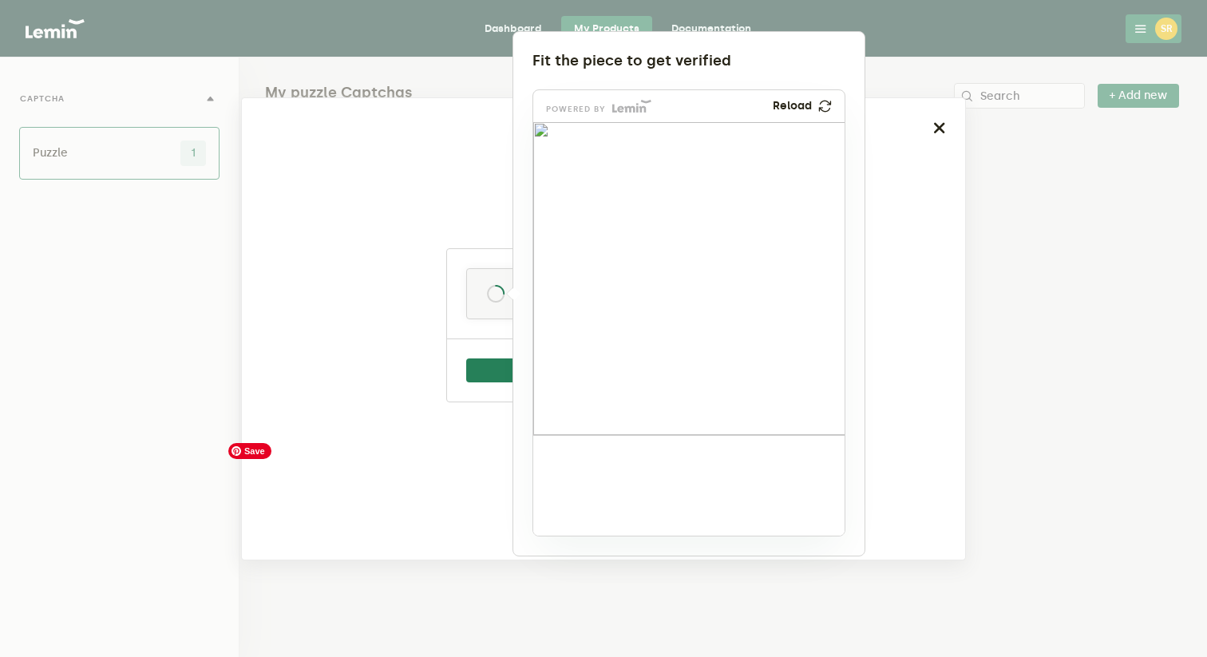
drag, startPoint x: 583, startPoint y: 485, endPoint x: 770, endPoint y: 248, distance: 301.7
click at [770, 248] on img at bounding box center [670, 352] width 516 height 313
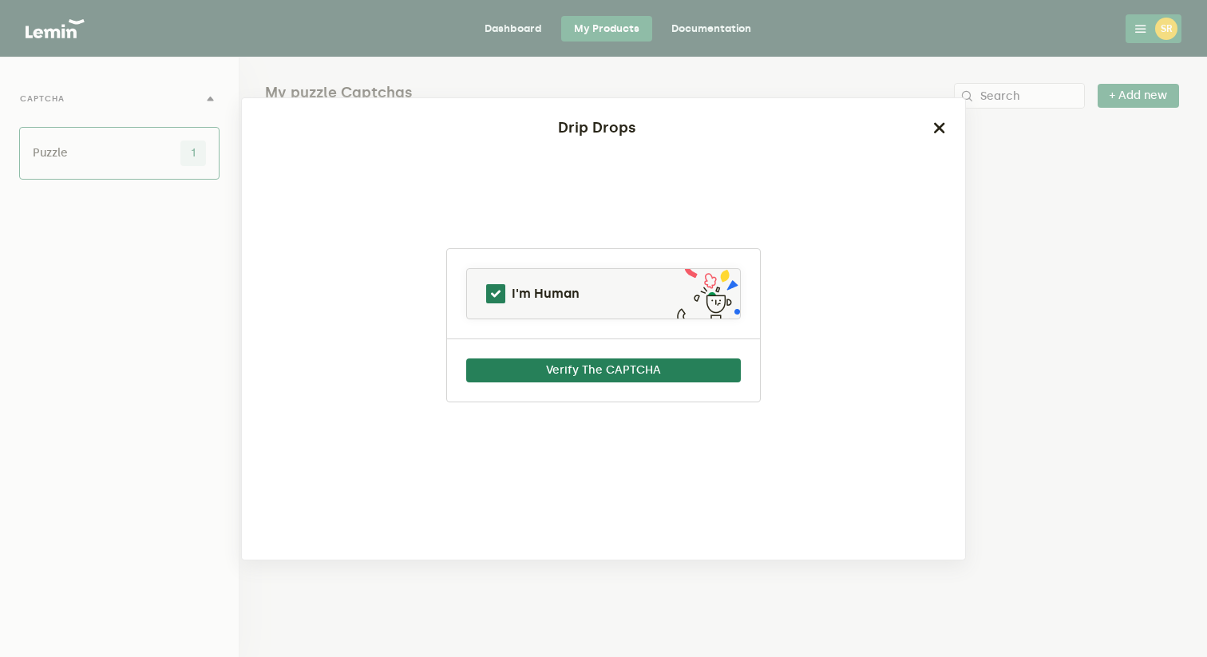
click at [605, 395] on div "Verify The CAPTCHA" at bounding box center [603, 369] width 313 height 63
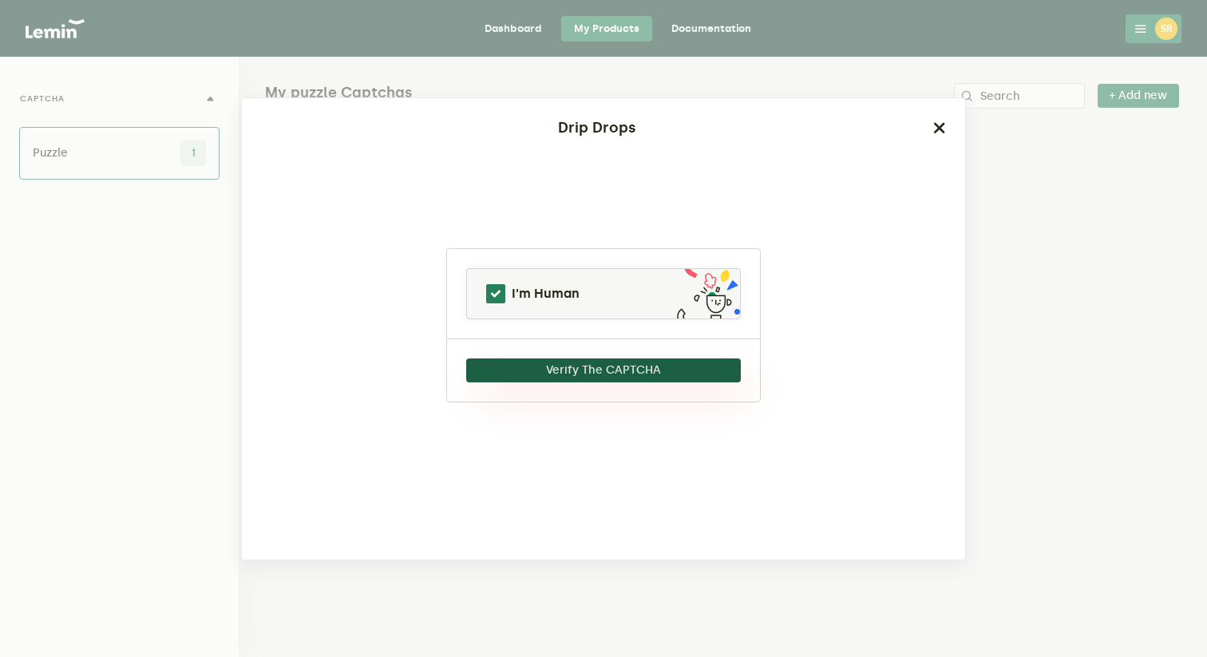
click at [601, 374] on button "Verify The CAPTCHA" at bounding box center [603, 370] width 275 height 24
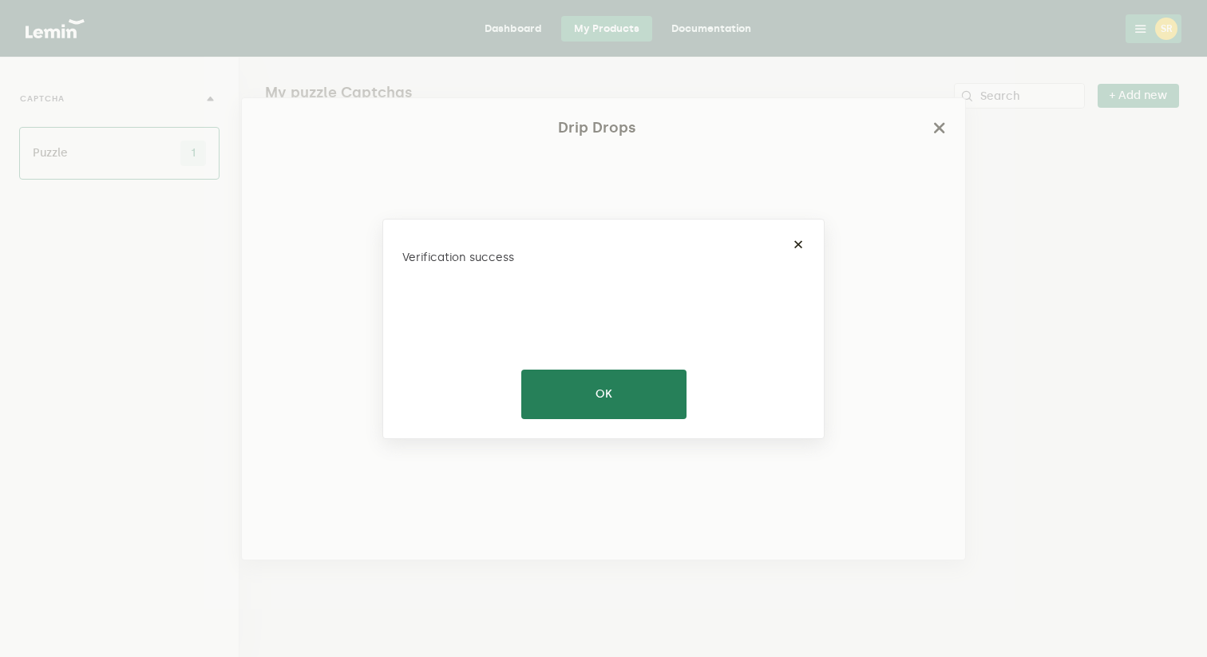
click at [635, 362] on div "× Verification success OK No Cancel" at bounding box center [603, 329] width 442 height 220
click at [630, 394] on button "OK" at bounding box center [603, 394] width 165 height 49
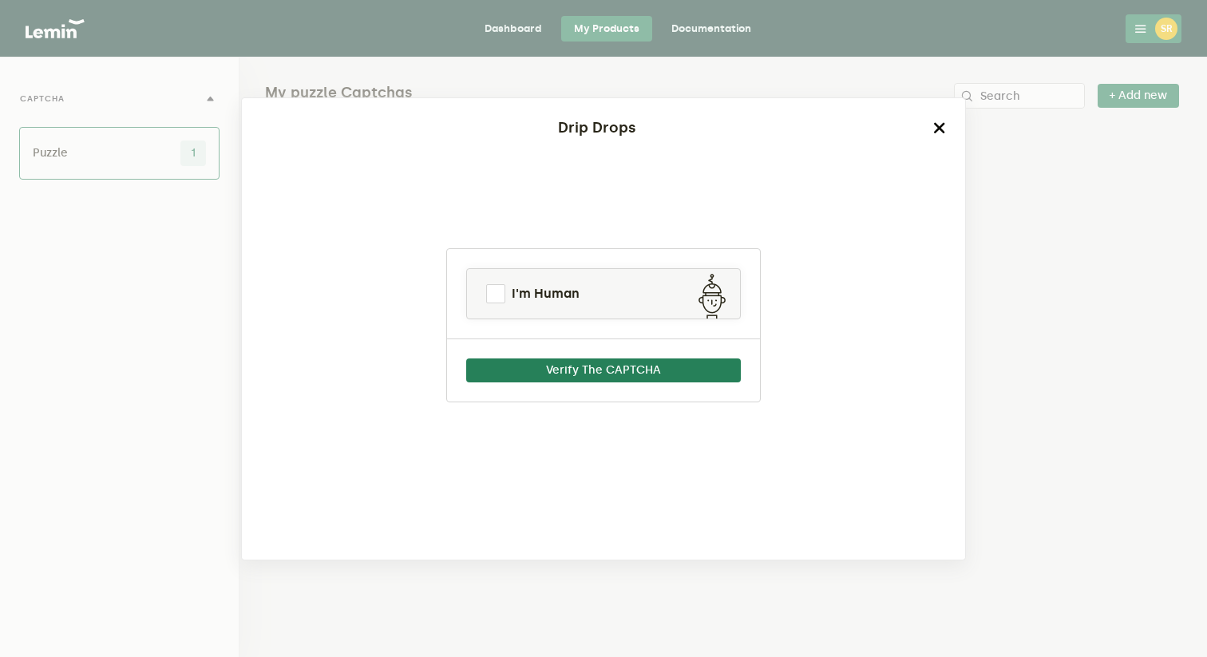
click at [938, 127] on icon "button" at bounding box center [939, 127] width 13 height 13
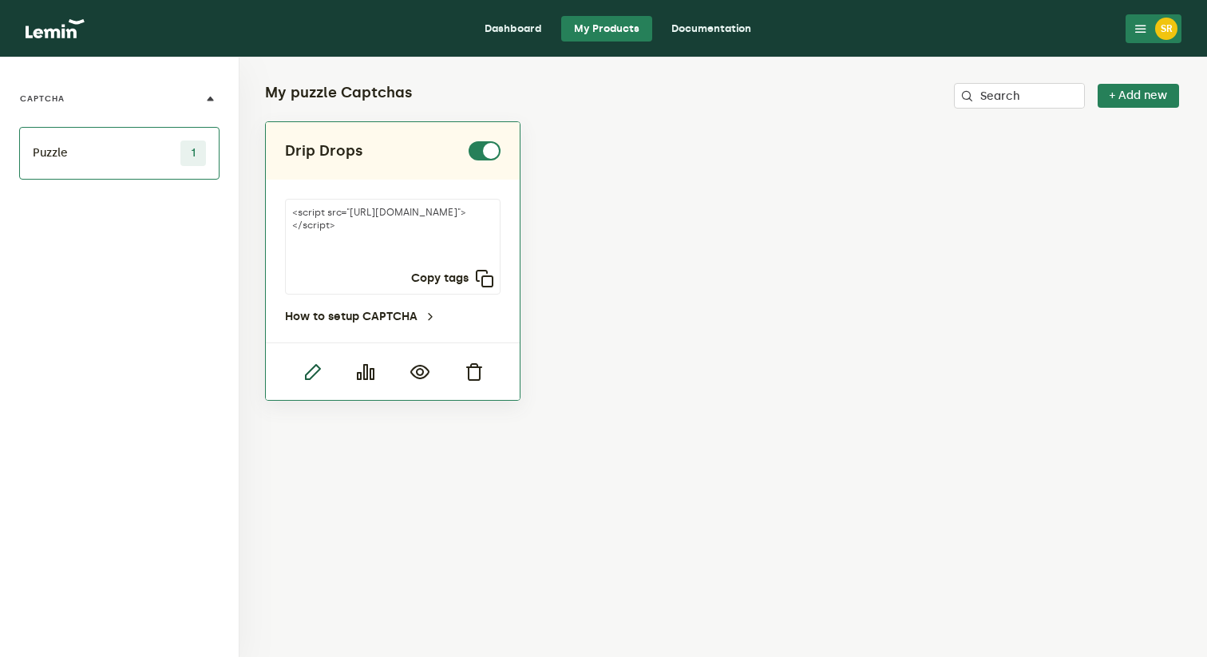
click at [307, 377] on icon "button" at bounding box center [312, 371] width 19 height 19
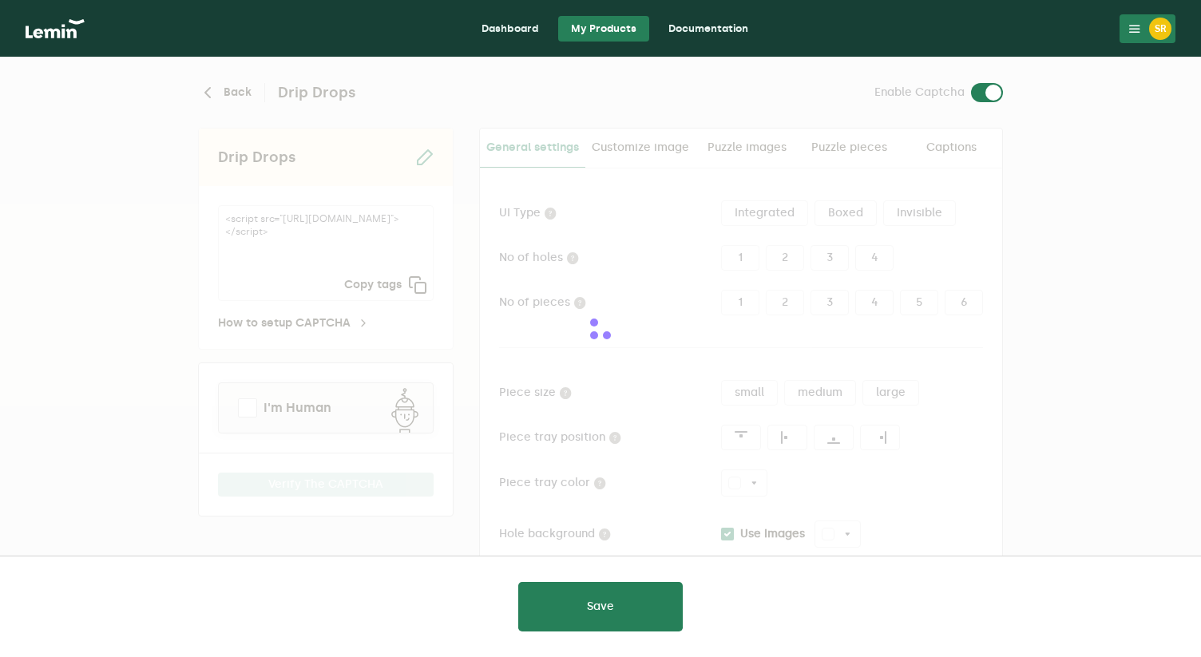
type input "white"
checkbox input "true"
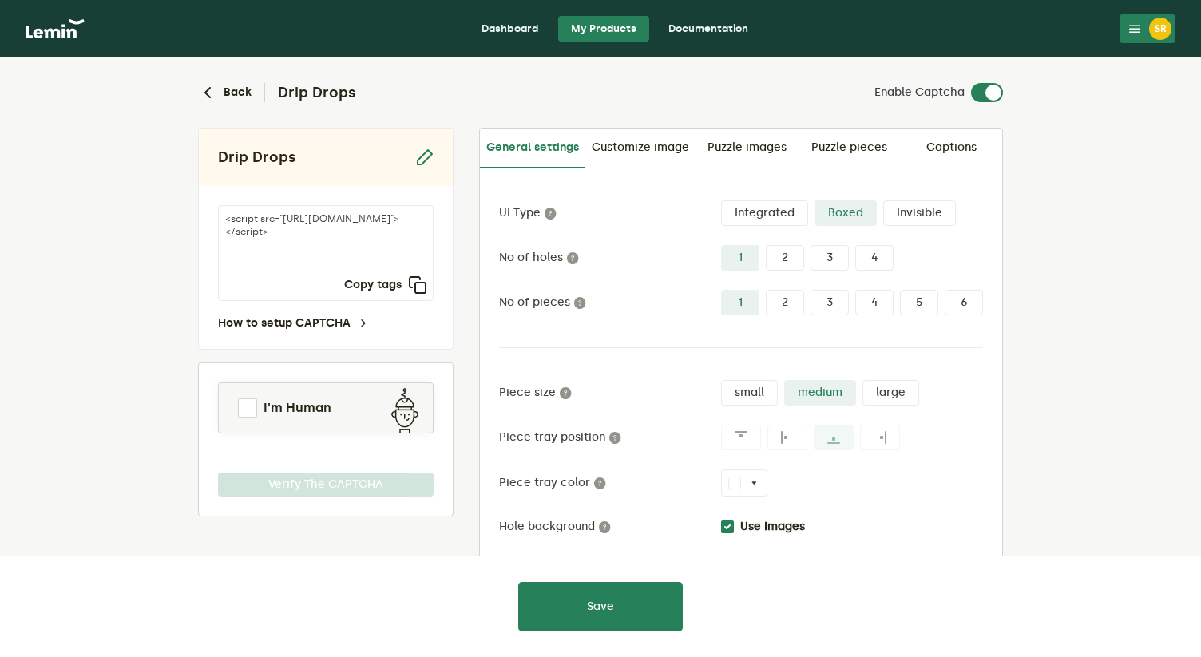
click at [788, 263] on label "2" at bounding box center [784, 258] width 38 height 26
click at [765, 245] on input "2" at bounding box center [765, 245] width 0 height 0
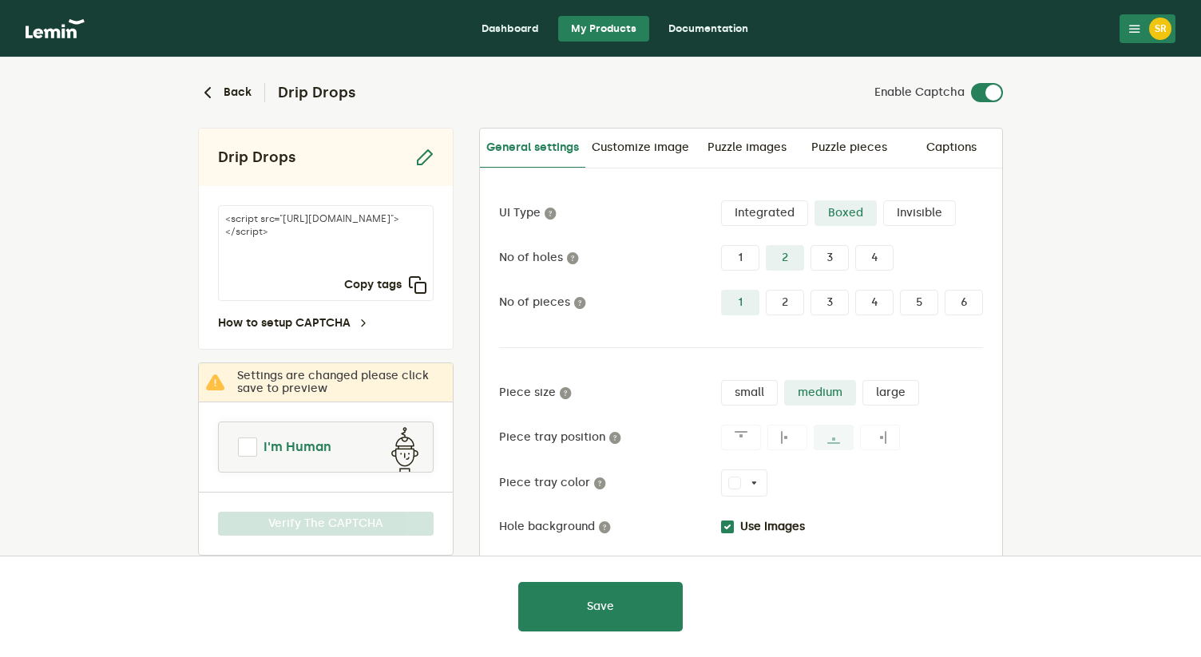
click at [243, 453] on span at bounding box center [247, 446] width 19 height 19
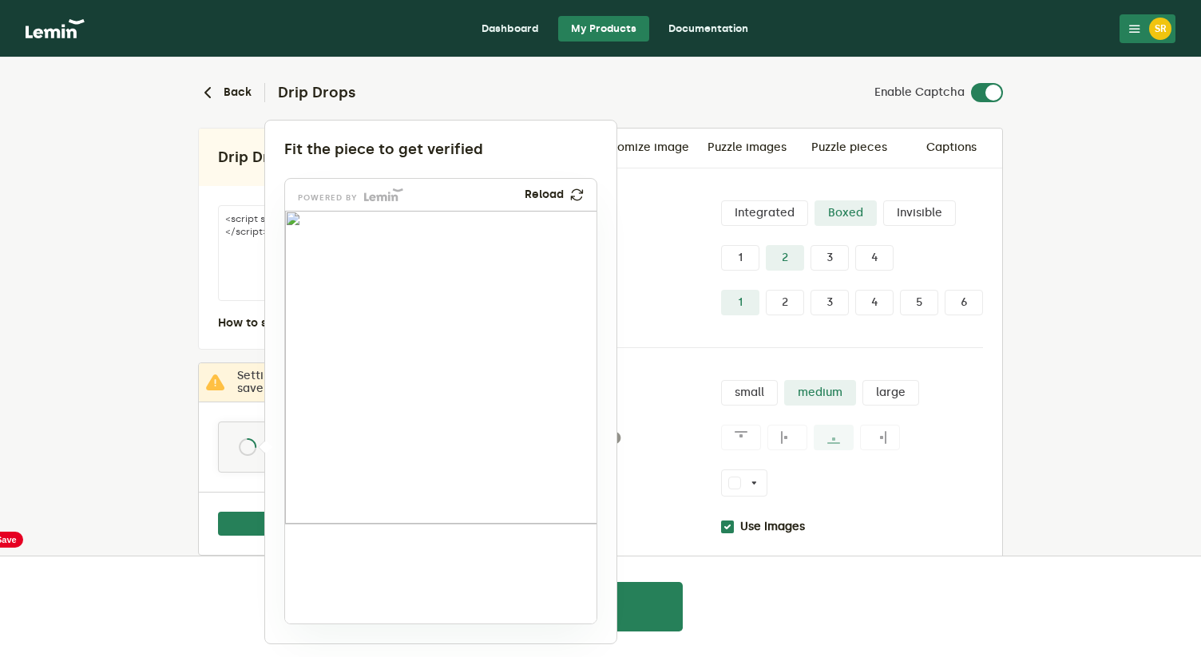
drag, startPoint x: 331, startPoint y: 564, endPoint x: 509, endPoint y: 401, distance: 240.7
click at [509, 401] on img at bounding box center [414, 519] width 516 height 313
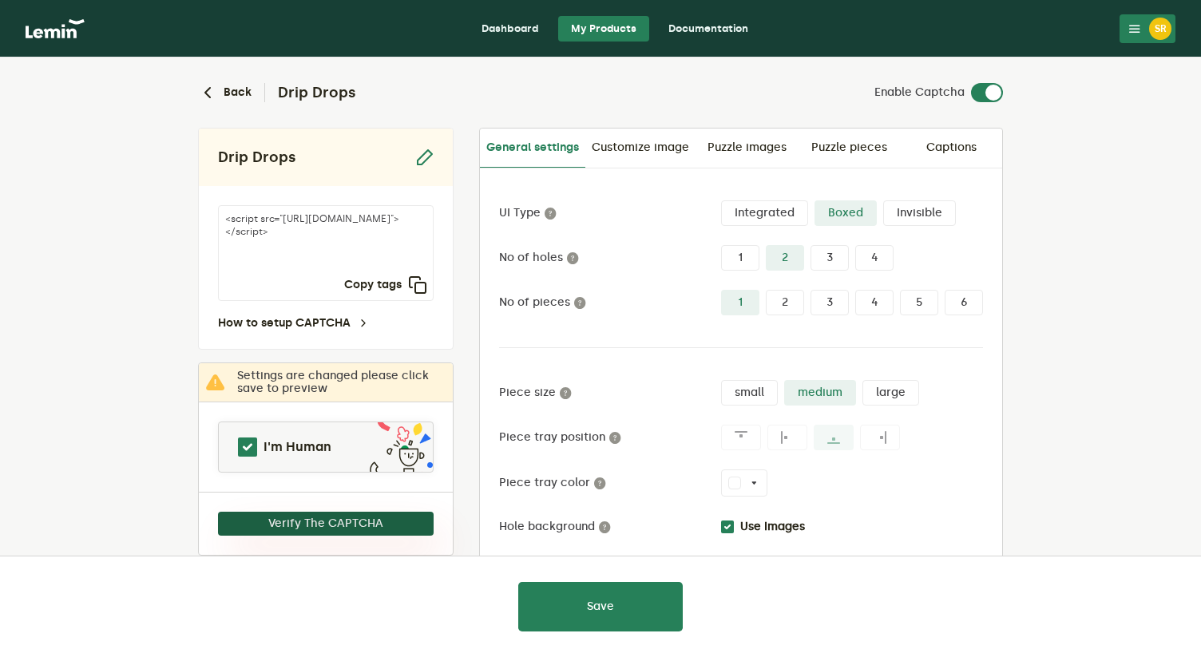
click at [388, 531] on button "Verify The CAPTCHA" at bounding box center [326, 524] width 216 height 24
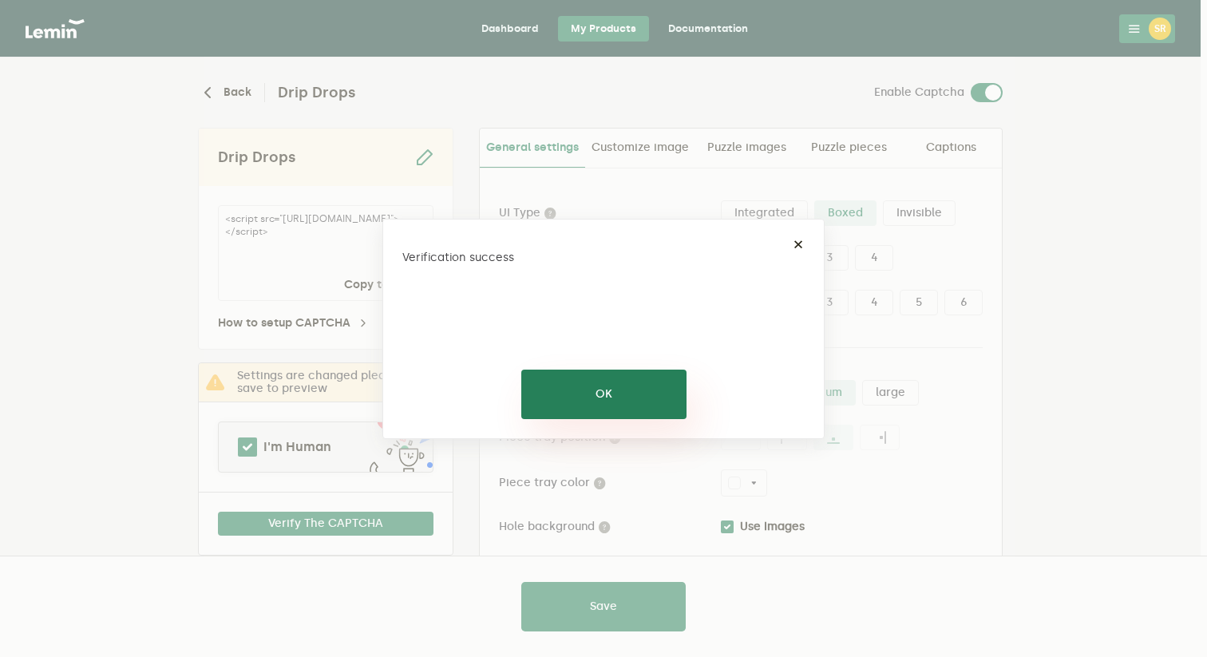
click at [599, 388] on button "OK" at bounding box center [603, 394] width 165 height 49
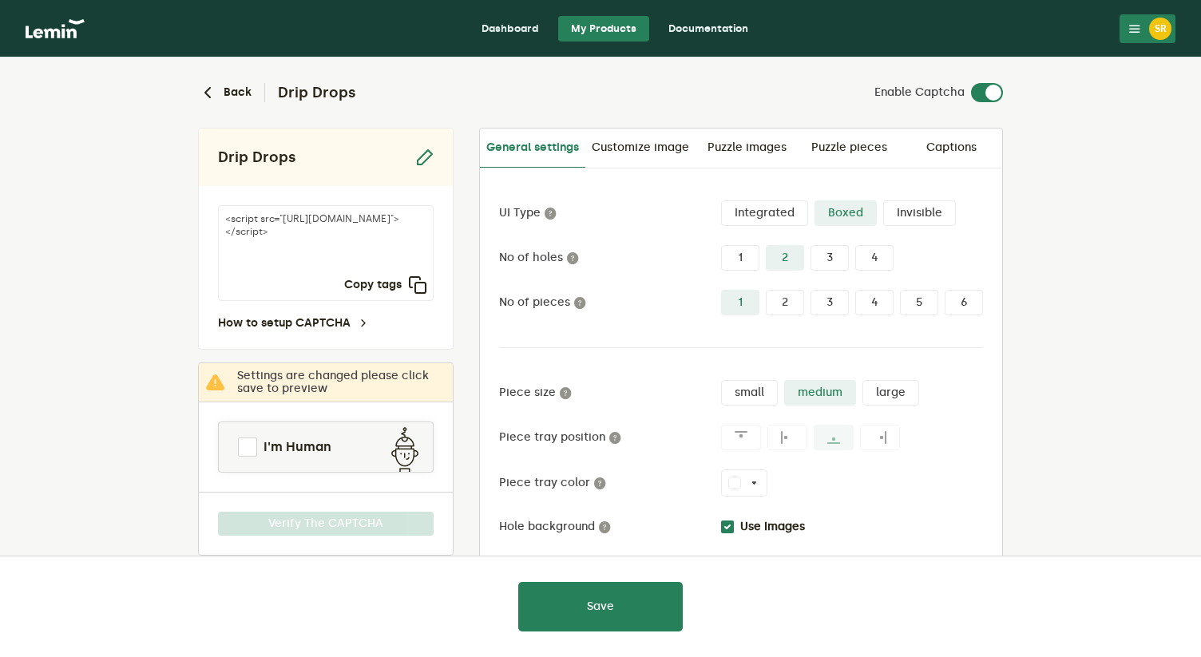
click at [786, 304] on label "2" at bounding box center [784, 303] width 38 height 26
click at [765, 290] on input "2" at bounding box center [765, 290] width 0 height 0
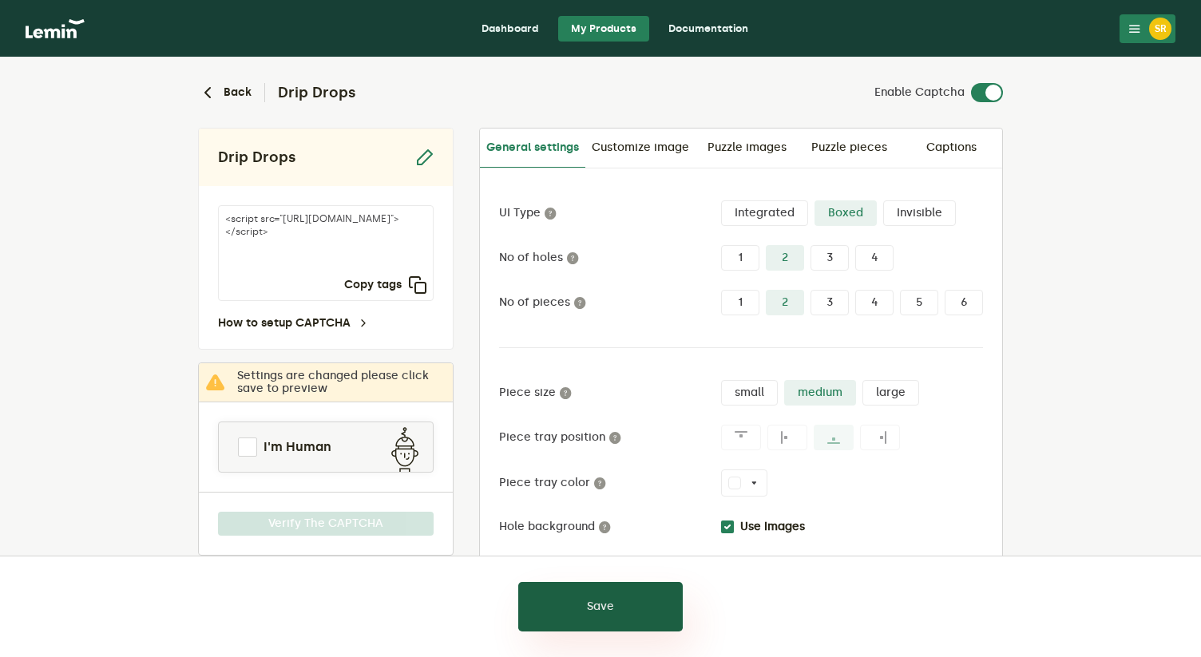
click at [593, 586] on button "Save" at bounding box center [600, 606] width 164 height 49
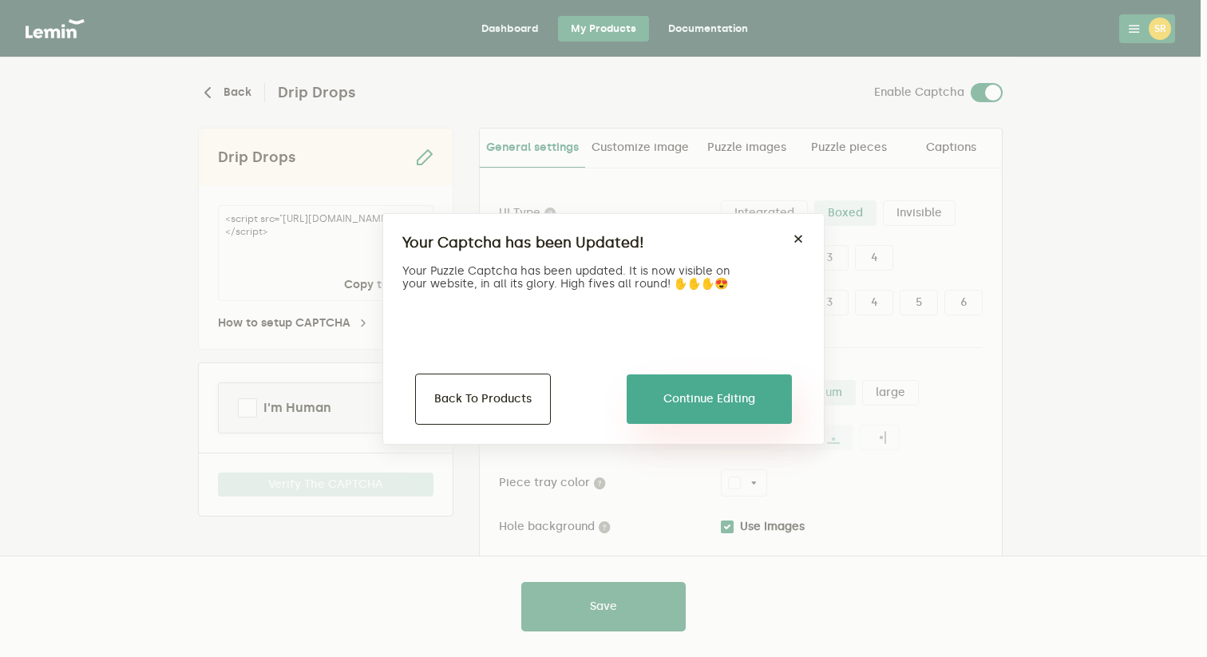
click at [719, 390] on button "Continue Editing" at bounding box center [709, 398] width 165 height 49
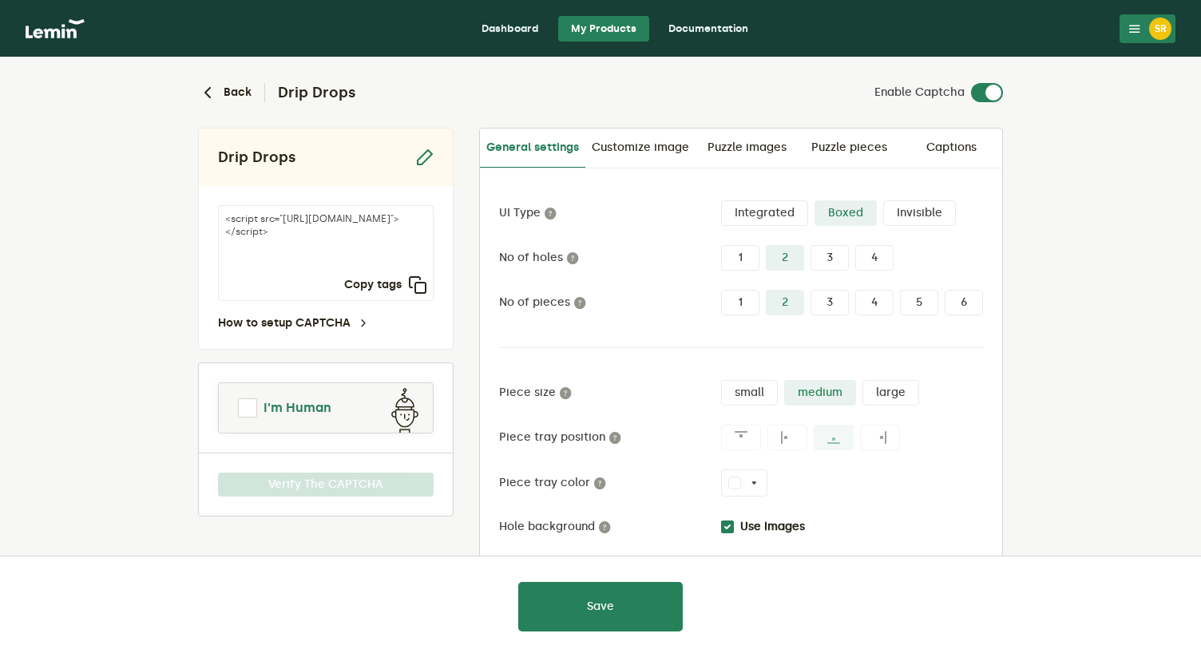
click at [263, 410] on span "I'm Human" at bounding box center [297, 407] width 68 height 19
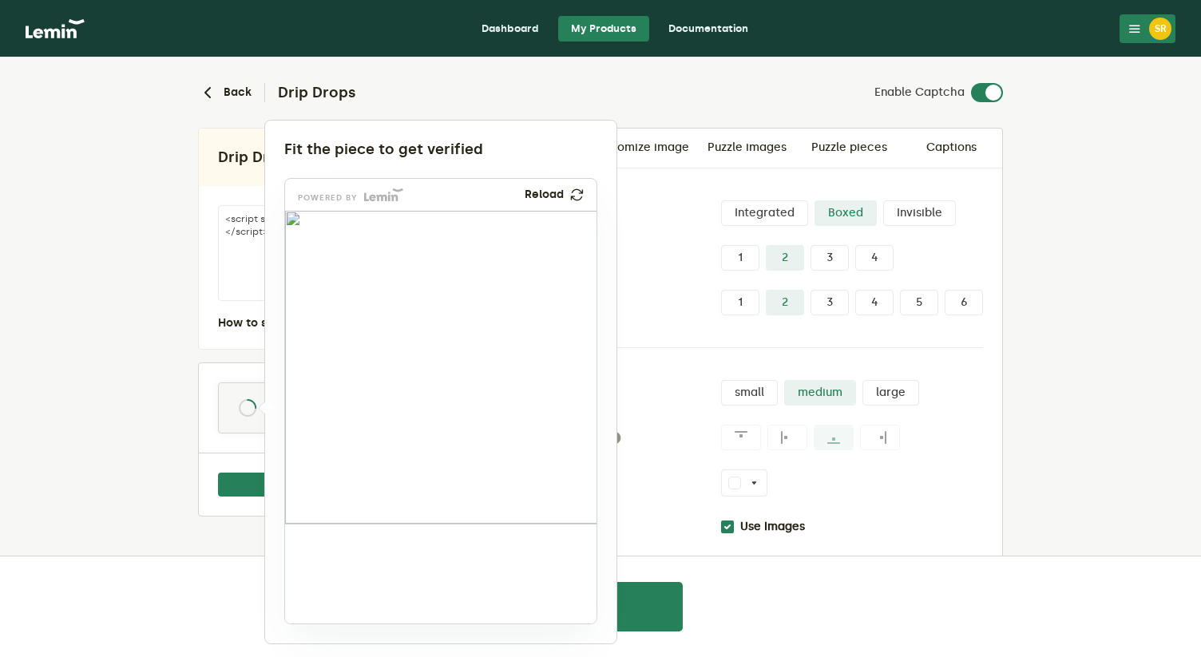
drag, startPoint x: 403, startPoint y: 566, endPoint x: 441, endPoint y: 424, distance: 147.2
click at [441, 424] on img at bounding box center [352, 527] width 720 height 313
drag, startPoint x: 322, startPoint y: 572, endPoint x: 451, endPoint y: 348, distance: 258.9
click at [451, 348] on img at bounding box center [461, 456] width 720 height 313
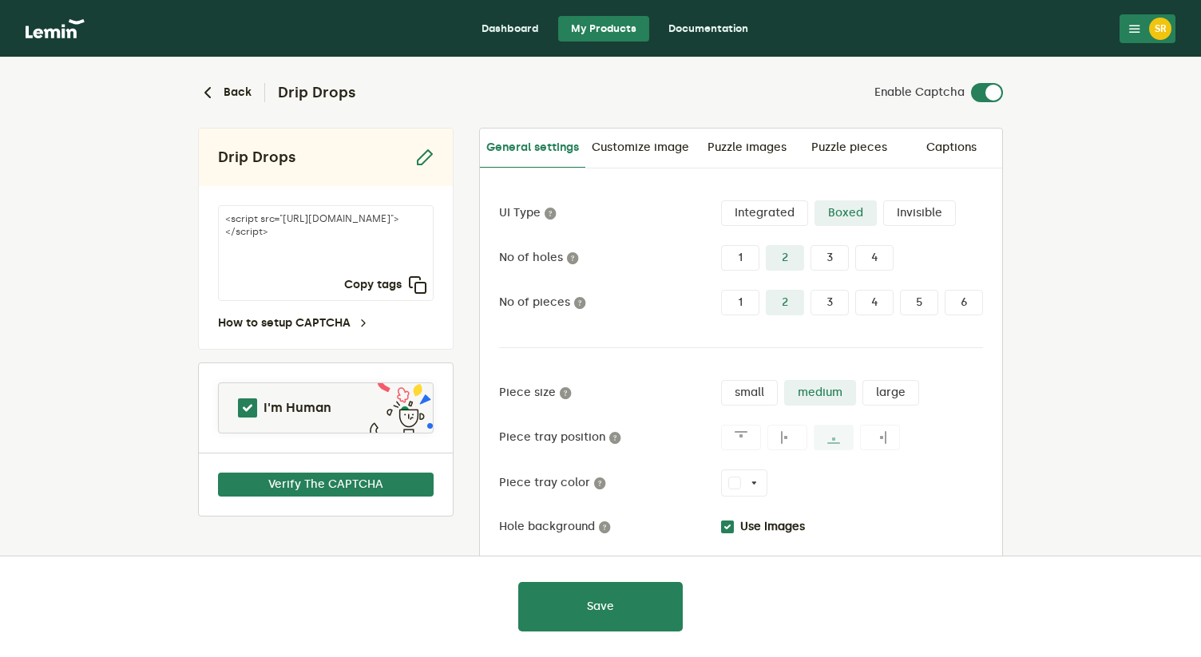
click at [735, 309] on label "1" at bounding box center [740, 303] width 38 height 26
click at [721, 290] on input "1" at bounding box center [721, 290] width 0 height 0
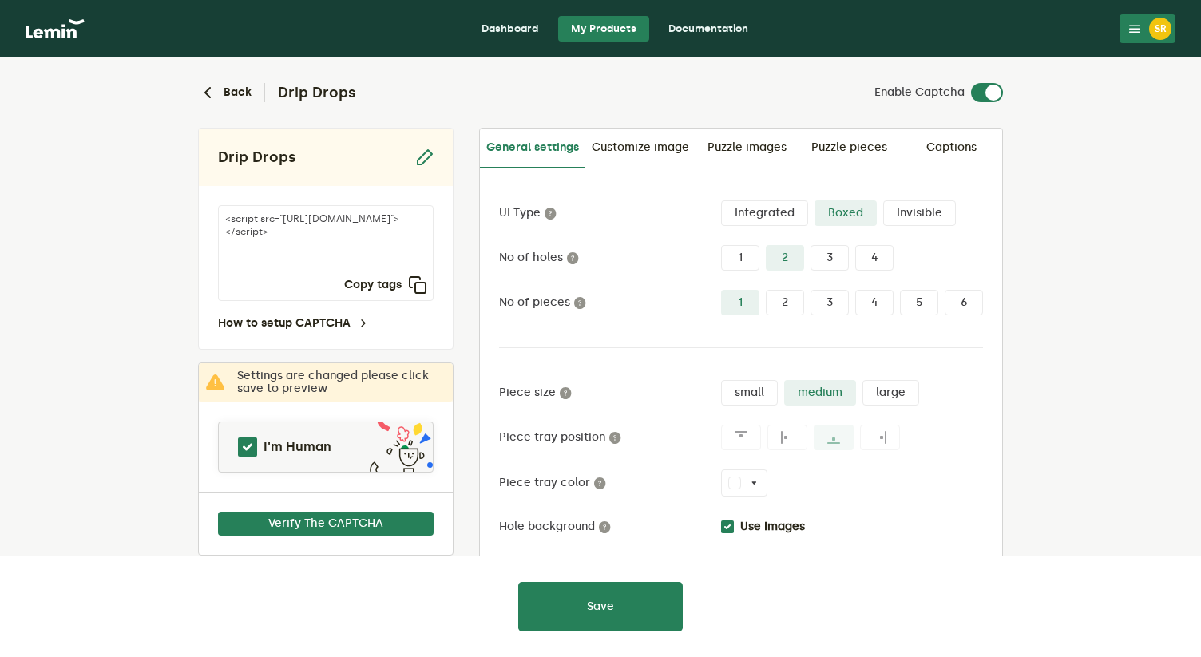
click at [743, 261] on label "1" at bounding box center [740, 258] width 38 height 26
click at [721, 245] on input "1" at bounding box center [721, 245] width 0 height 0
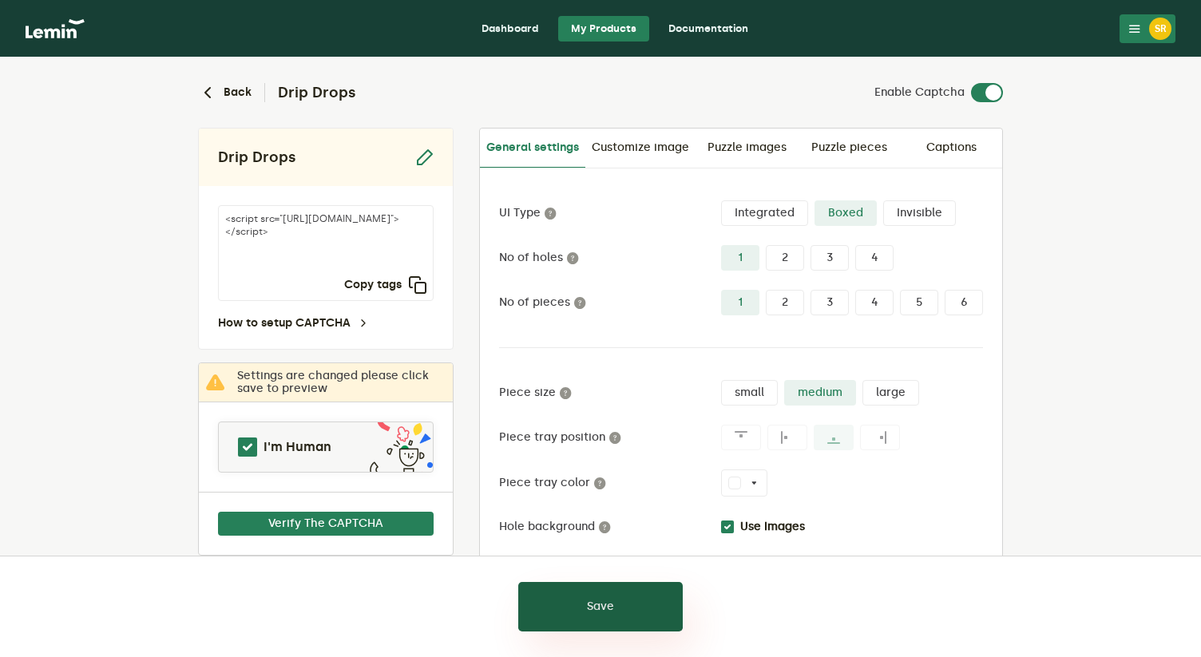
click at [608, 607] on button "Save" at bounding box center [600, 606] width 164 height 49
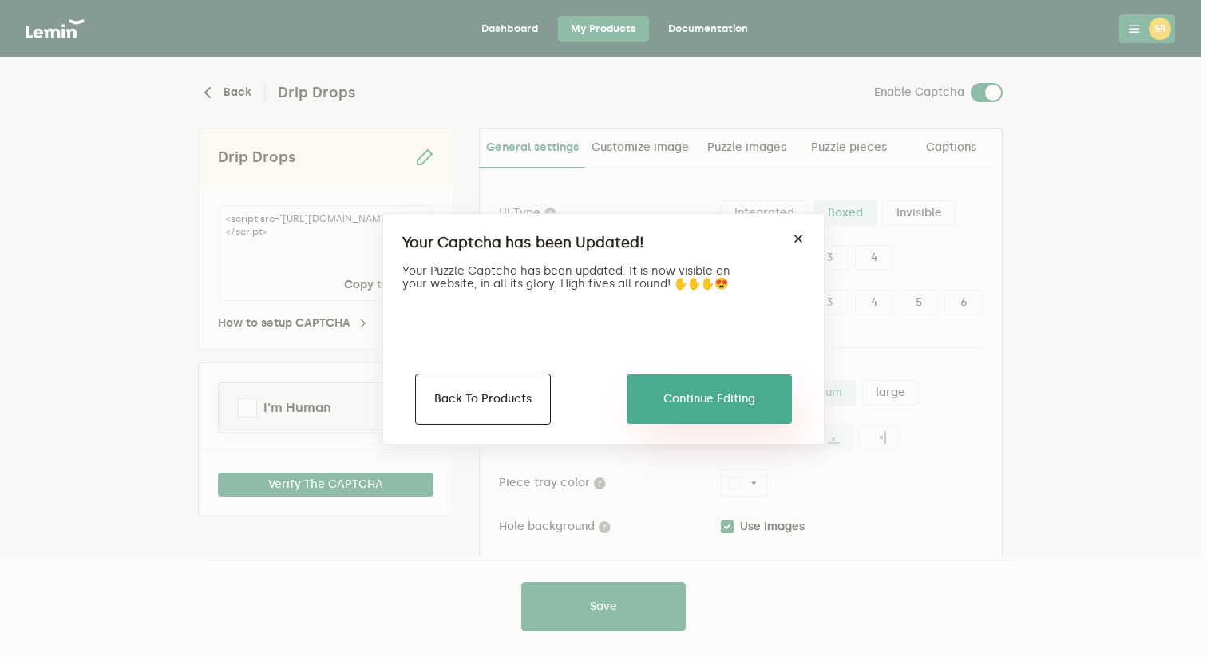
click at [681, 405] on button "Continue Editing" at bounding box center [709, 398] width 165 height 49
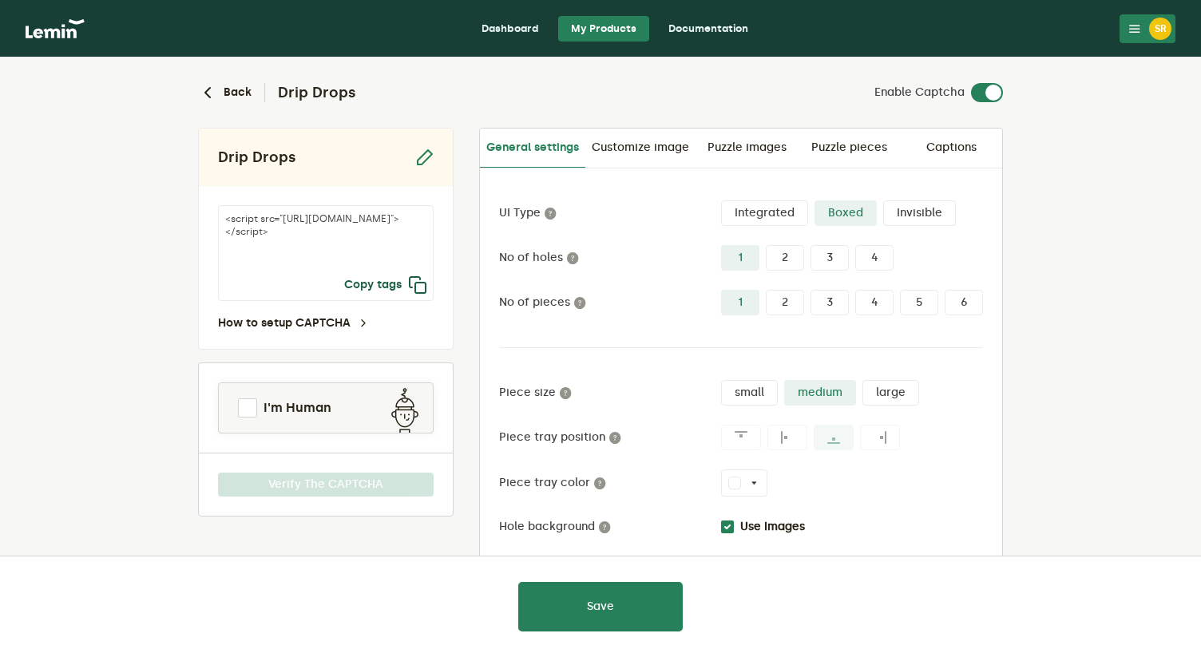
click at [417, 279] on icon "button" at bounding box center [417, 284] width 19 height 19
click at [371, 284] on button "Copy tags" at bounding box center [385, 284] width 83 height 19
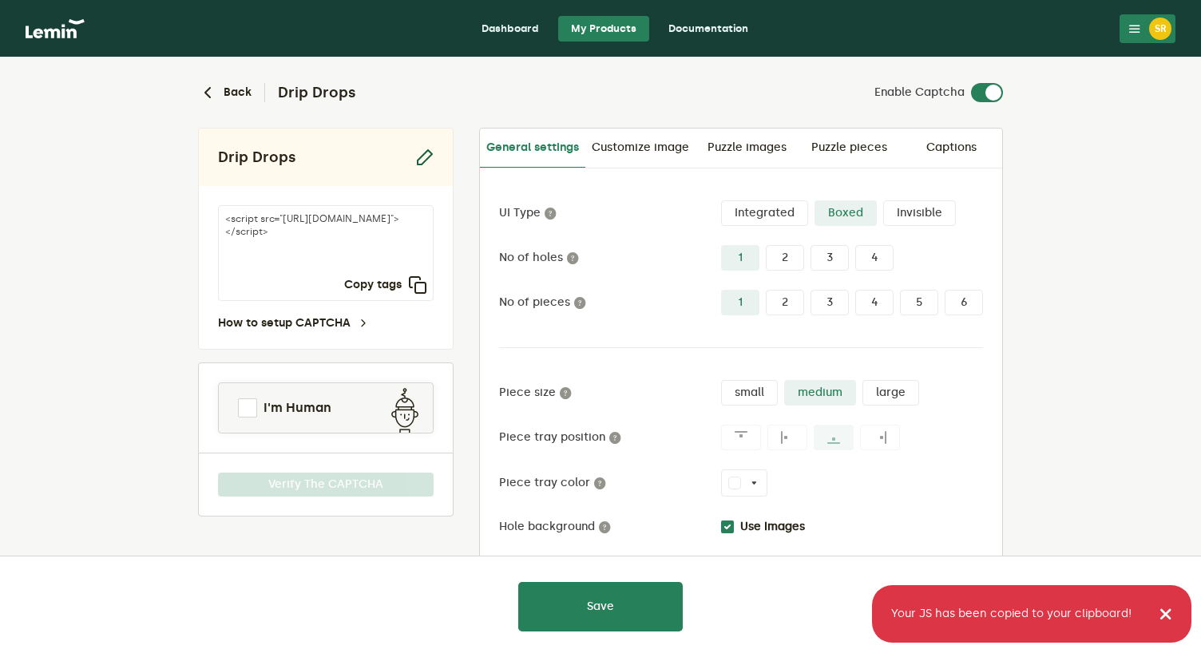
click at [423, 157] on icon "button" at bounding box center [423, 157] width 19 height 19
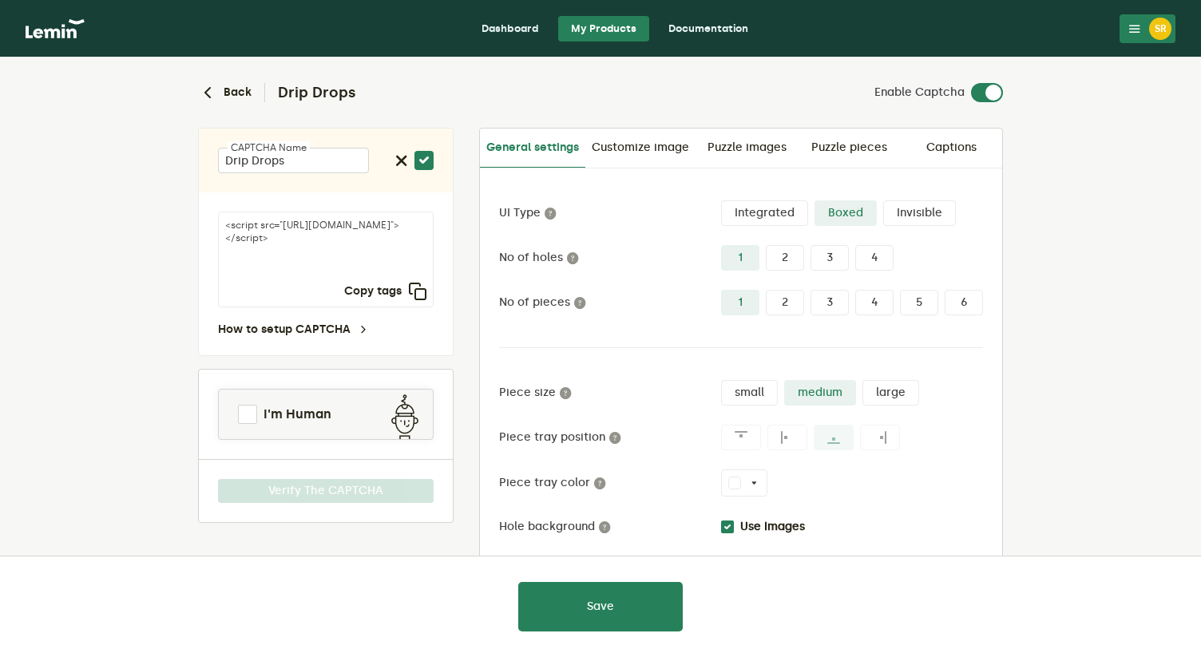
drag, startPoint x: 431, startPoint y: 271, endPoint x: 330, endPoint y: 252, distance: 102.4
click at [330, 252] on textarea "<script src="[URL][DOMAIN_NAME]"></script>" at bounding box center [326, 260] width 216 height 96
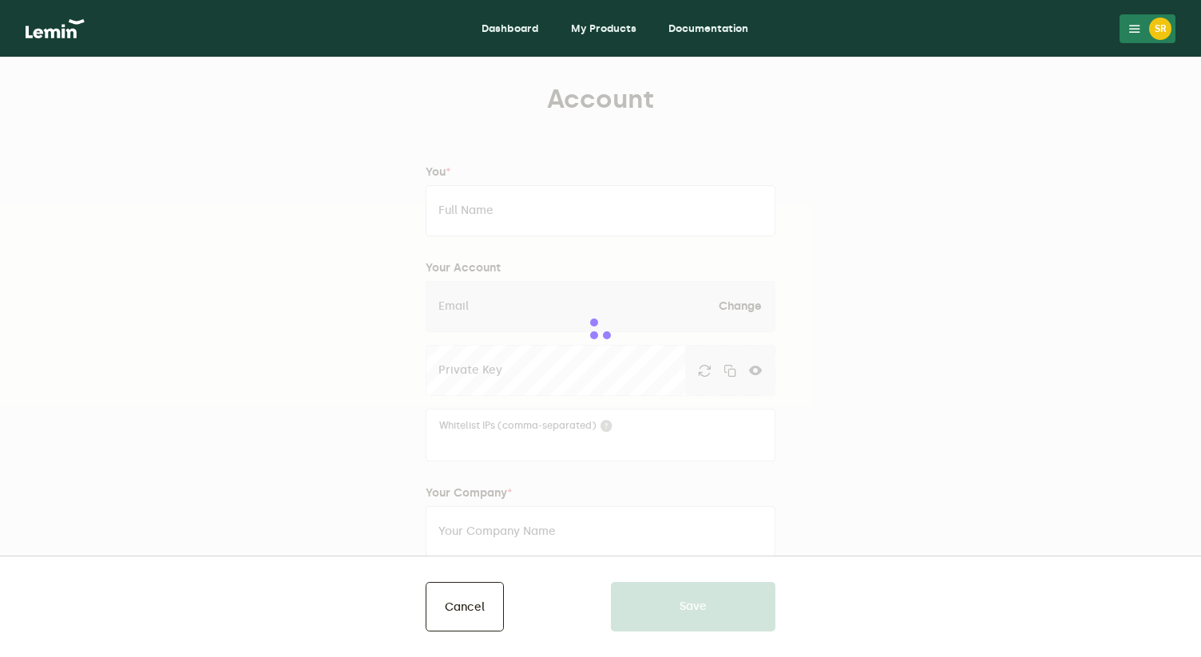
type input "Sebryn Rongé"
type input "[EMAIL_ADDRESS][DOMAIN_NAME]"
type input "Drip Drops BV"
type input "www.dripdrops.be"
type input "0494792414"
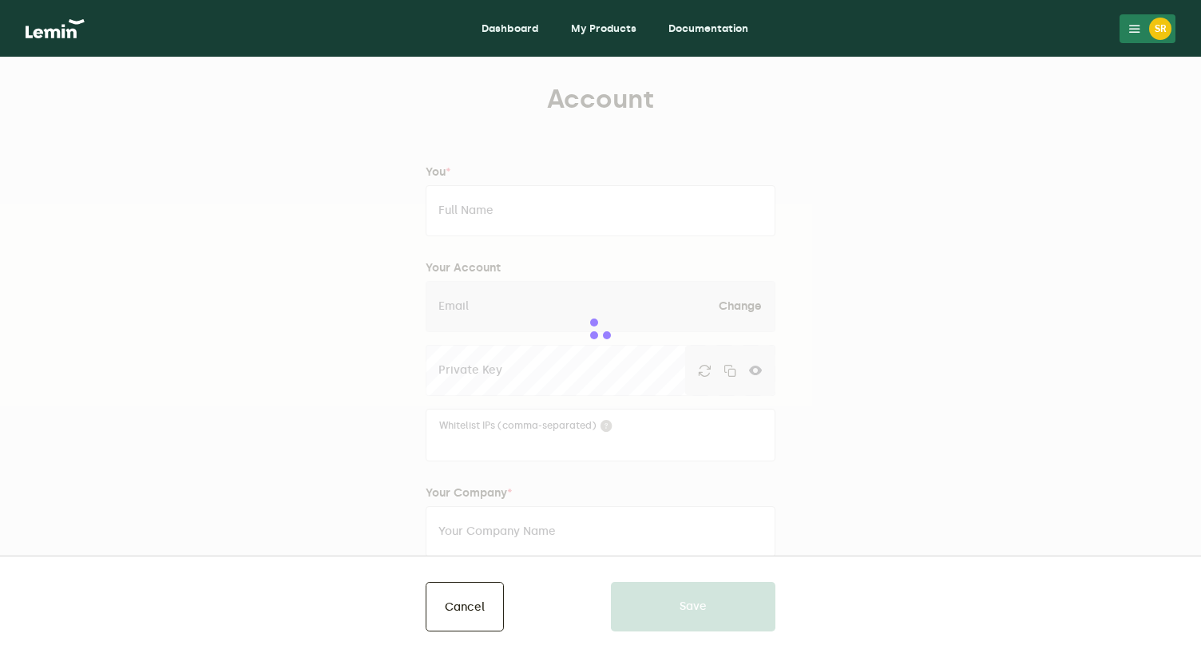
type input "Antwerpen"
type input "2000"
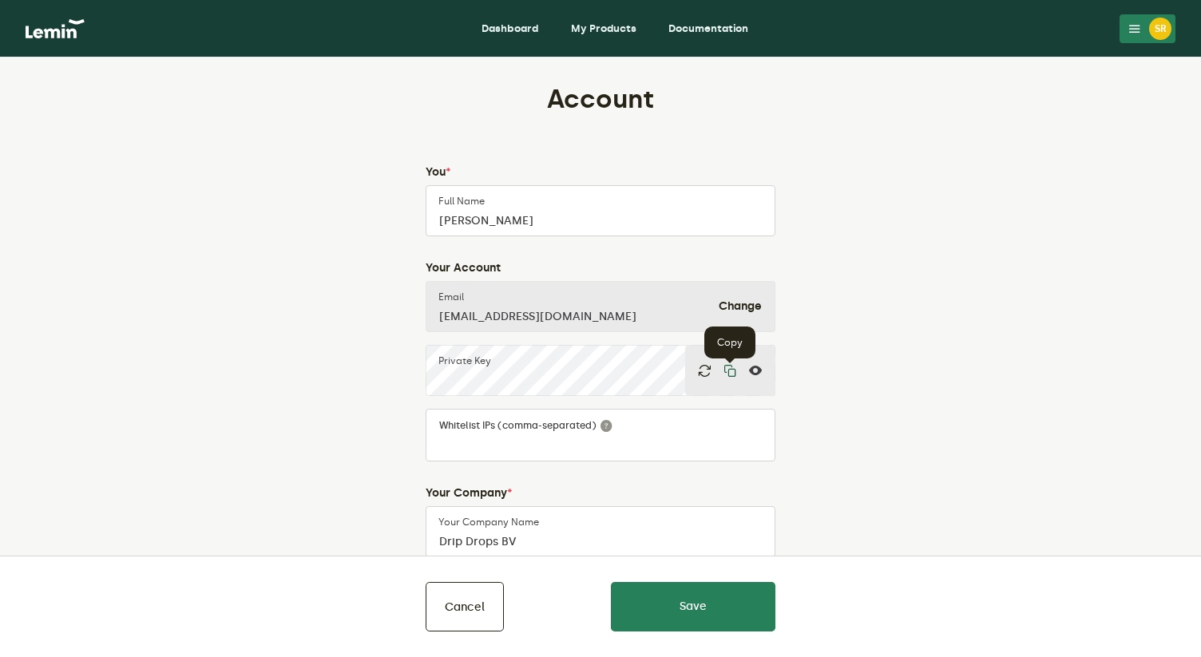
click at [730, 370] on icon "button" at bounding box center [729, 370] width 13 height 13
click at [760, 370] on icon at bounding box center [755, 370] width 13 height 13
click at [722, 370] on div at bounding box center [729, 370] width 89 height 49
click at [729, 374] on icon "button" at bounding box center [729, 370] width 13 height 13
click at [732, 370] on icon "button" at bounding box center [729, 370] width 13 height 13
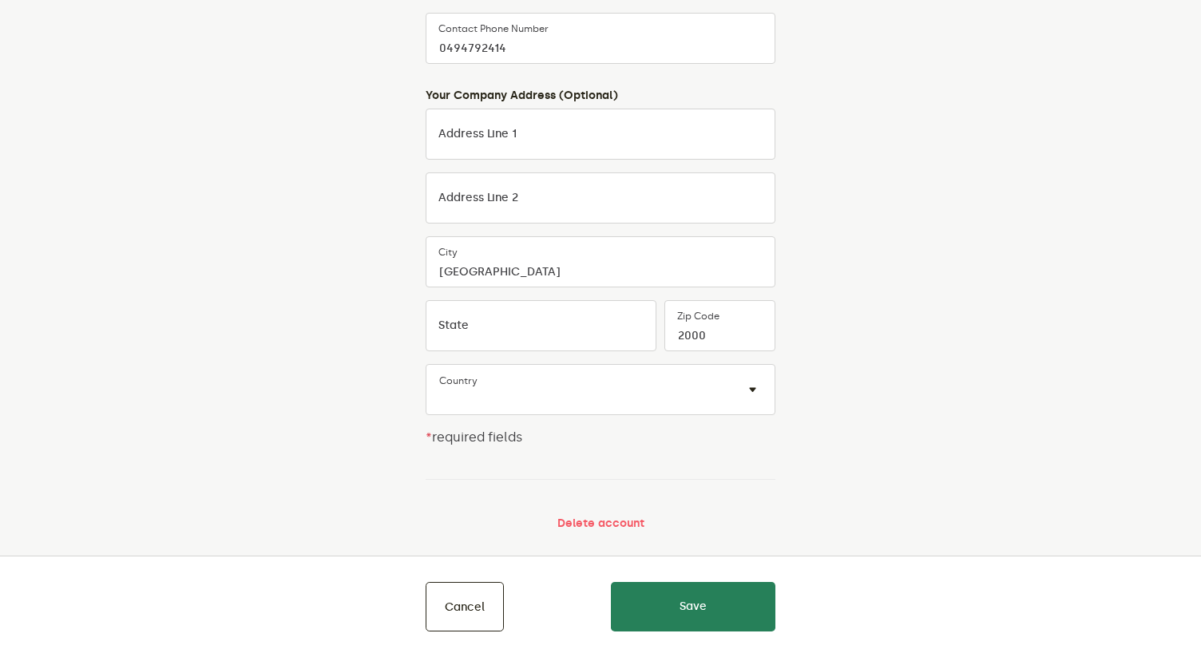
scroll to position [637, 0]
